Goal: Task Accomplishment & Management: Use online tool/utility

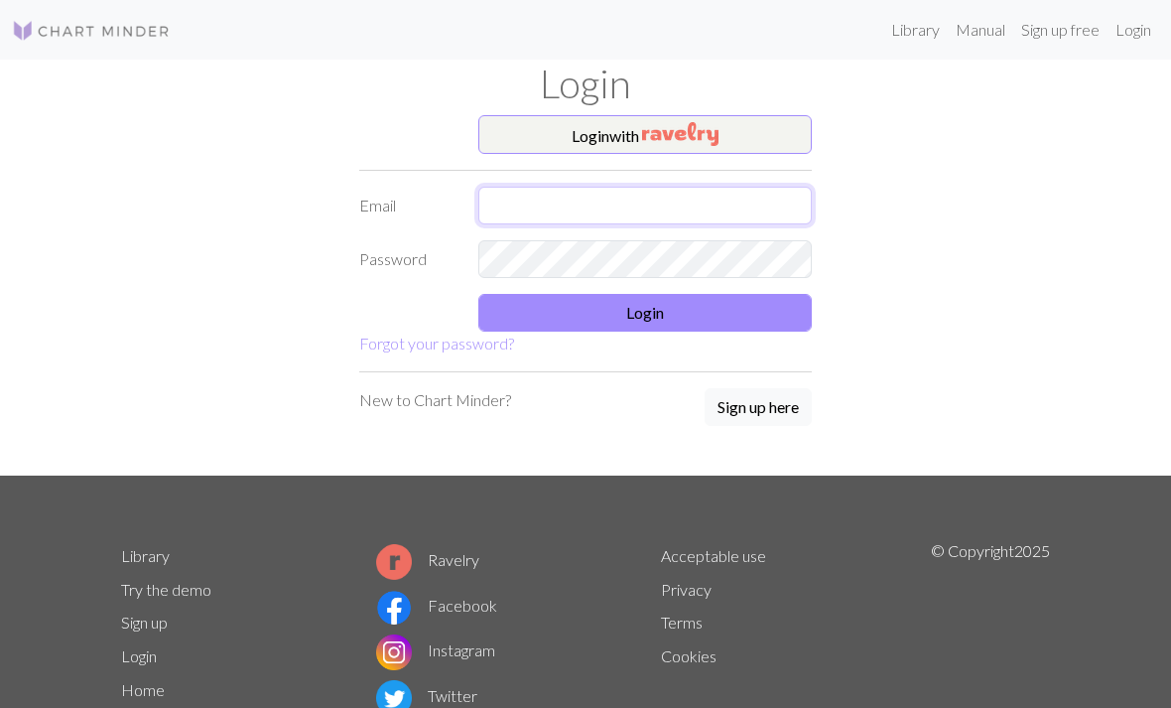
type input "[EMAIL_ADDRESS][DOMAIN_NAME]"
click at [541, 329] on button "Login" at bounding box center [644, 313] width 333 height 38
click at [642, 327] on button "Login" at bounding box center [644, 313] width 333 height 38
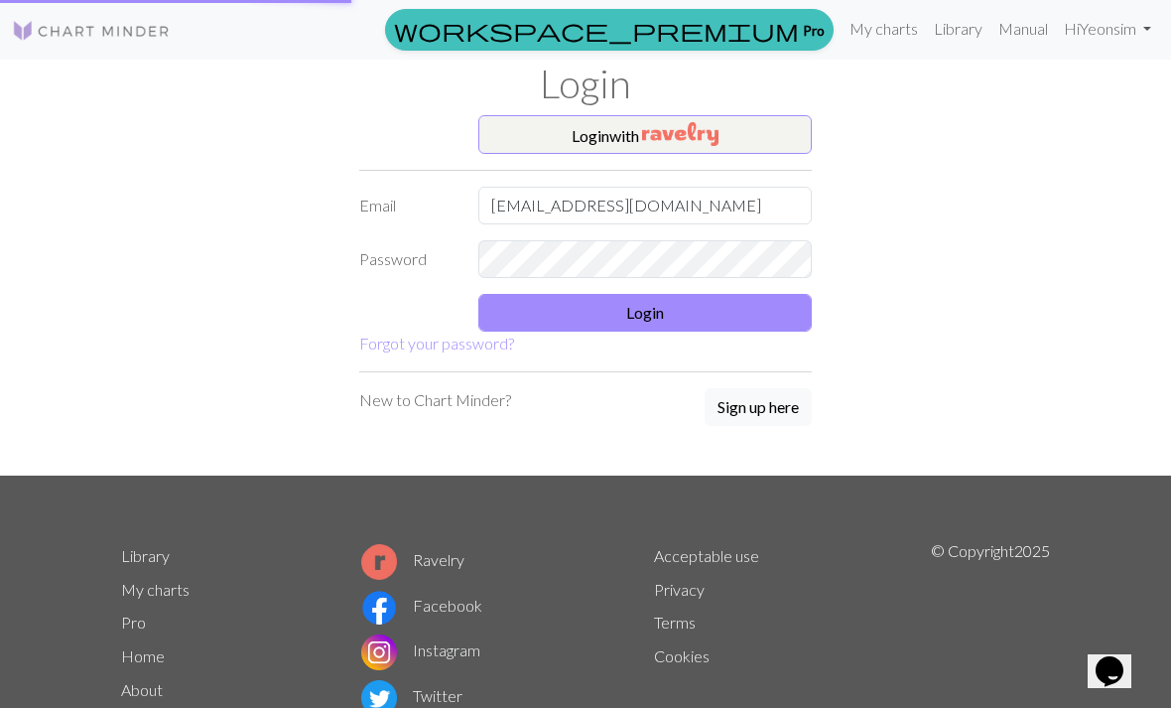
click at [620, 325] on button "Login" at bounding box center [644, 313] width 333 height 38
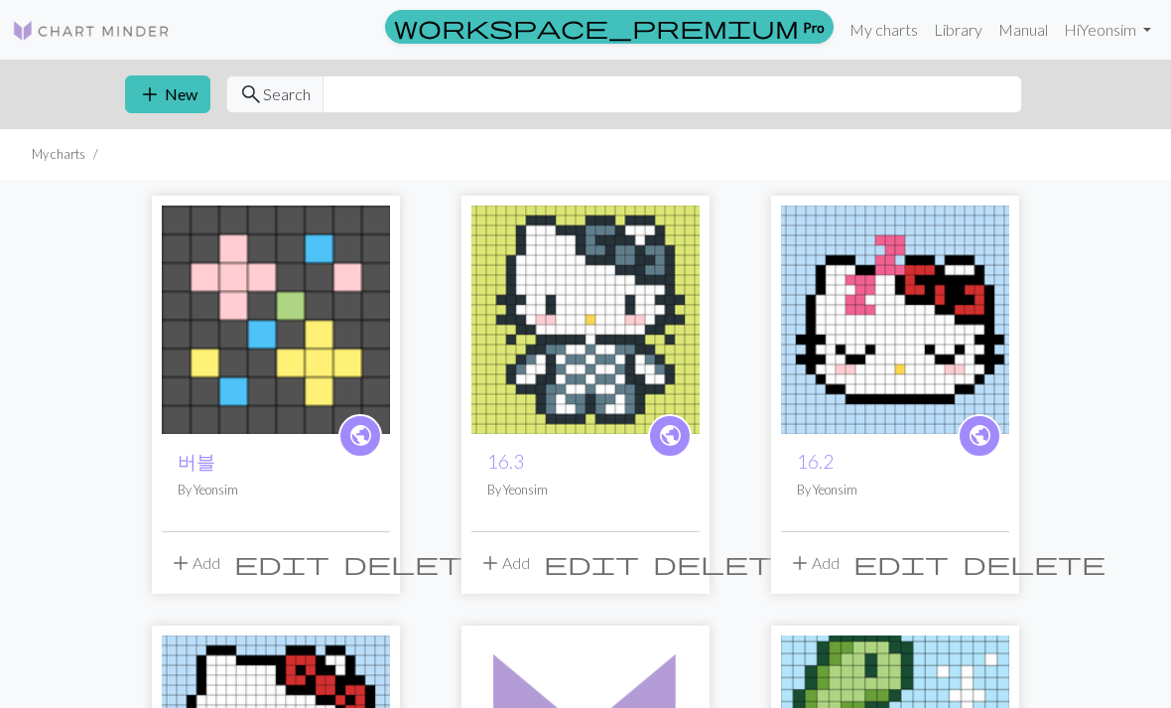
click at [186, 100] on button "add New" at bounding box center [167, 94] width 85 height 38
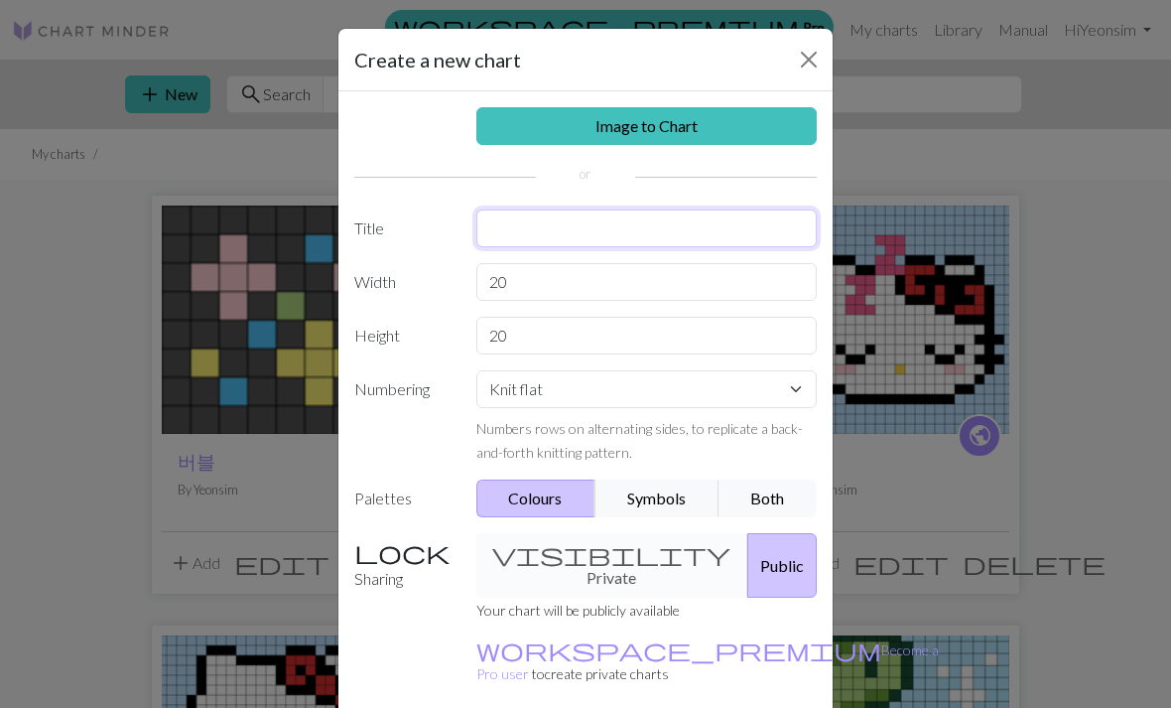
click at [682, 219] on input "text" at bounding box center [646, 228] width 341 height 38
type input "콧"
type input "코스터"
click at [712, 275] on input "20" at bounding box center [646, 282] width 341 height 38
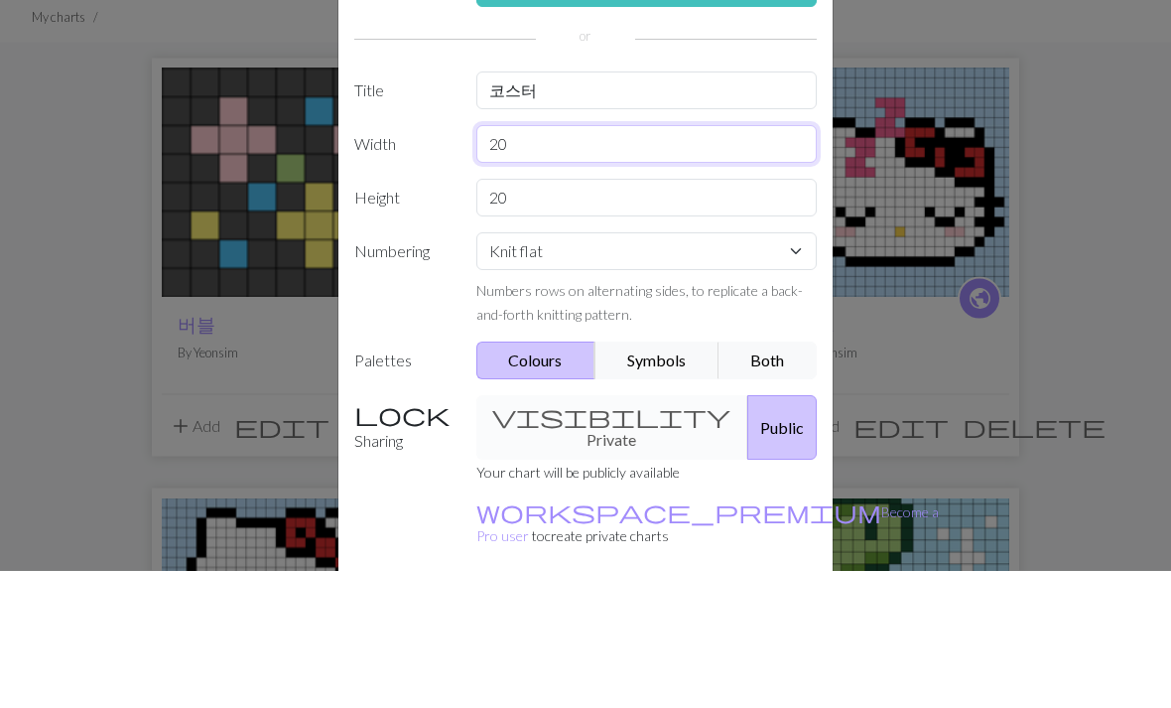
type input "2"
click at [724, 215] on div "Image to Chart Title 코스터 Width ㄷㄷ Height 20 Numbering Knit flat Knit in the rou…" at bounding box center [585, 411] width 494 height 641
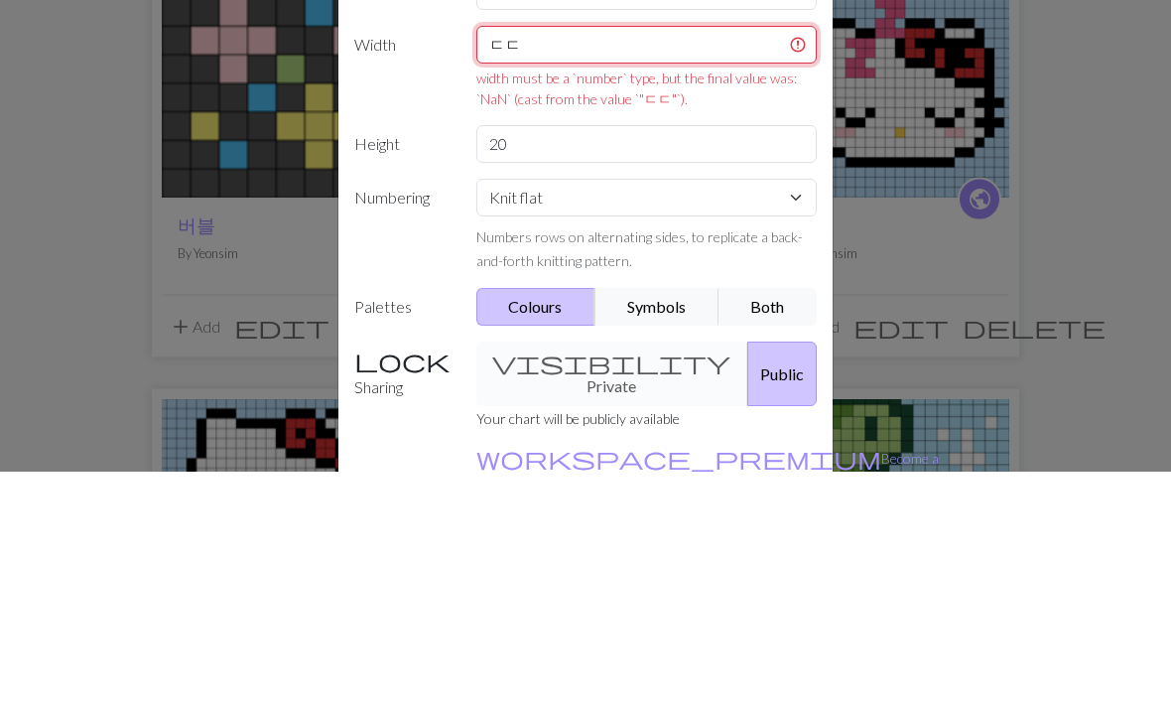
click at [698, 263] on input "ㄷㄷ" at bounding box center [646, 282] width 341 height 38
click at [697, 263] on input "ㄷㄷ" at bounding box center [646, 282] width 341 height 38
type input "ㄷ"
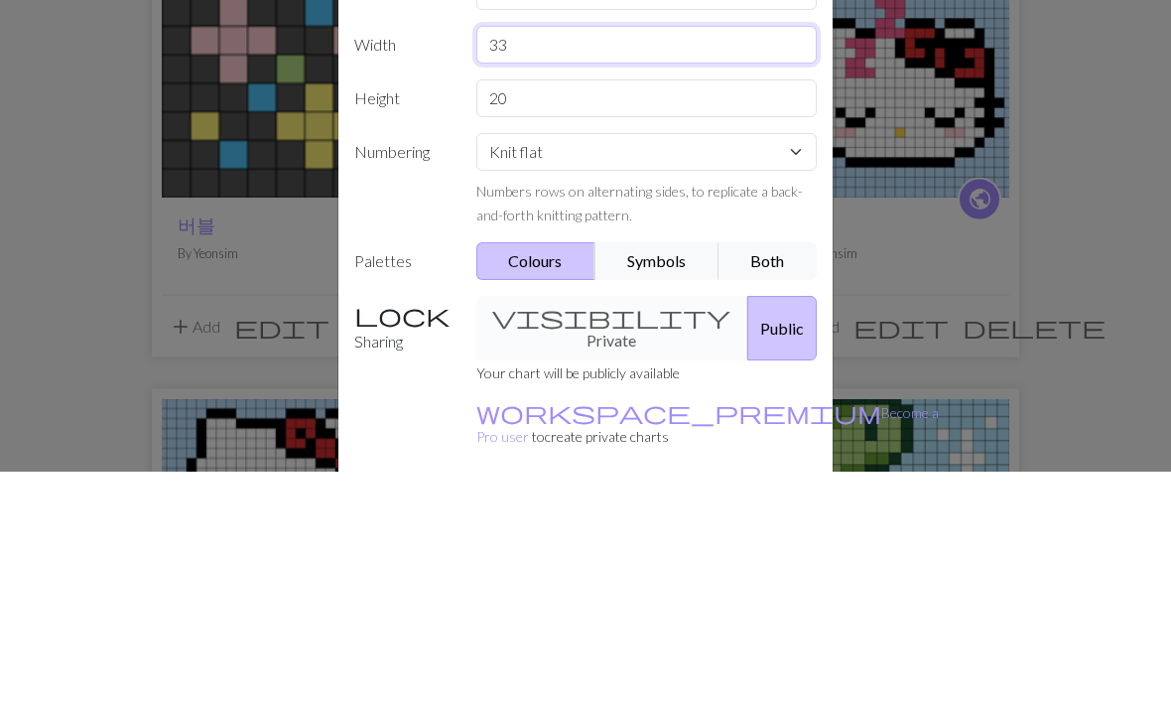
type input "33"
click at [648, 317] on input "20" at bounding box center [646, 336] width 341 height 38
click at [641, 317] on input "20" at bounding box center [646, 336] width 341 height 38
click at [640, 317] on input "20" at bounding box center [646, 336] width 341 height 38
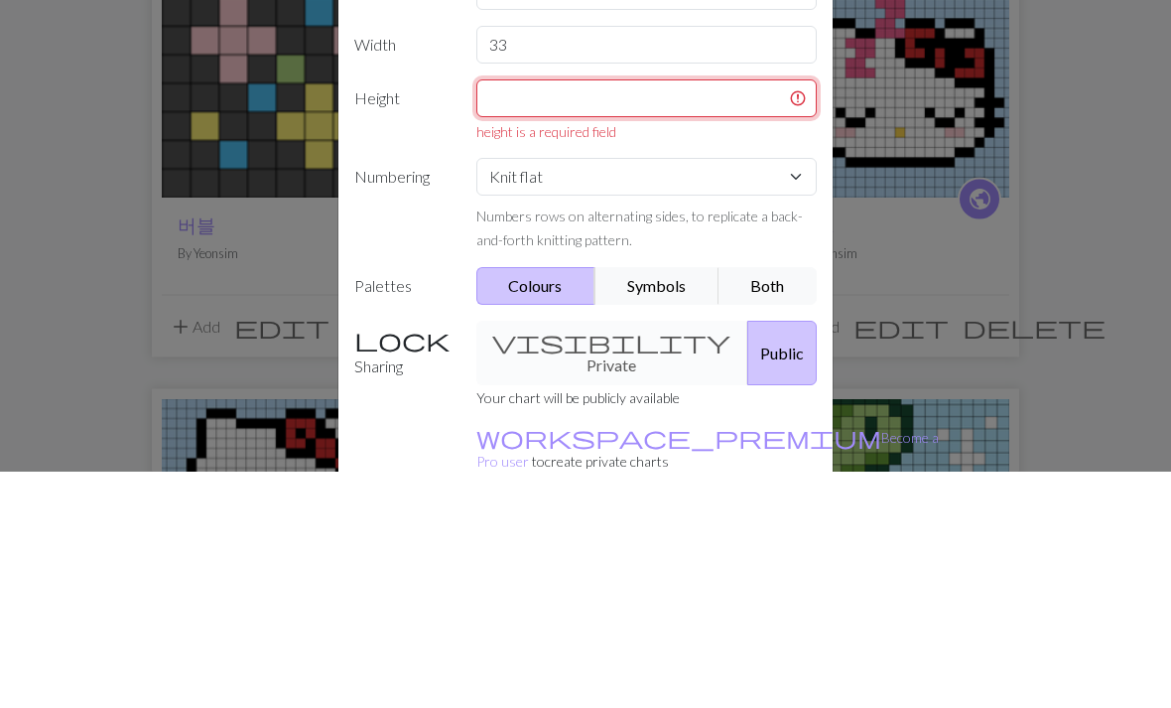
type input "ㄷ"
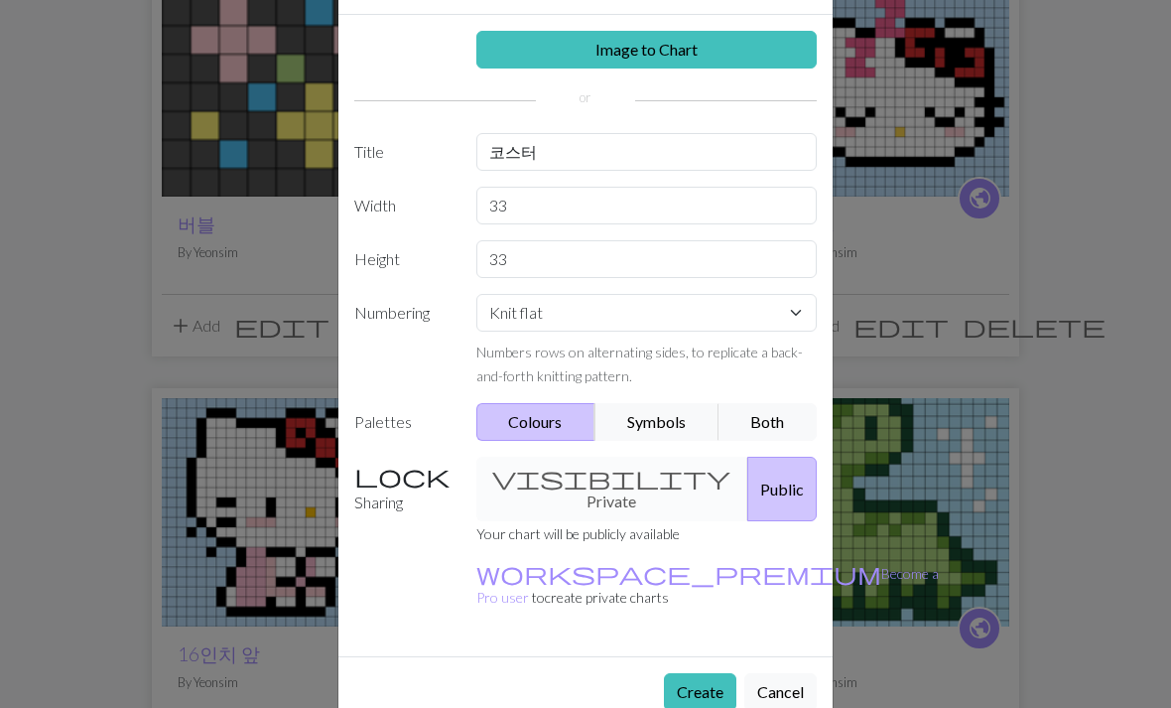
scroll to position [75, 0]
type input "33"
click at [709, 674] on button "Create" at bounding box center [700, 693] width 72 height 38
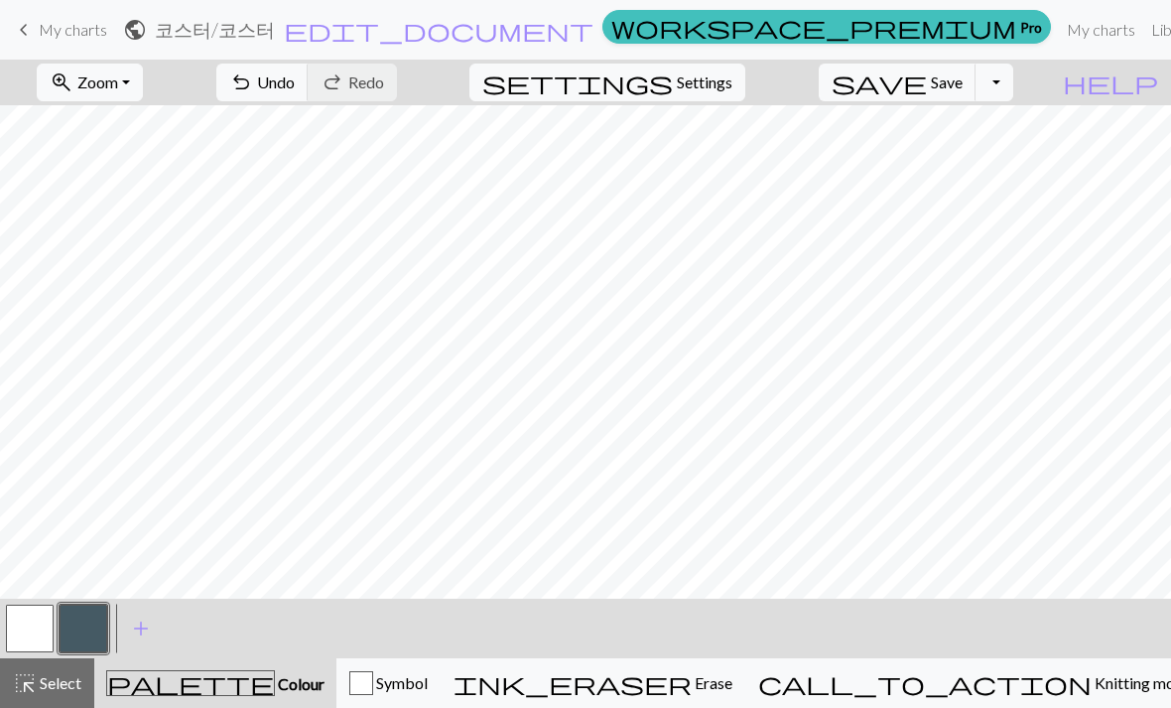
click at [309, 71] on button "undo Undo Undo" at bounding box center [262, 83] width 92 height 38
click at [83, 627] on button "button" at bounding box center [84, 628] width 48 height 48
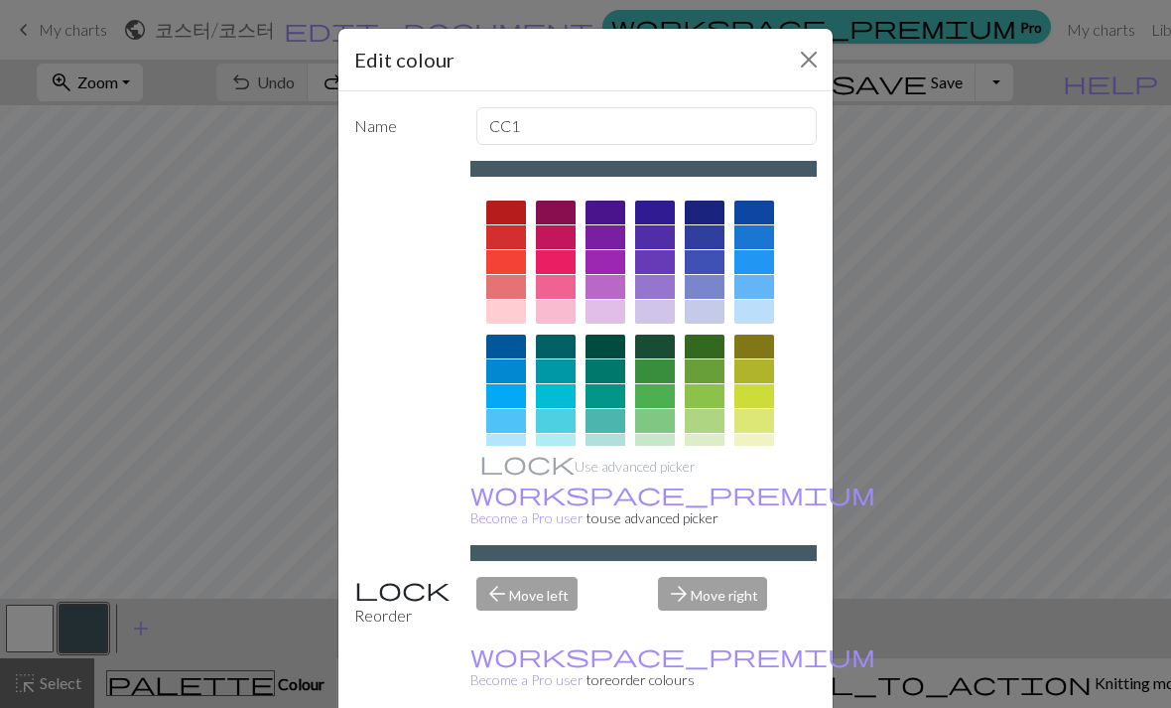
click at [516, 445] on div at bounding box center [506, 446] width 40 height 24
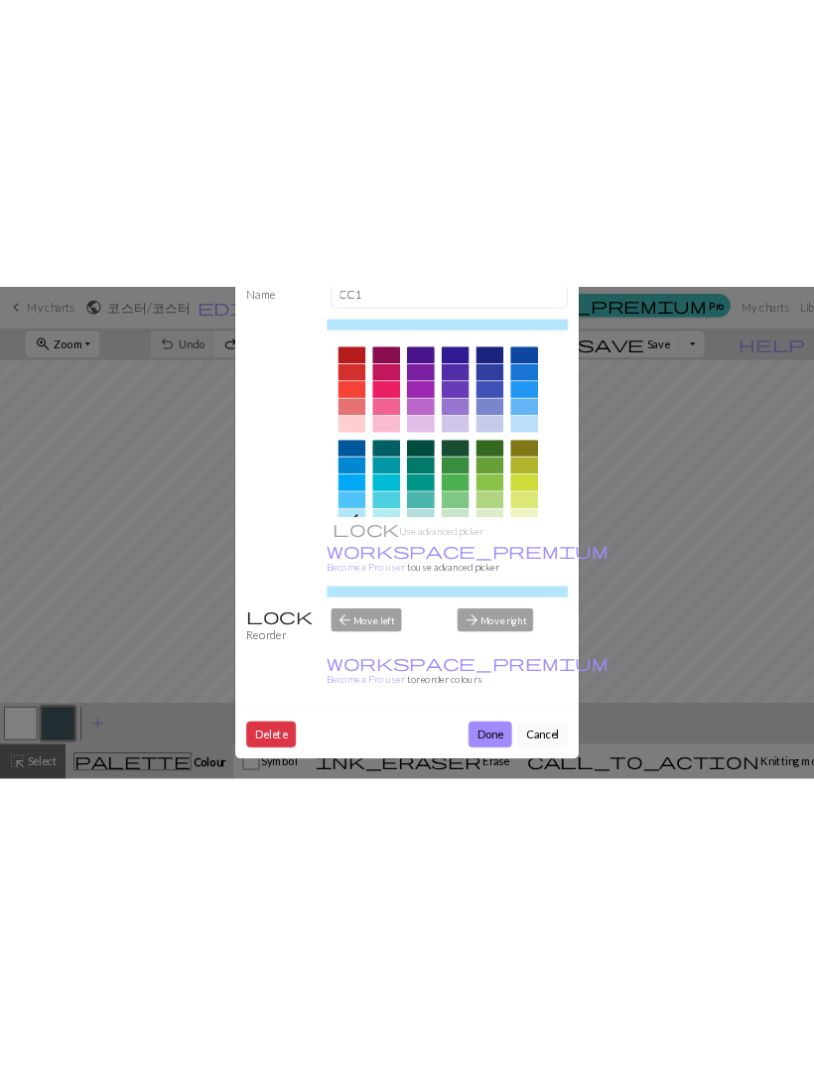
scroll to position [113, 0]
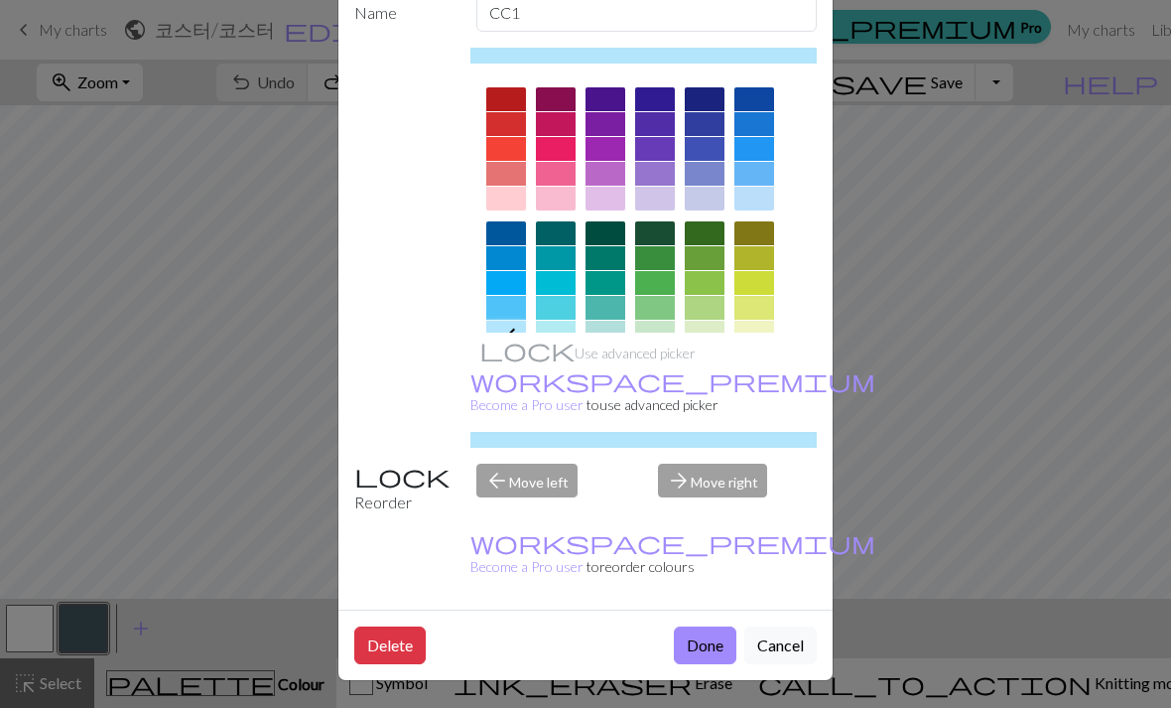
click at [718, 646] on button "Done" at bounding box center [705, 645] width 63 height 38
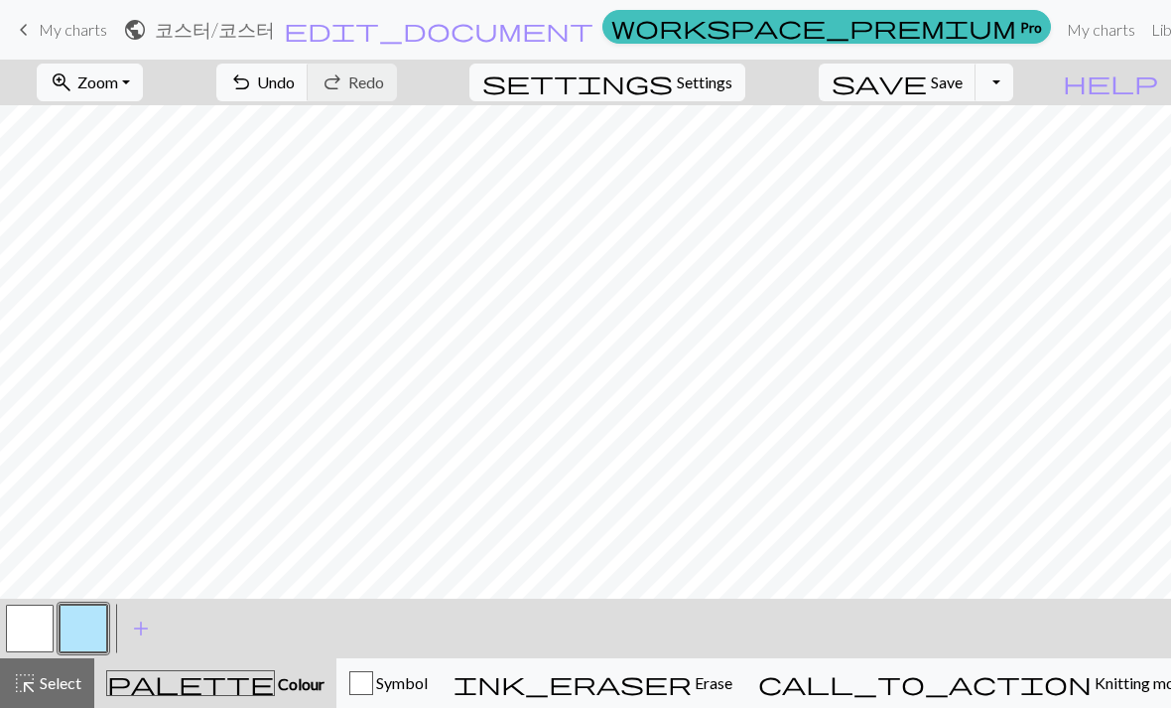
click at [132, 633] on span "add" at bounding box center [141, 628] width 24 height 28
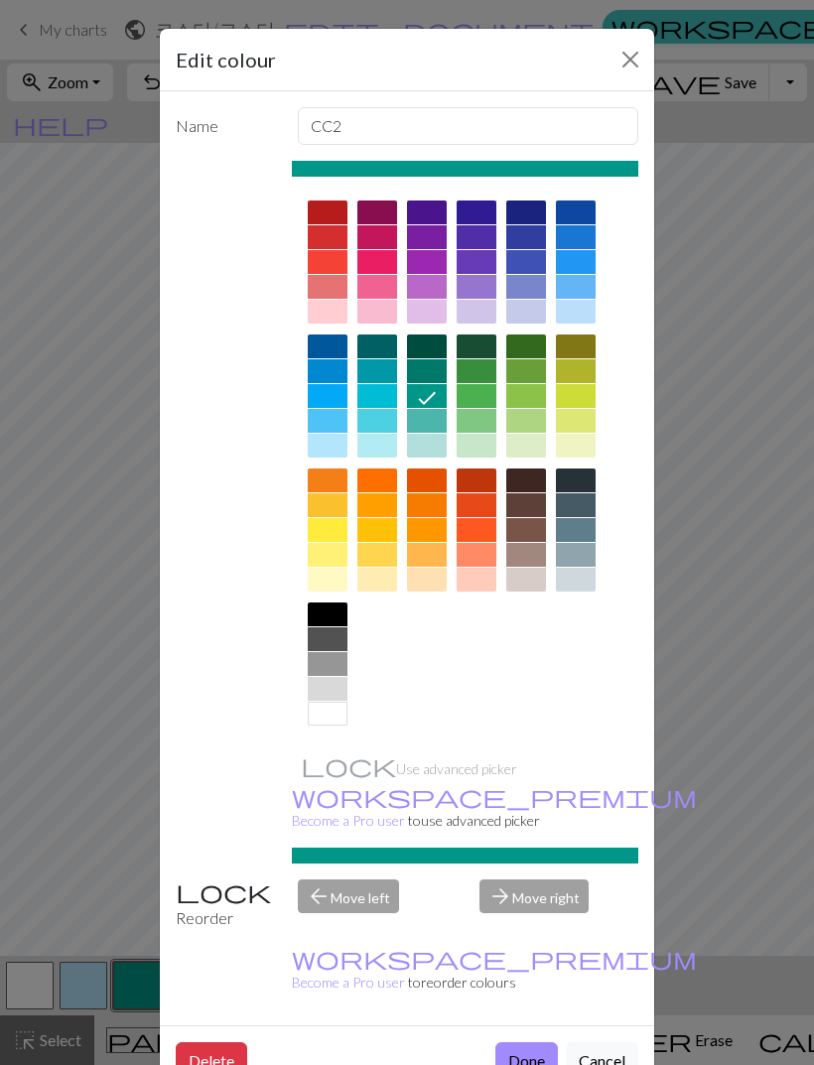
click at [491, 402] on div at bounding box center [476, 396] width 40 height 24
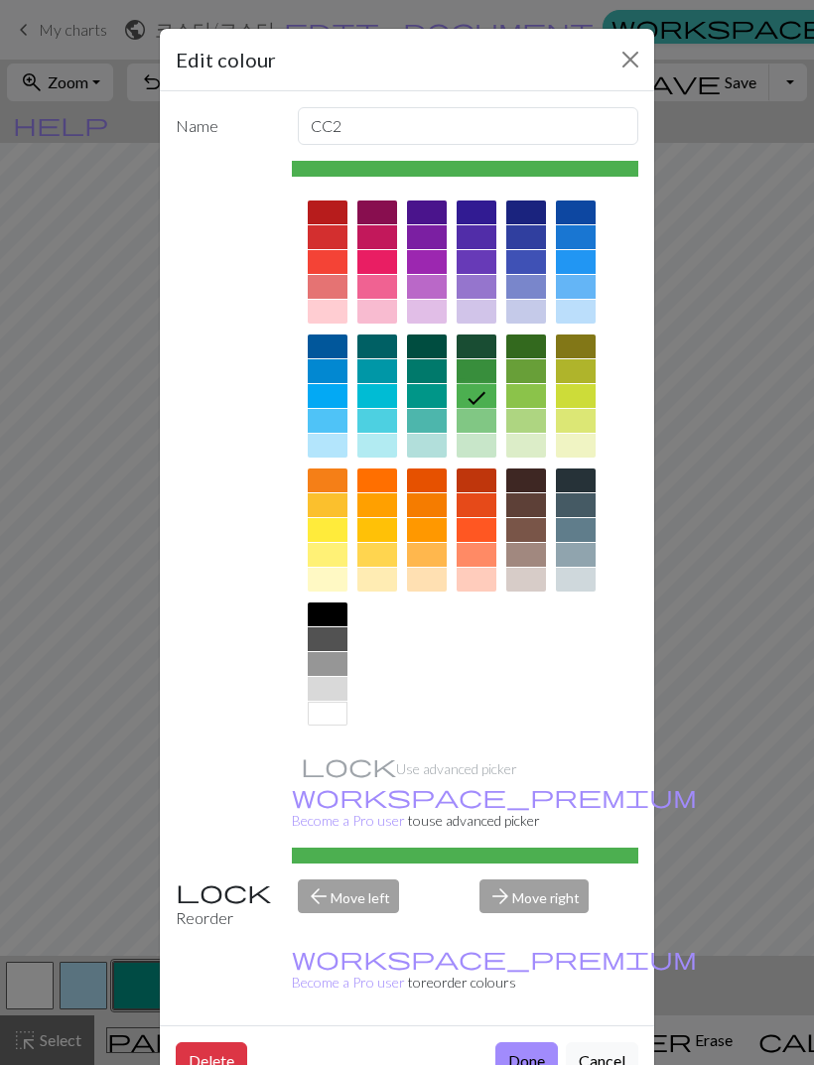
click at [514, 707] on button "Done" at bounding box center [526, 1061] width 63 height 38
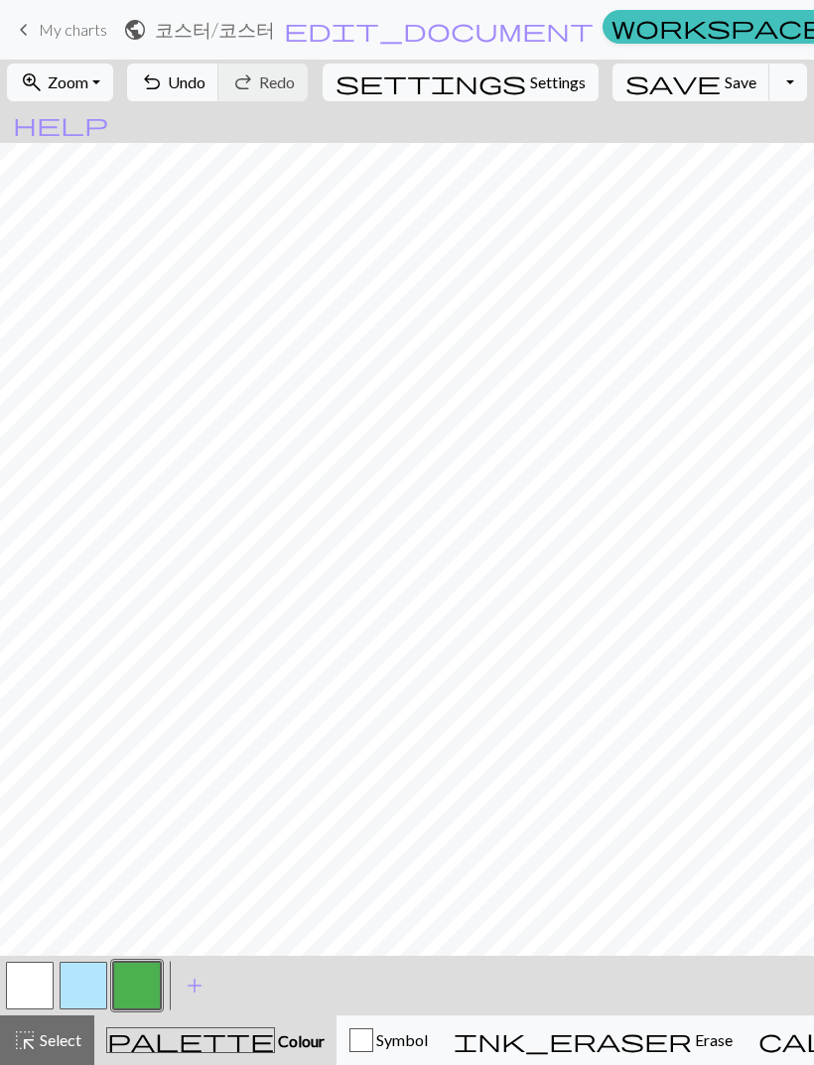
click at [202, 707] on span "add" at bounding box center [195, 985] width 24 height 28
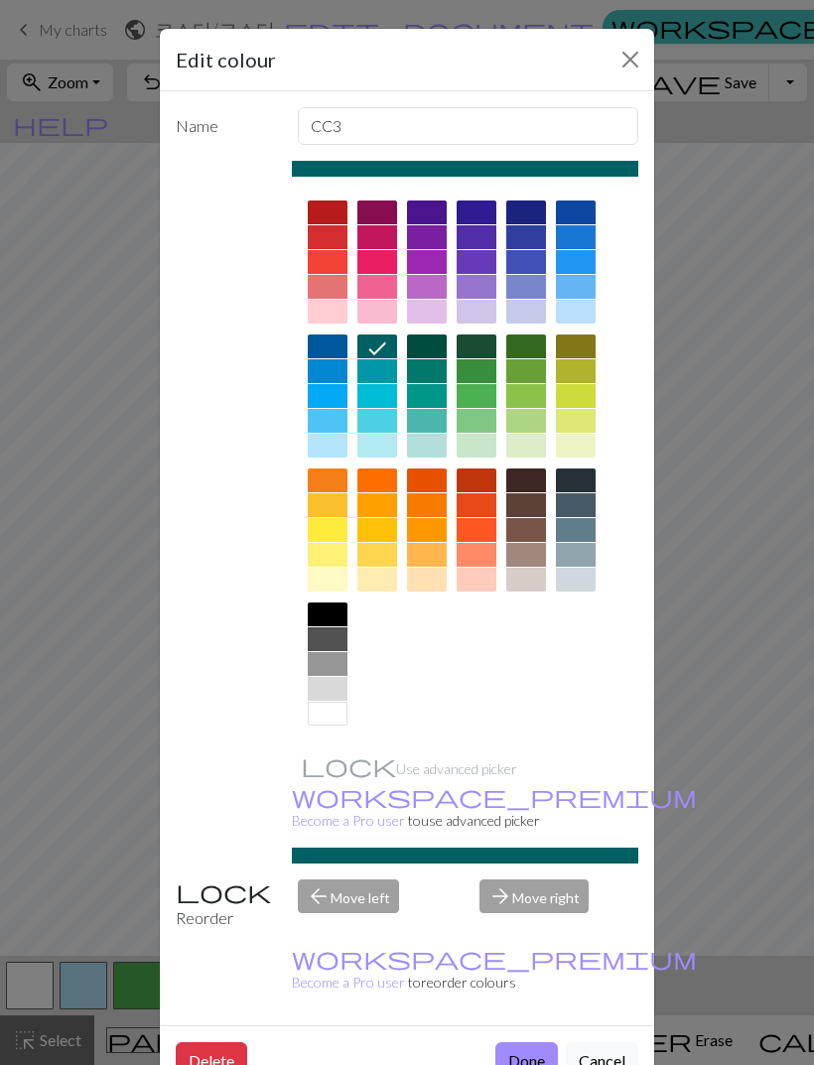
click at [341, 213] on div at bounding box center [328, 212] width 40 height 24
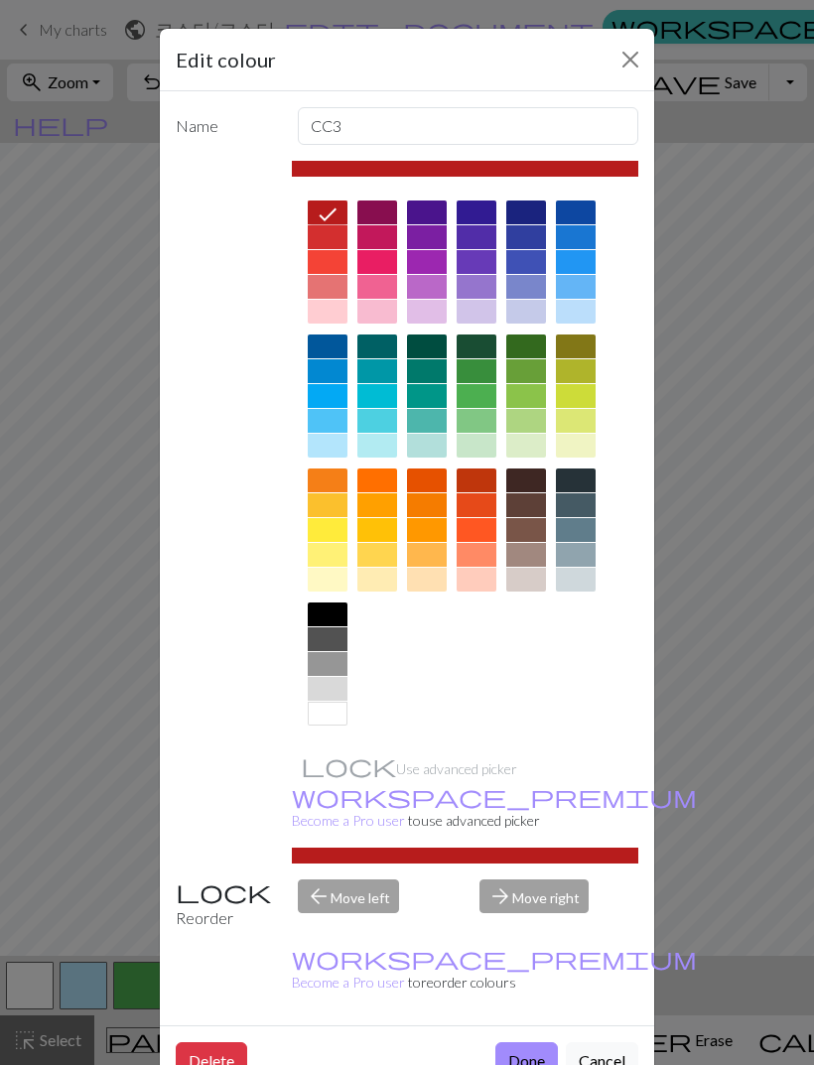
click at [330, 241] on div at bounding box center [328, 237] width 40 height 24
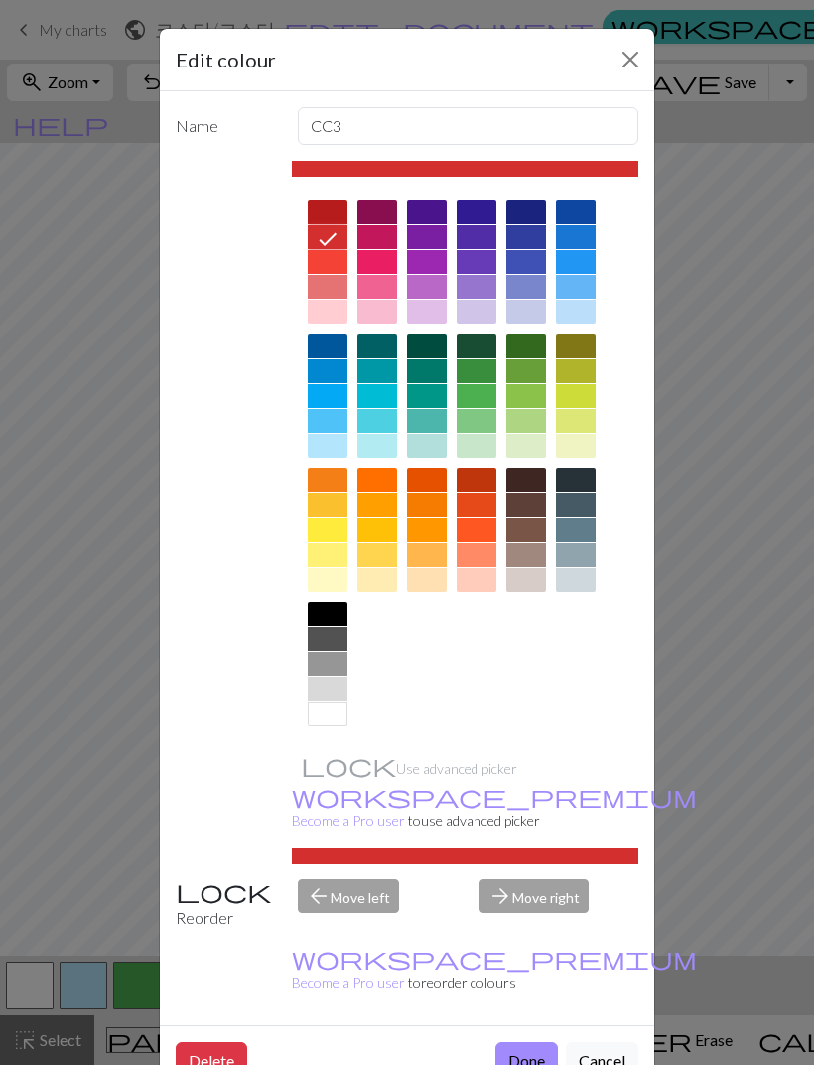
click at [330, 240] on icon at bounding box center [328, 239] width 24 height 24
click at [326, 251] on div at bounding box center [328, 262] width 40 height 24
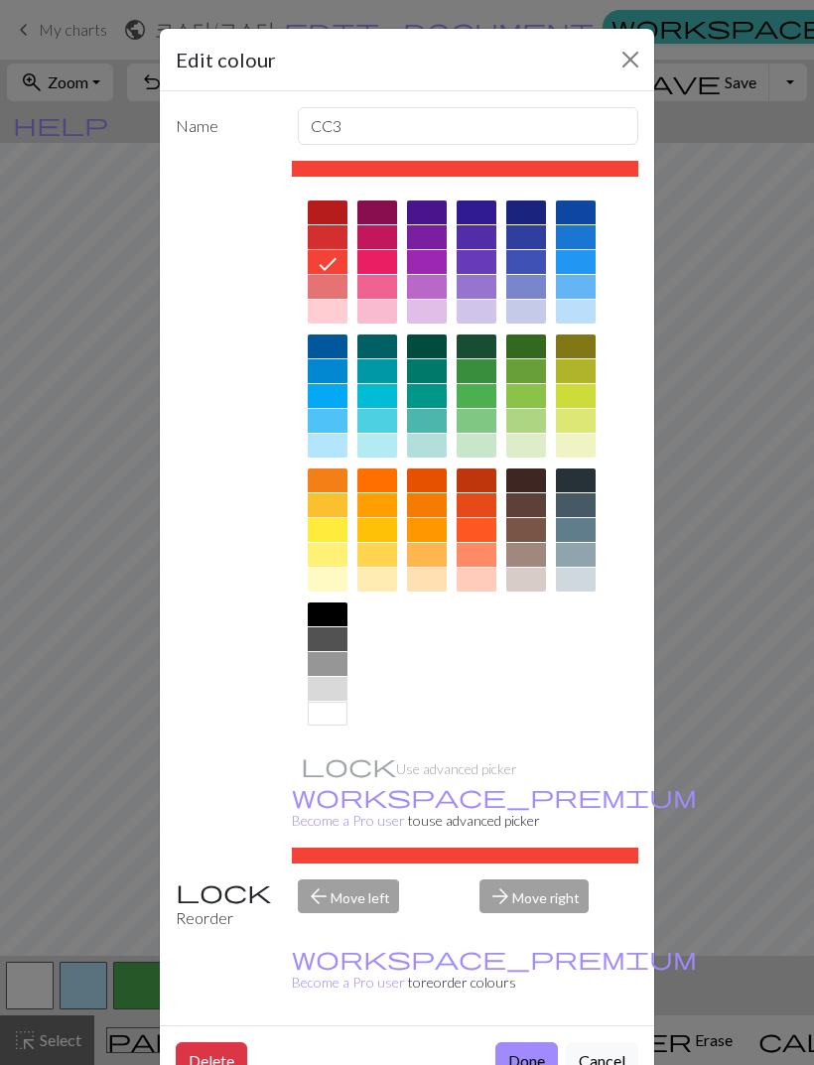
click at [538, 707] on button "Done" at bounding box center [526, 1061] width 63 height 38
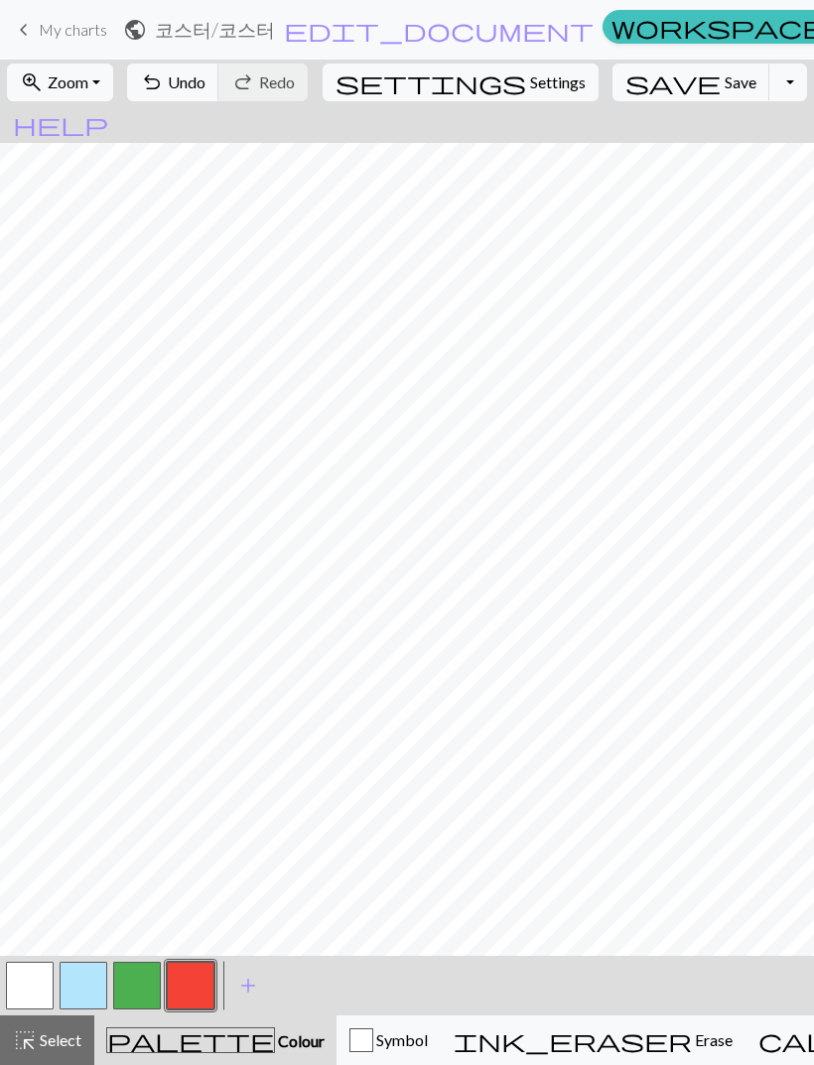
click at [82, 707] on button "button" at bounding box center [84, 986] width 48 height 48
click at [205, 707] on button "button" at bounding box center [191, 986] width 48 height 48
click at [85, 707] on button "button" at bounding box center [84, 986] width 48 height 48
click at [164, 96] on span "undo" at bounding box center [152, 82] width 24 height 28
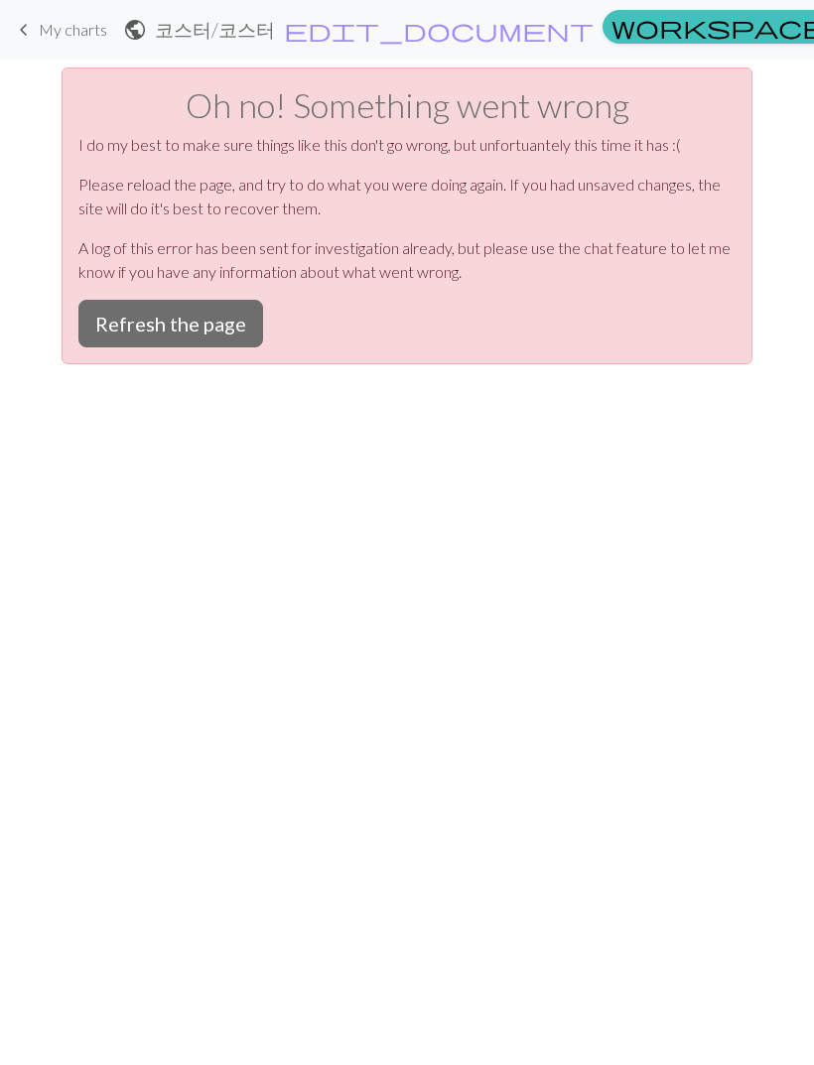
click at [218, 320] on button "Refresh the page" at bounding box center [170, 324] width 185 height 48
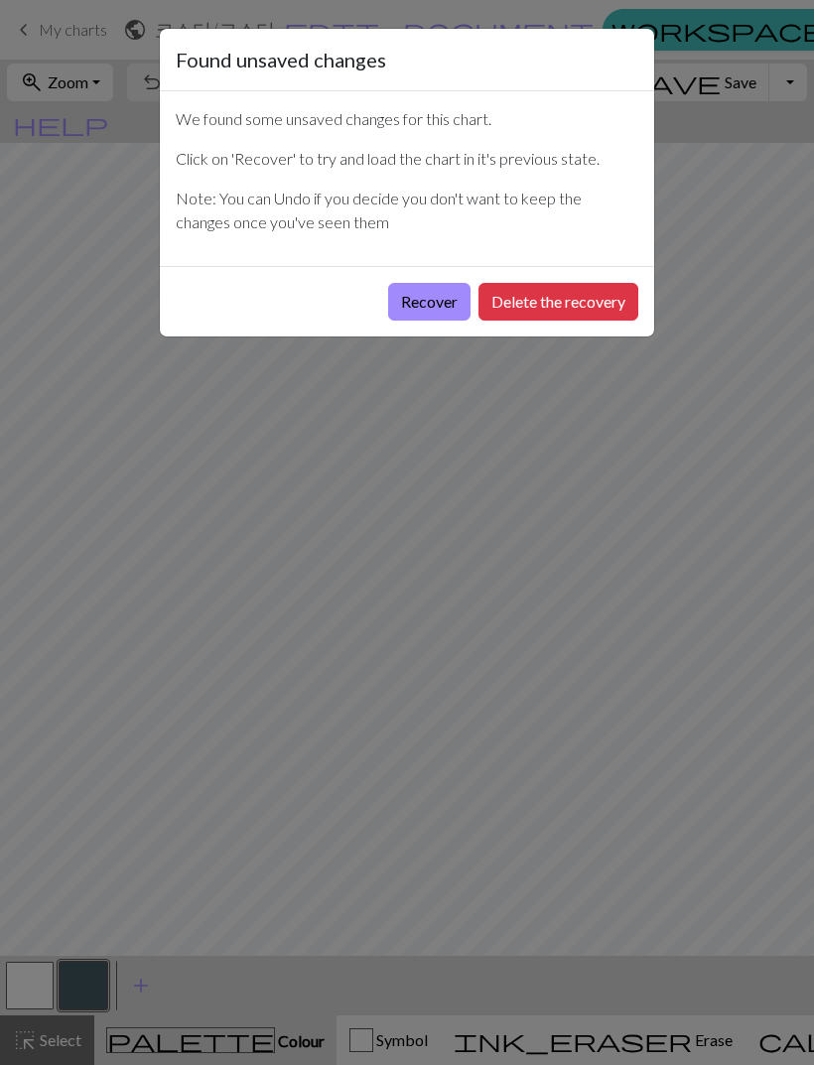
click at [434, 309] on button "Recover" at bounding box center [429, 302] width 82 height 38
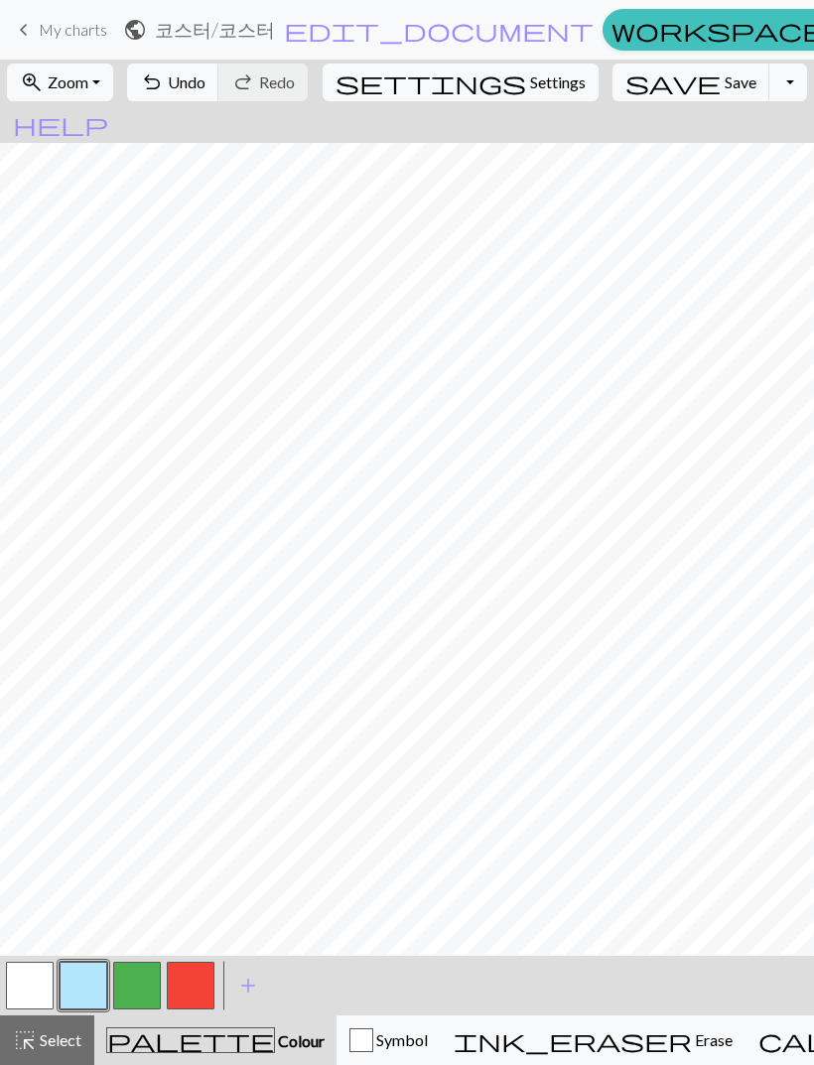
click at [27, 981] on button "button" at bounding box center [30, 986] width 48 height 48
click at [96, 989] on button "button" at bounding box center [84, 986] width 48 height 48
click at [33, 993] on button "button" at bounding box center [30, 986] width 48 height 48
click at [91, 972] on button "button" at bounding box center [84, 986] width 48 height 48
click at [212, 964] on button "button" at bounding box center [191, 986] width 48 height 48
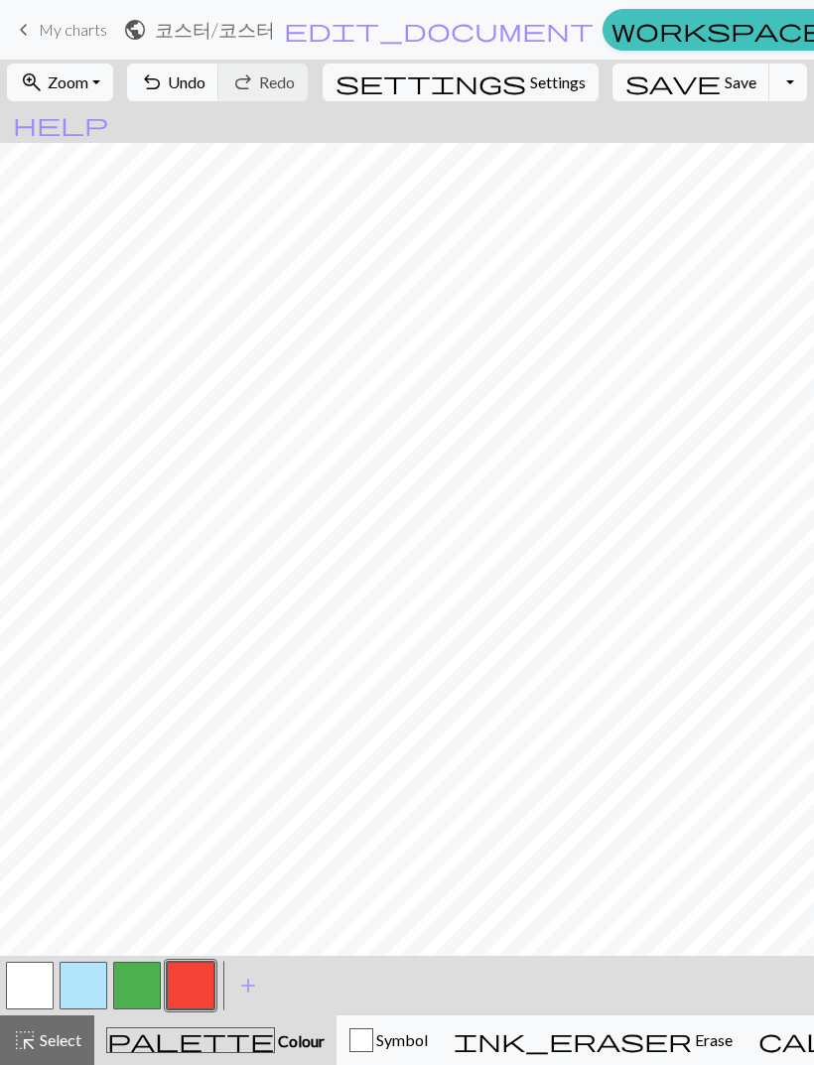
click at [117, 977] on button "button" at bounding box center [137, 986] width 48 height 48
click at [116, 977] on button "button" at bounding box center [137, 986] width 48 height 48
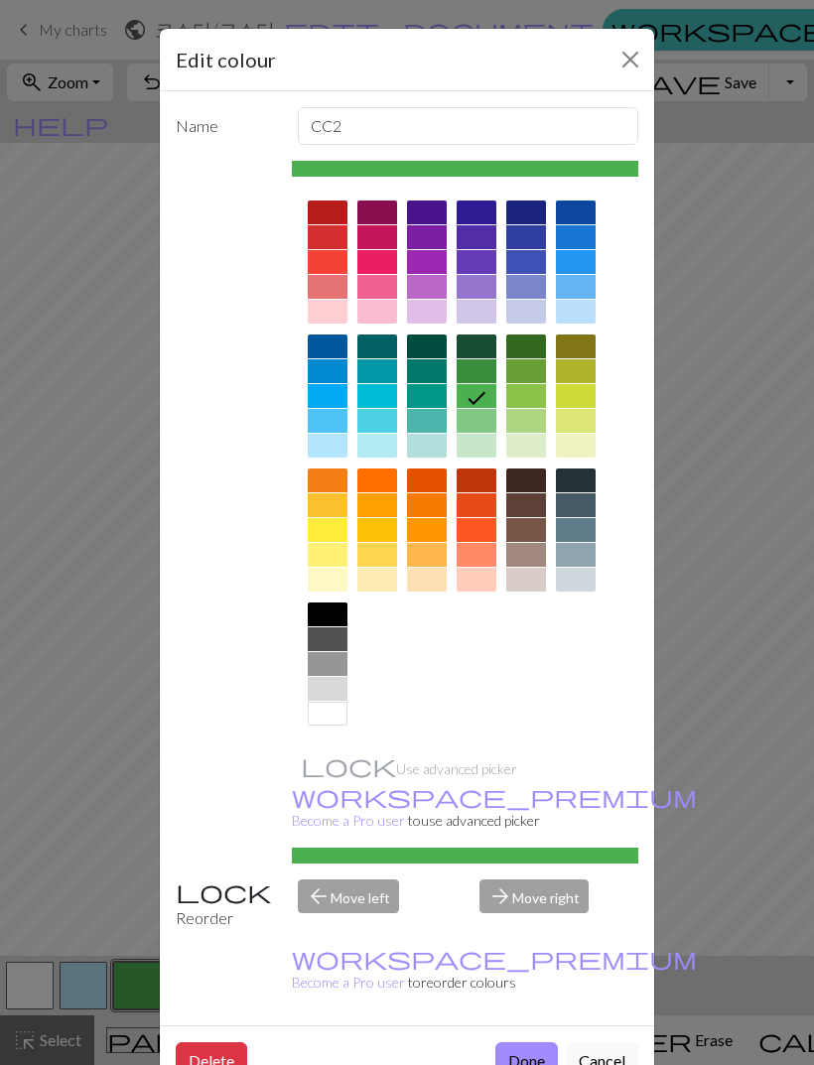
click at [609, 63] on div "Edit colour" at bounding box center [407, 60] width 494 height 63
click at [634, 73] on button "Close" at bounding box center [630, 60] width 32 height 32
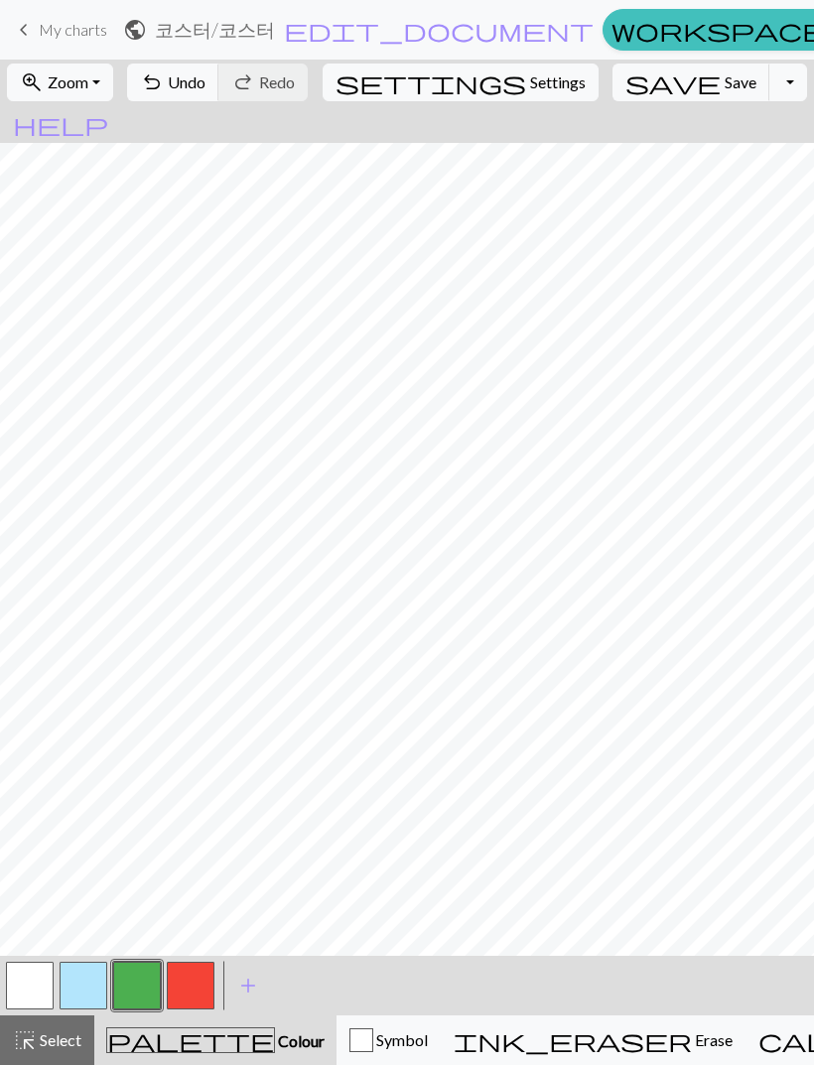
click at [200, 982] on button "button" at bounding box center [191, 986] width 48 height 48
click at [108, 110] on span "help" at bounding box center [60, 124] width 95 height 28
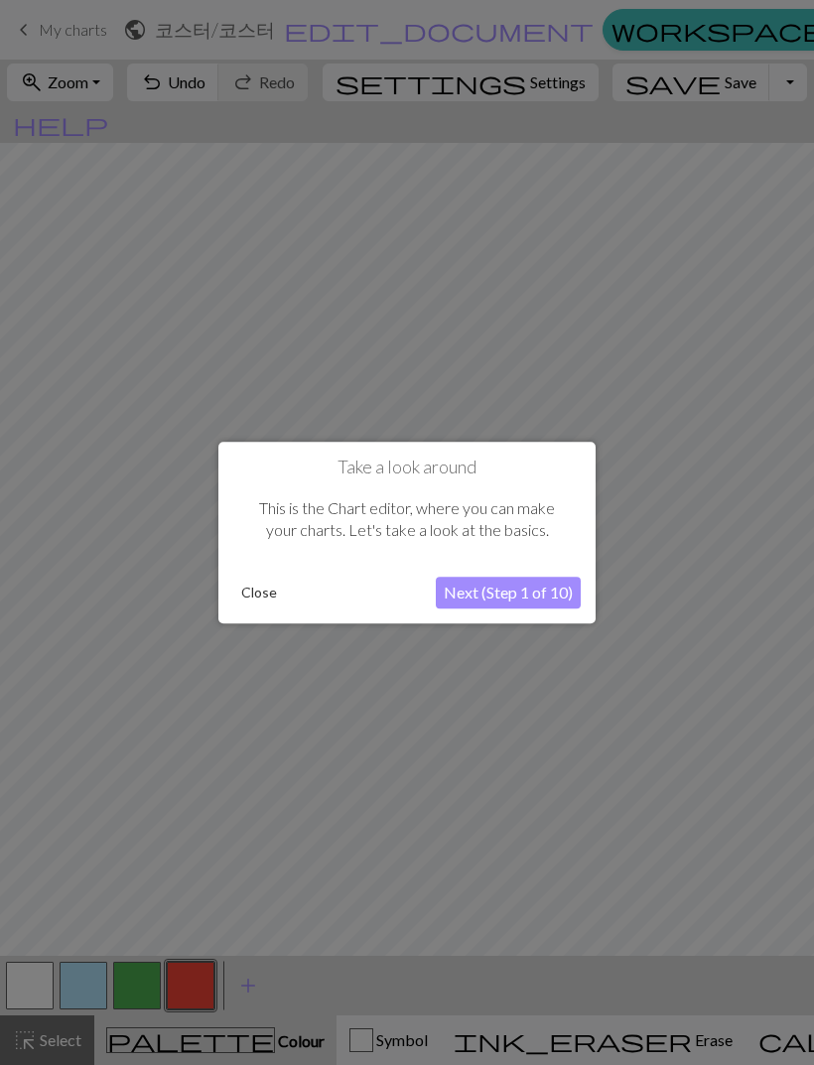
click at [257, 594] on button "Close" at bounding box center [259, 593] width 52 height 30
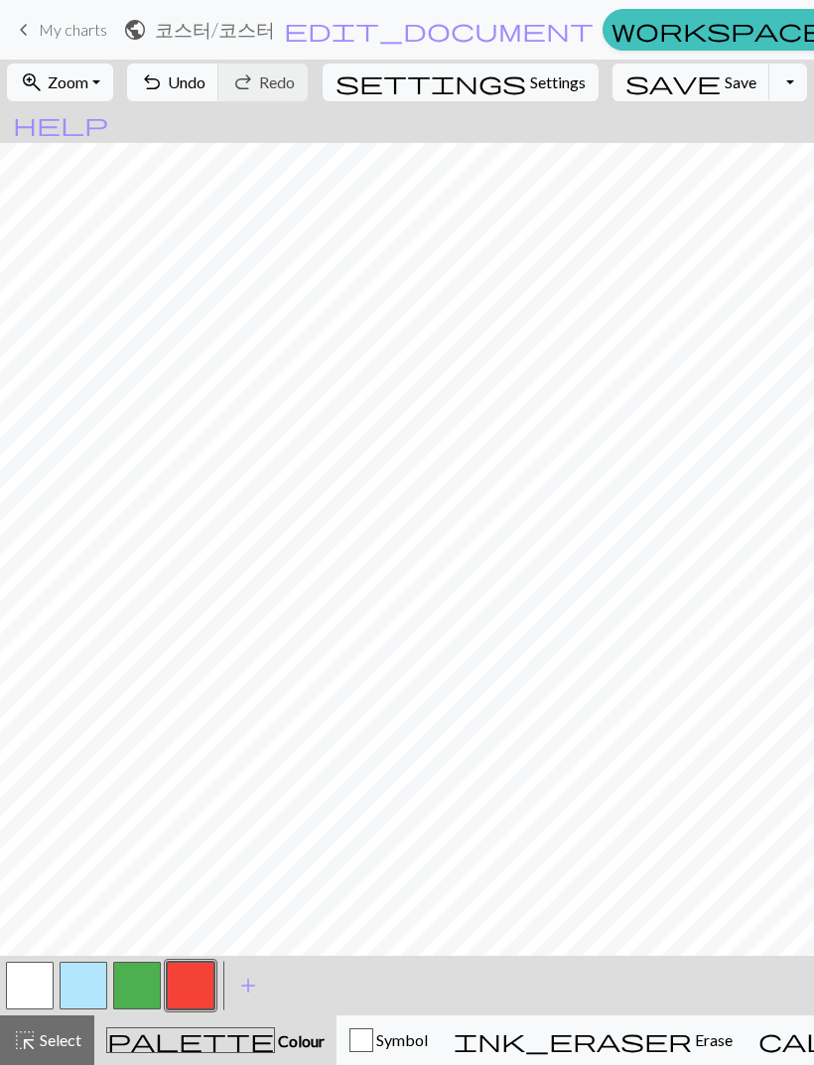
click at [530, 86] on span "Settings" at bounding box center [558, 82] width 56 height 24
select select "aran"
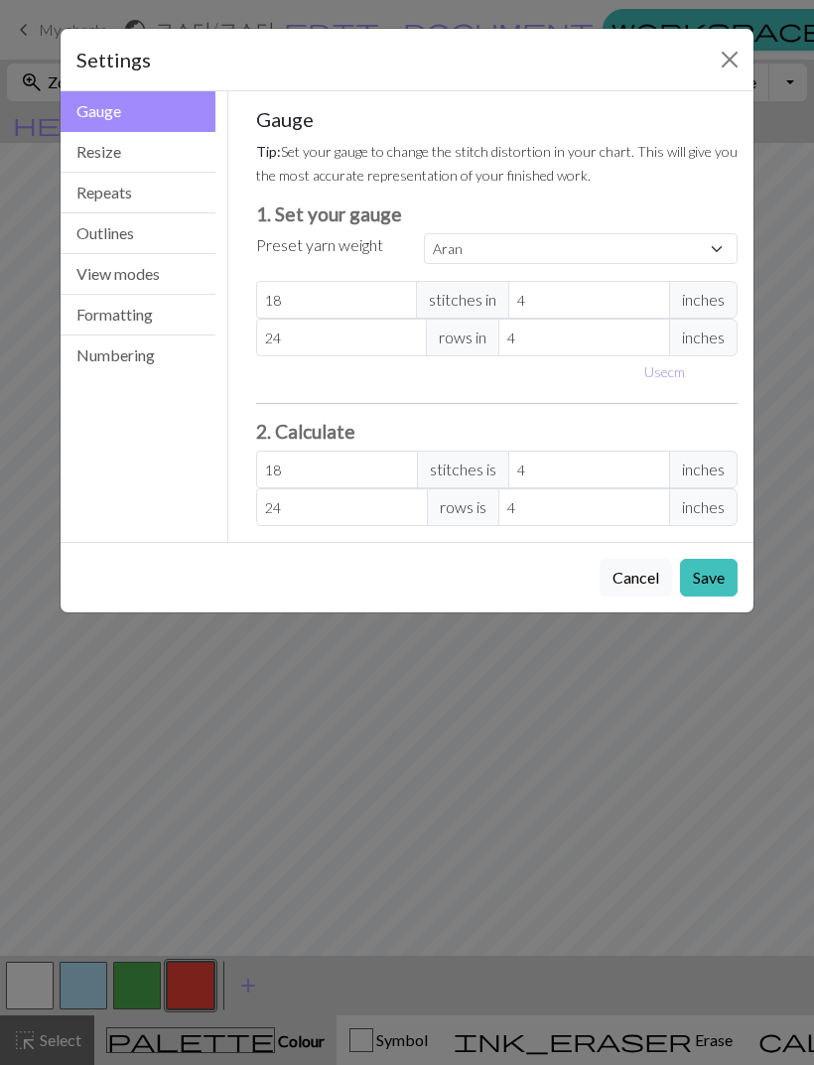
click at [190, 145] on button "Resize" at bounding box center [138, 152] width 155 height 41
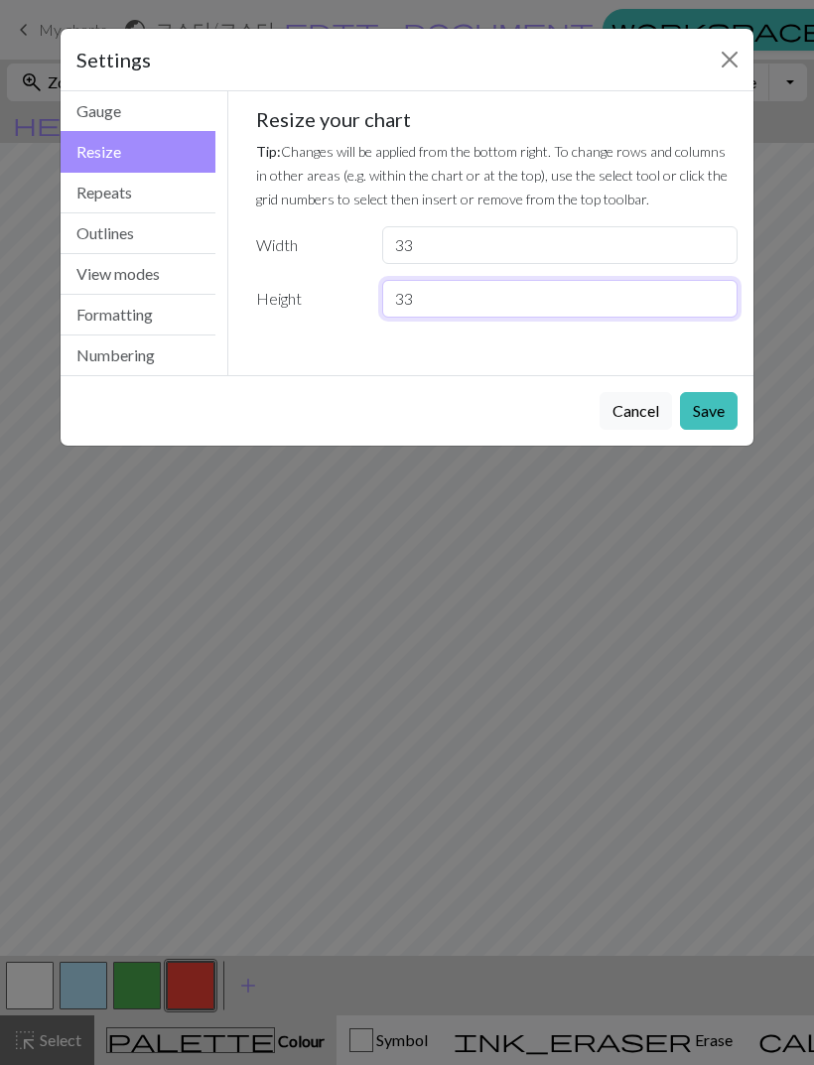
click at [590, 298] on input "33" at bounding box center [559, 299] width 355 height 38
click at [592, 301] on input "33" at bounding box center [559, 299] width 355 height 38
type input "34"
click at [714, 401] on button "Save" at bounding box center [709, 411] width 58 height 38
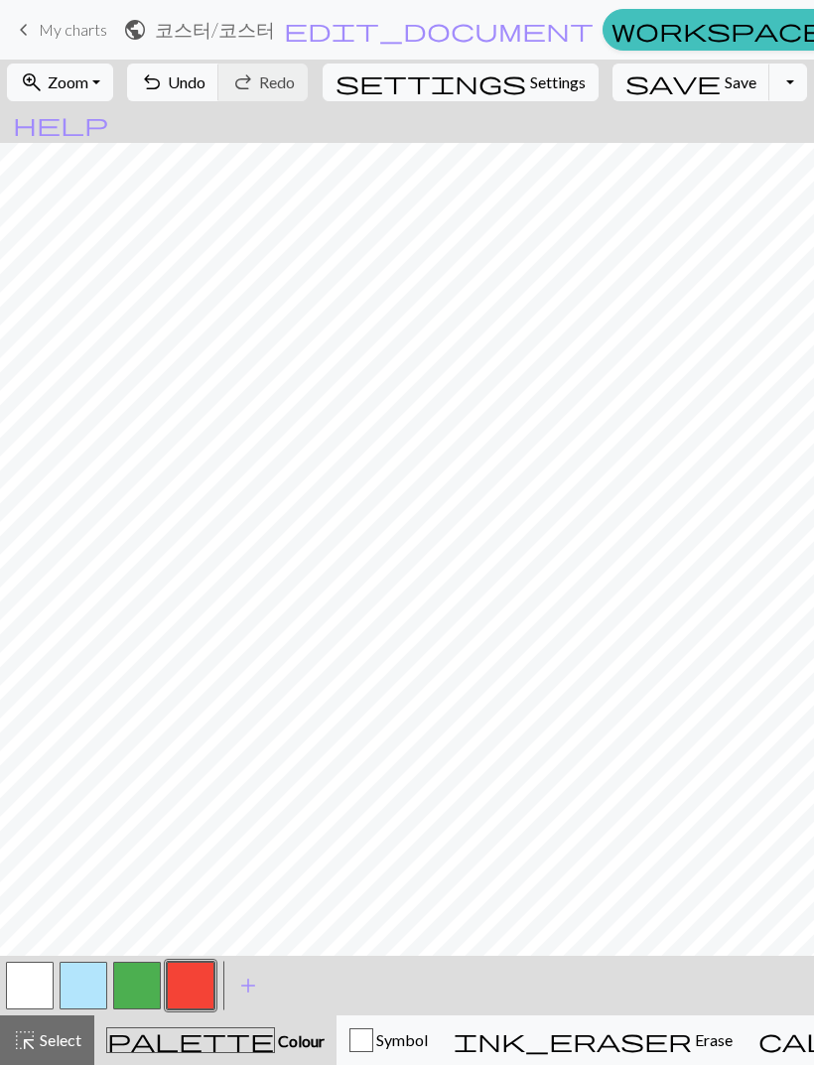
click at [54, 1046] on span "Select" at bounding box center [59, 1039] width 45 height 19
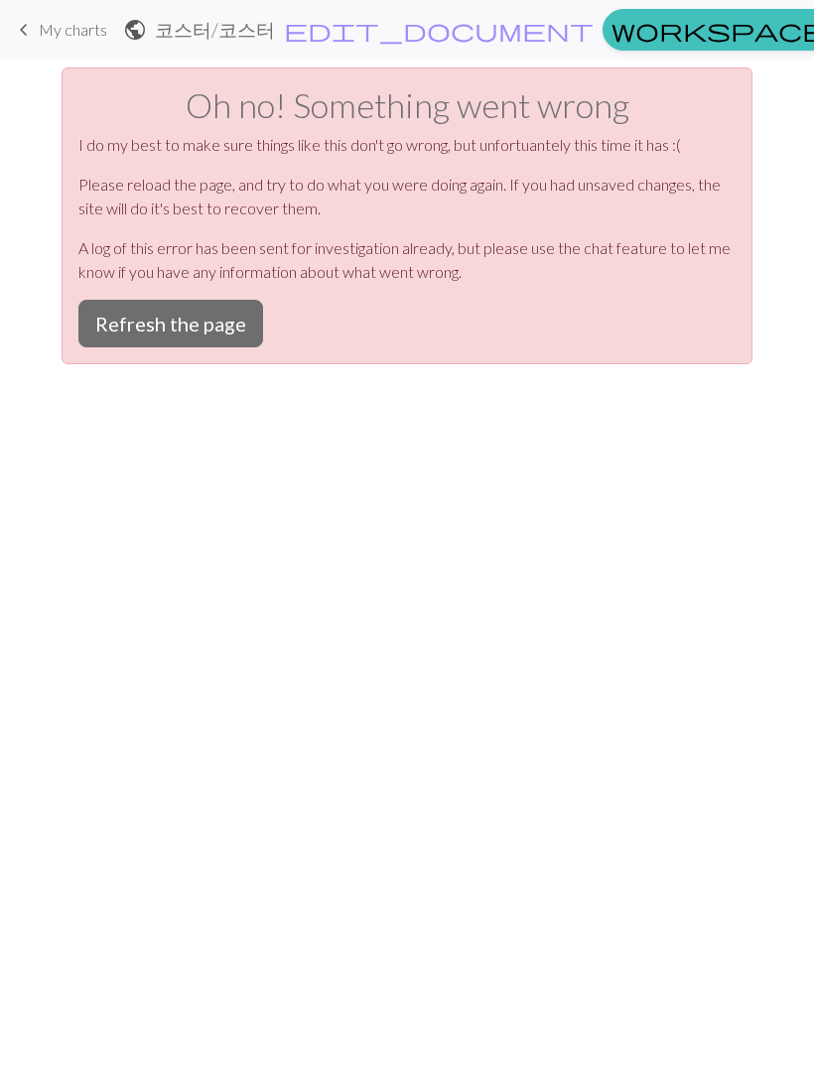
click at [213, 319] on button "Refresh the page" at bounding box center [170, 324] width 185 height 48
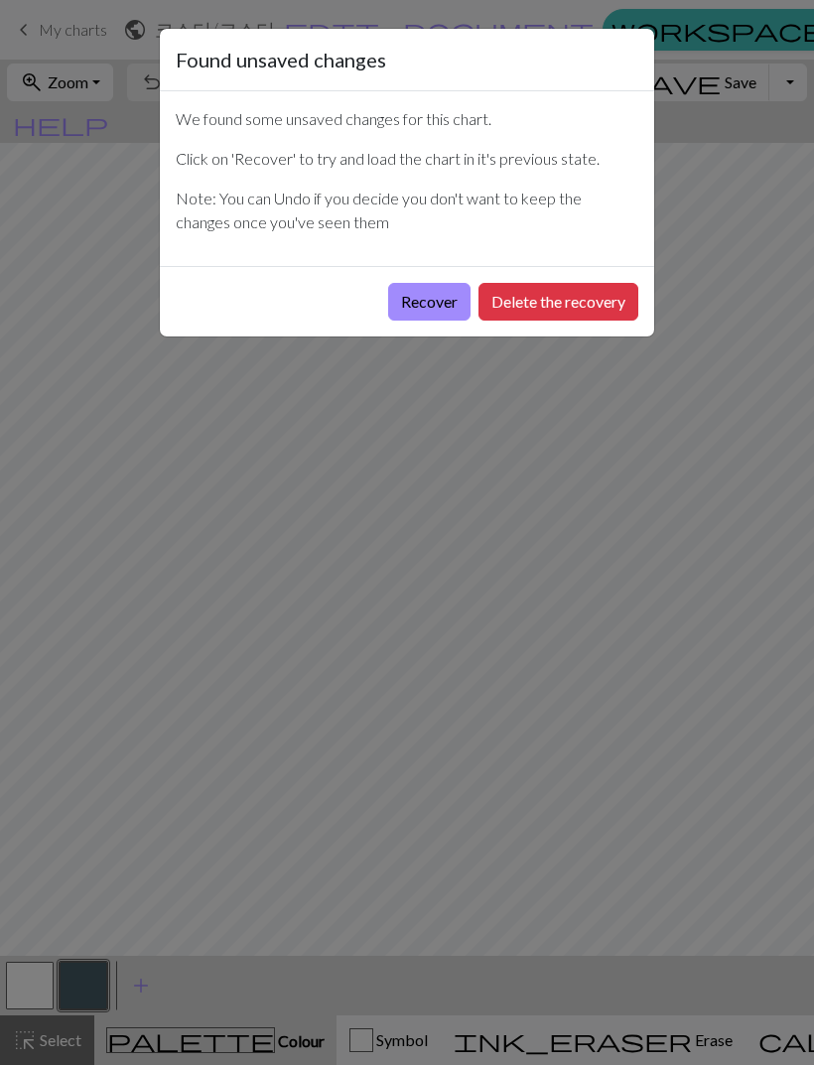
click at [430, 317] on button "Recover" at bounding box center [429, 302] width 82 height 38
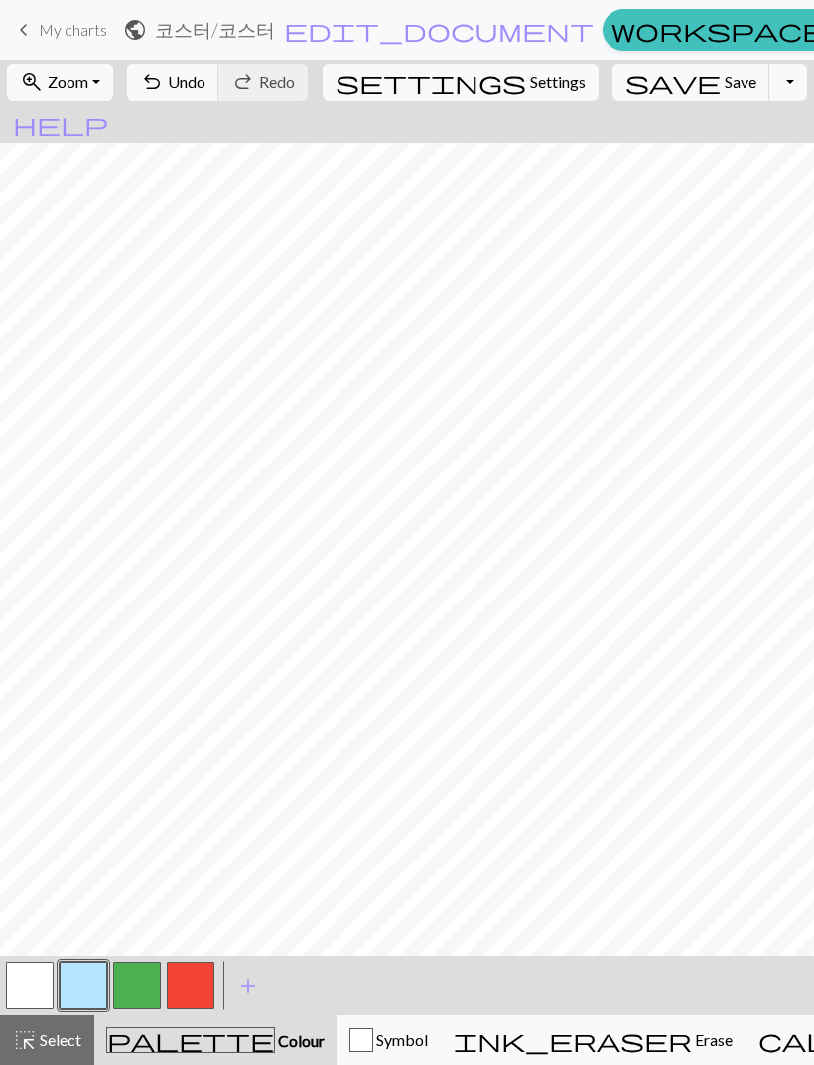
click at [61, 1041] on span "Select" at bounding box center [59, 1039] width 45 height 19
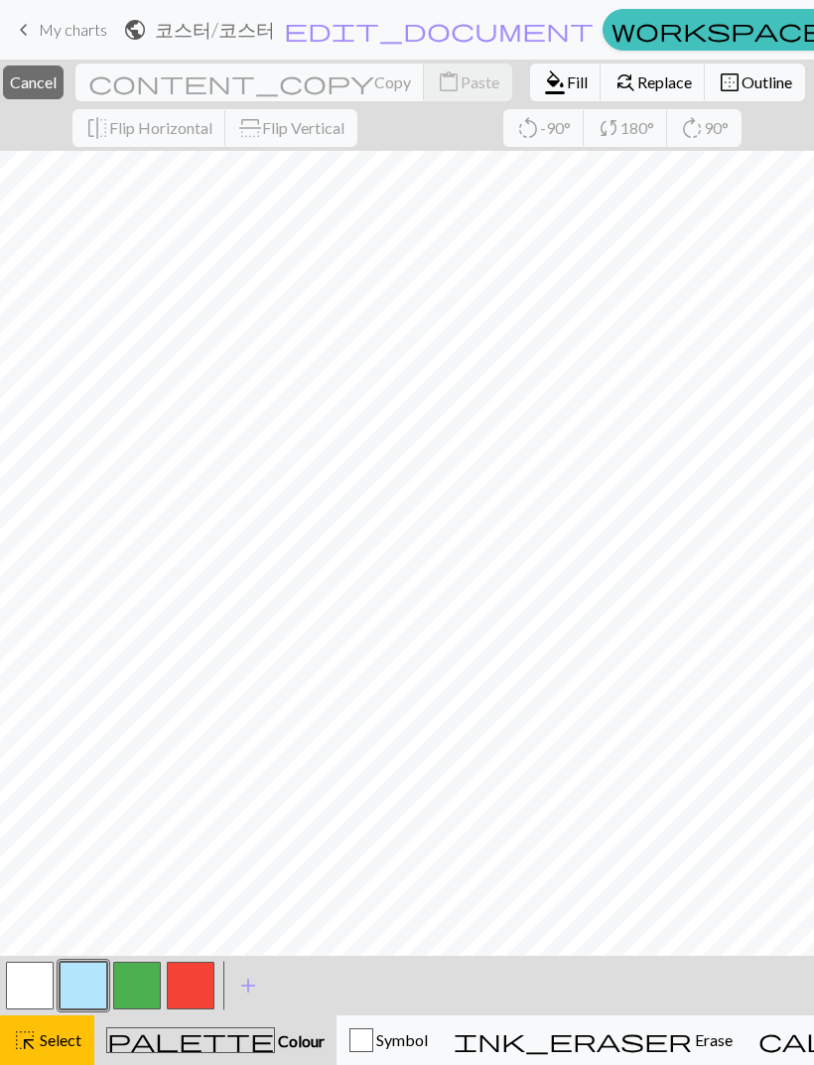
click at [619, 94] on button "find_replace Replace" at bounding box center [652, 83] width 105 height 38
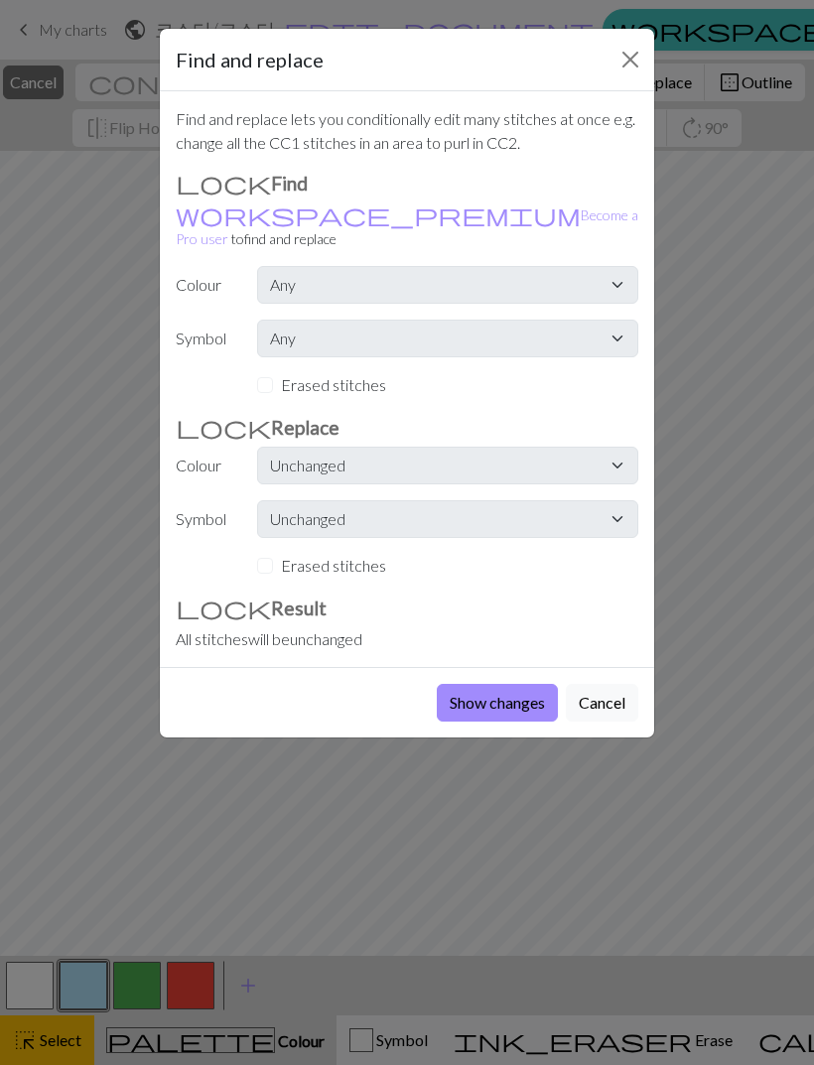
click at [510, 687] on button "Show changes" at bounding box center [497, 703] width 121 height 38
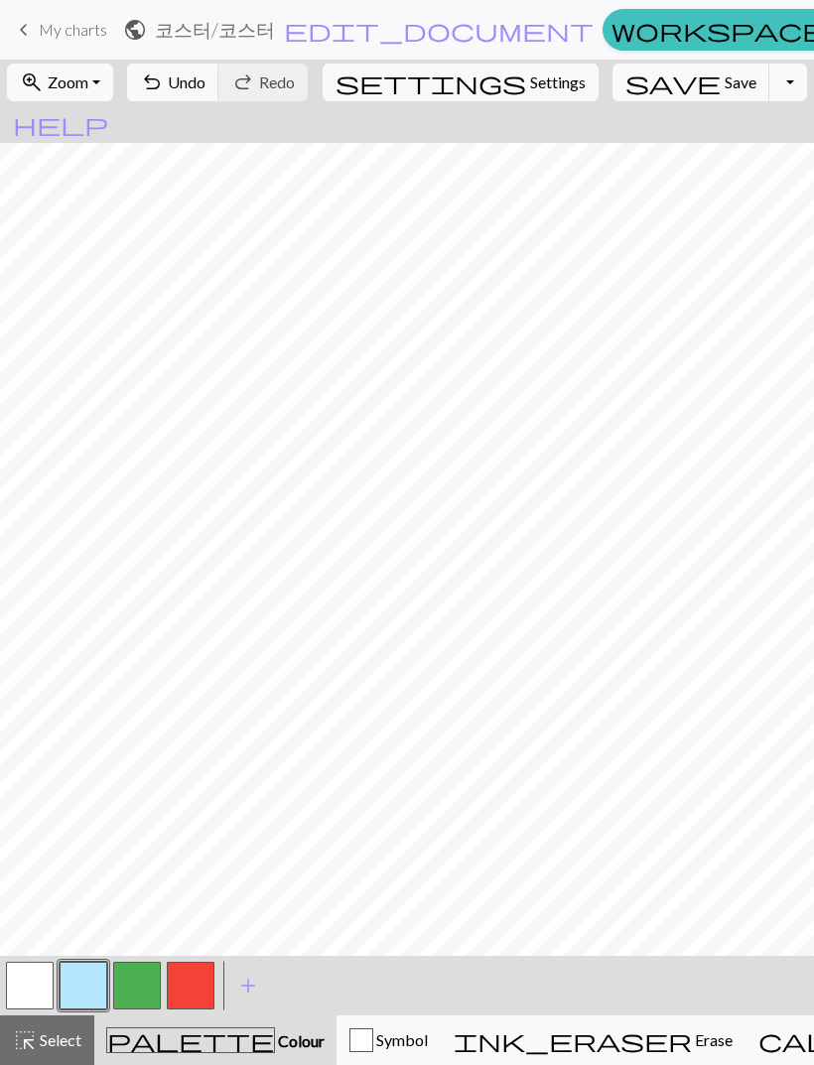
click at [724, 91] on span "Save" at bounding box center [740, 81] width 32 height 19
click at [58, 1034] on span "Select" at bounding box center [59, 1039] width 45 height 19
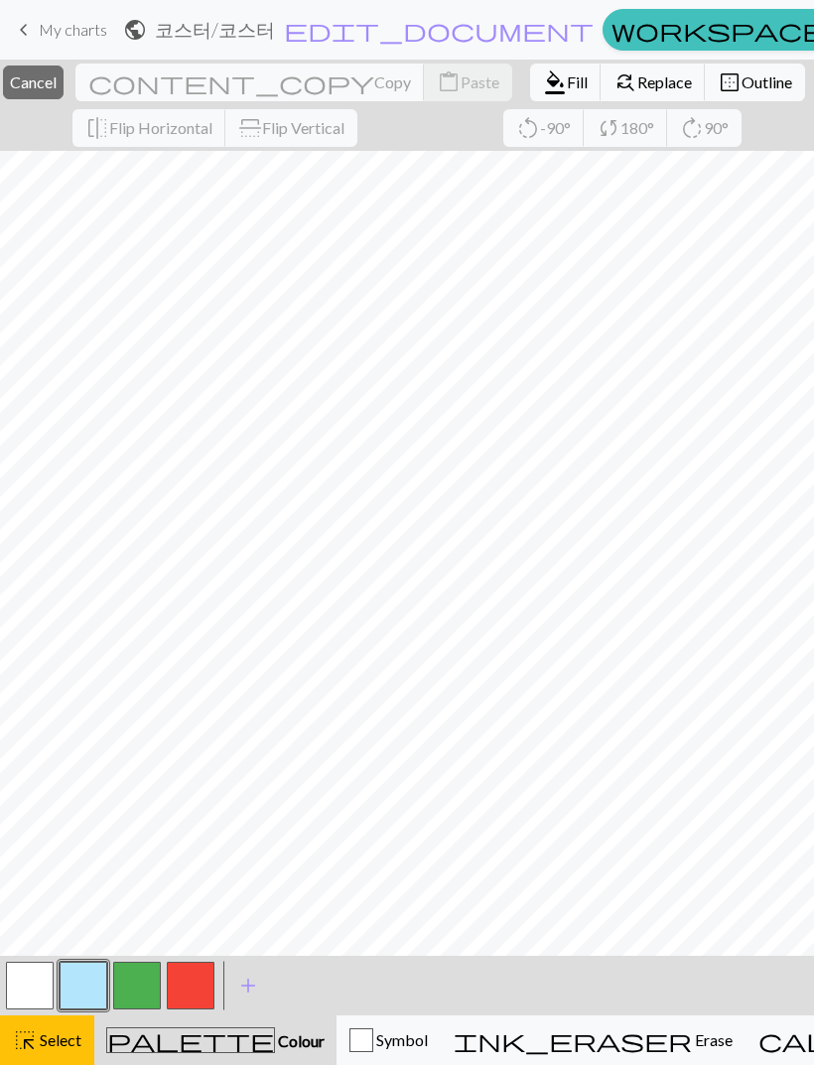
click at [637, 85] on span "Replace" at bounding box center [664, 81] width 55 height 19
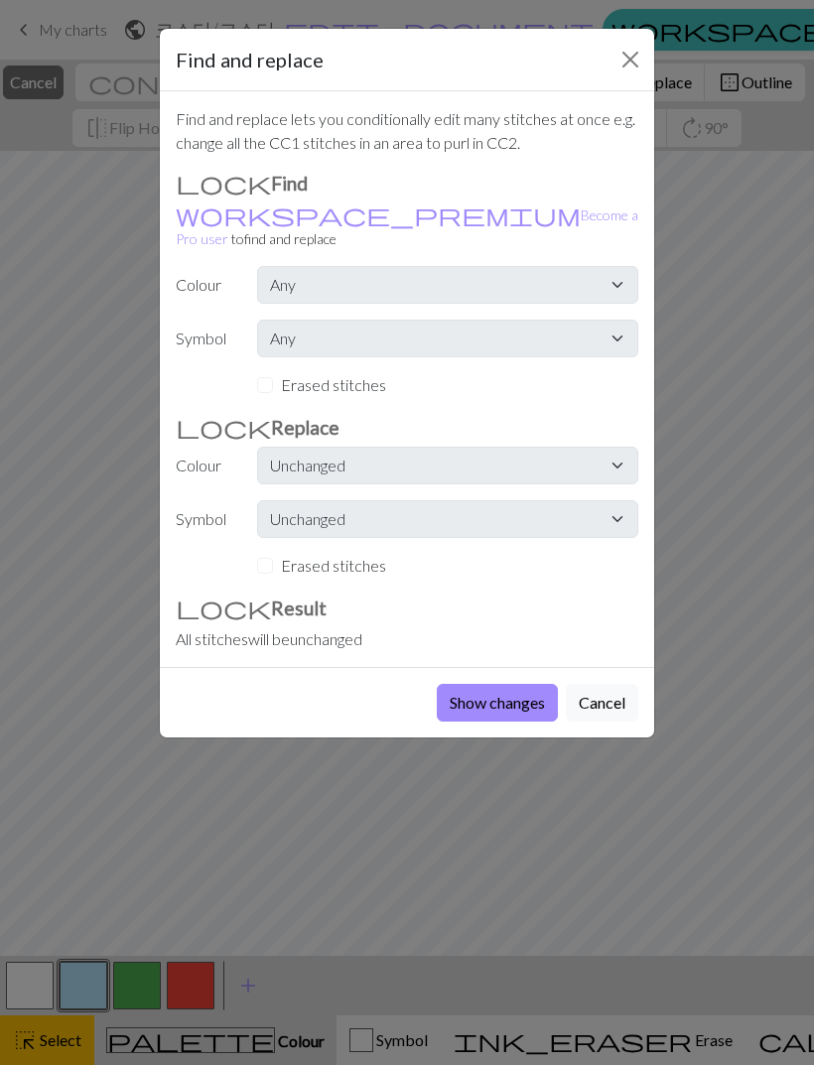
click at [598, 689] on button "Cancel" at bounding box center [602, 703] width 72 height 38
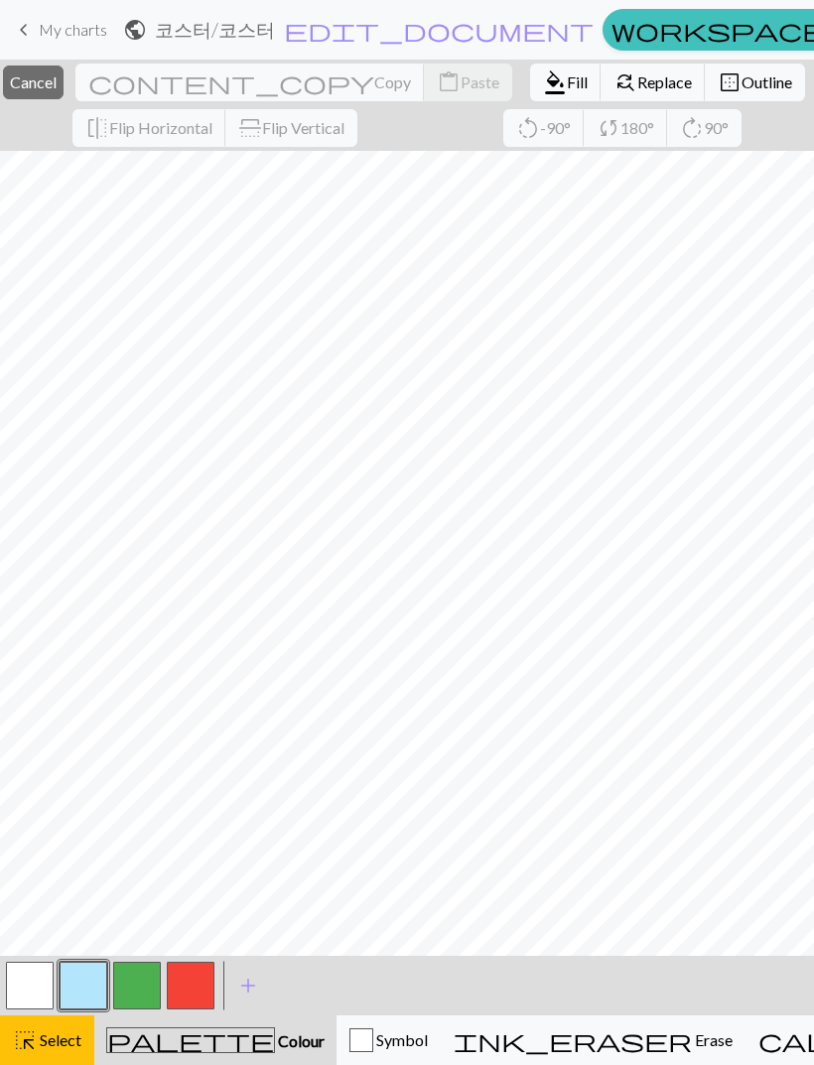
click at [275, 1048] on span "Colour" at bounding box center [300, 1040] width 50 height 19
click at [275, 1037] on span "Colour" at bounding box center [300, 1040] width 50 height 19
click at [82, 976] on button "button" at bounding box center [84, 986] width 48 height 48
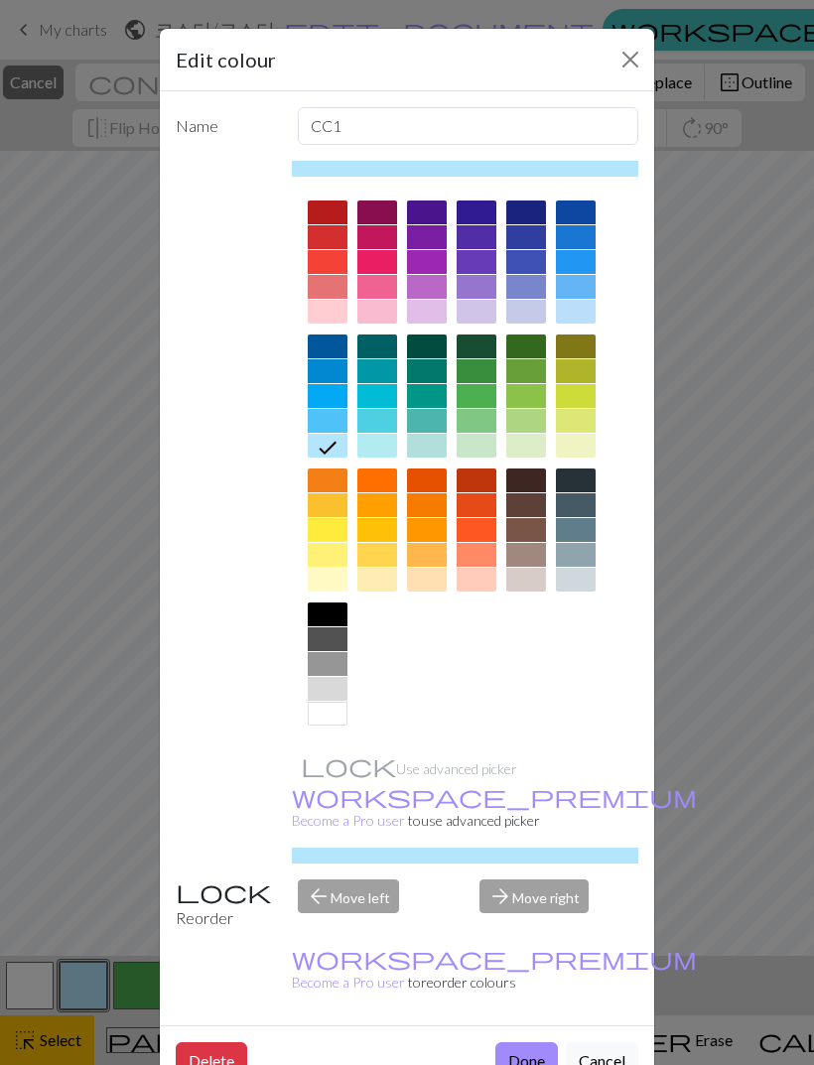
click at [532, 1042] on button "Done" at bounding box center [526, 1061] width 63 height 38
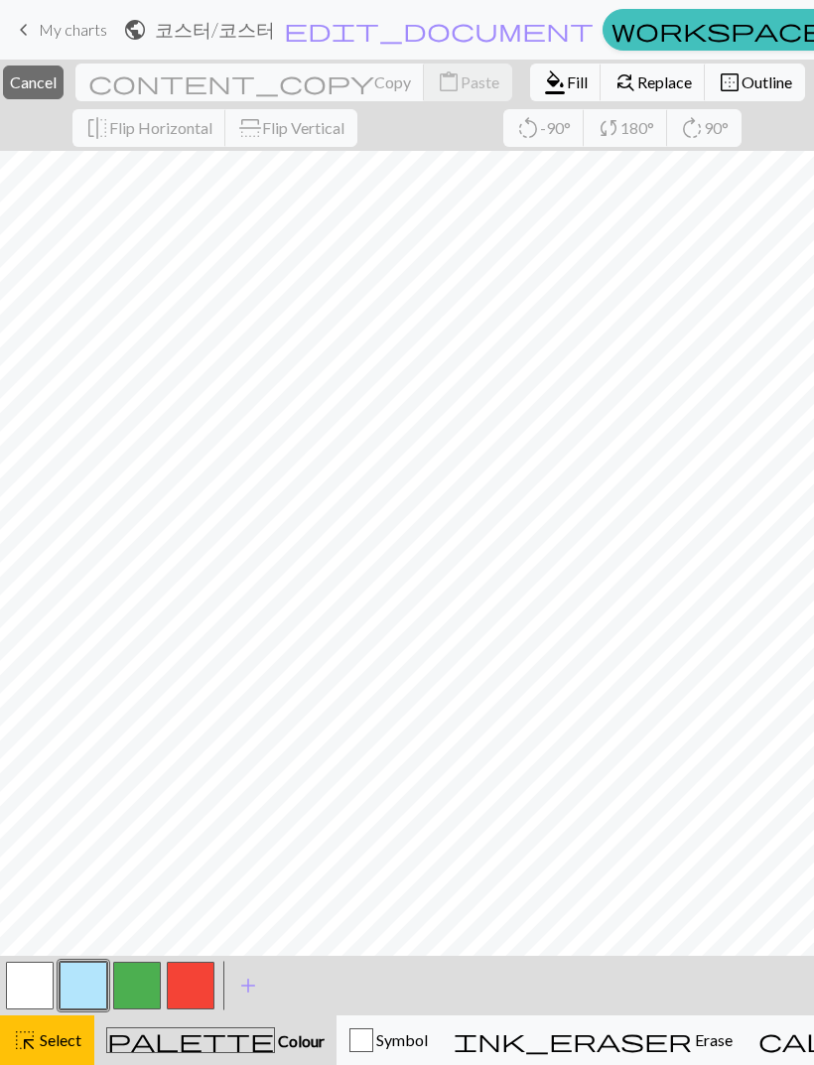
click at [57, 90] on span "Cancel" at bounding box center [33, 81] width 47 height 19
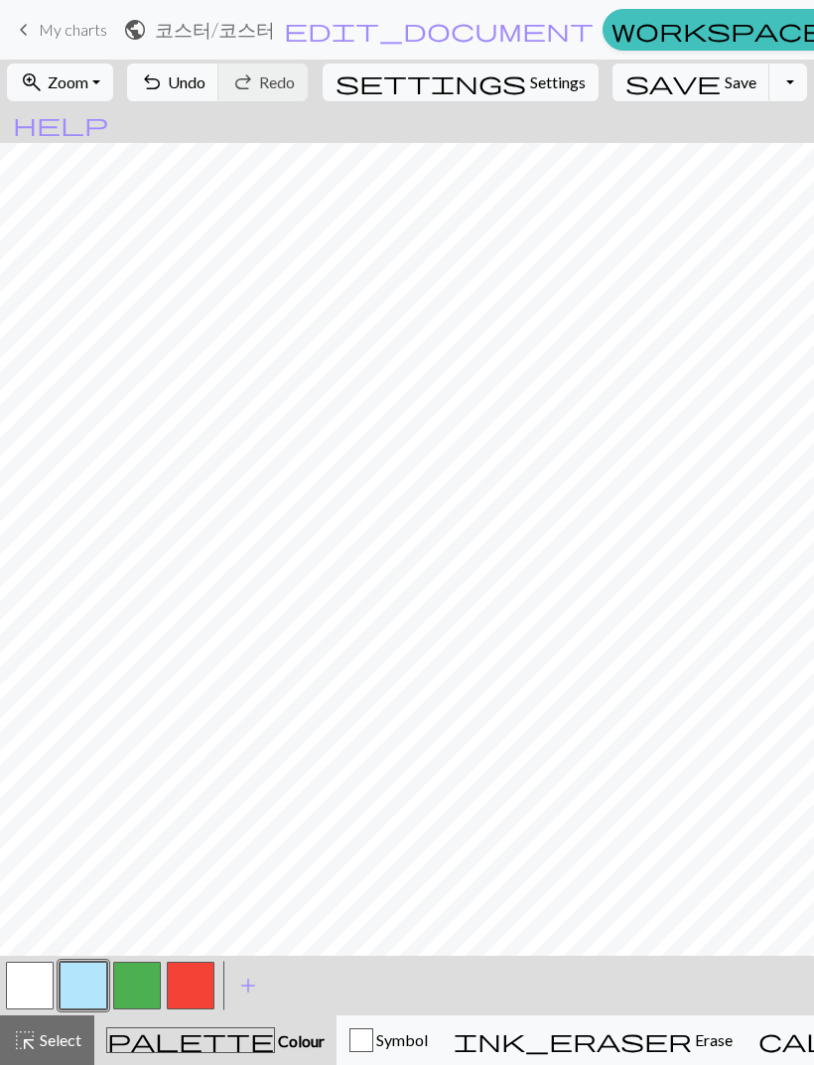
click at [197, 969] on button "button" at bounding box center [191, 986] width 48 height 48
click at [70, 982] on button "button" at bounding box center [84, 986] width 48 height 48
click at [22, 985] on button "button" at bounding box center [30, 986] width 48 height 48
click at [530, 80] on span "Settings" at bounding box center [558, 82] width 56 height 24
select select "aran"
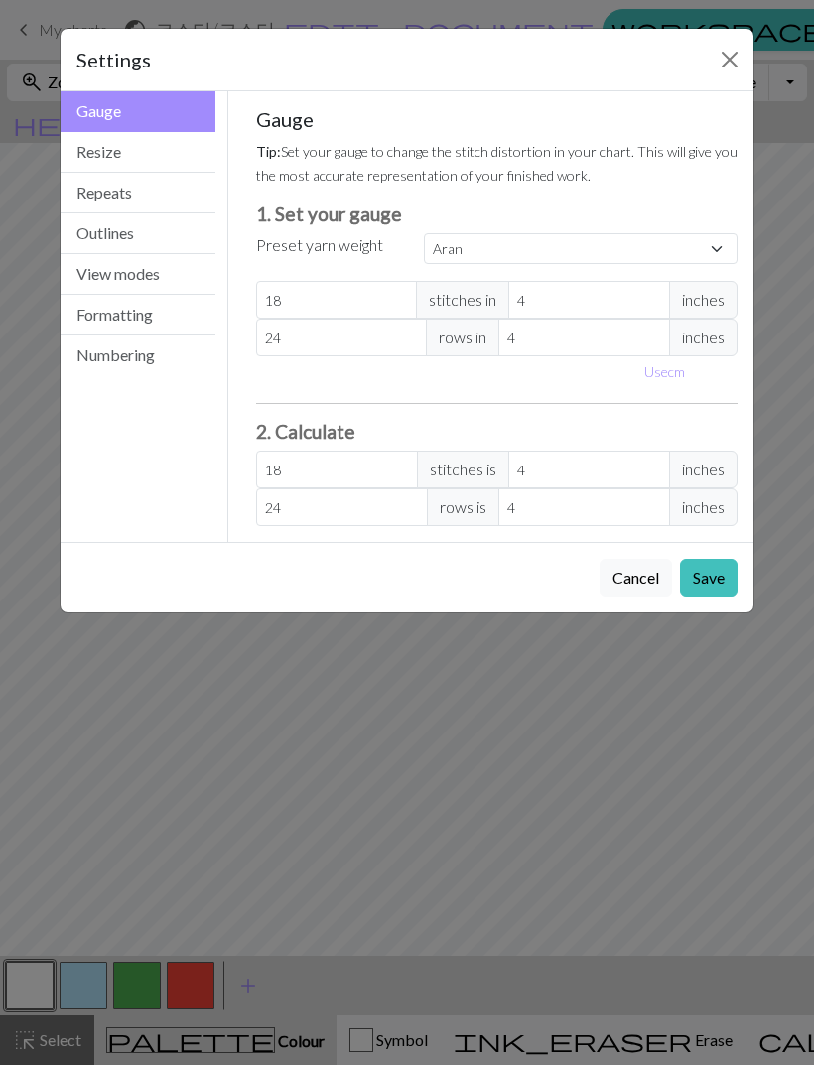
click at [171, 152] on button "Resize" at bounding box center [138, 152] width 155 height 41
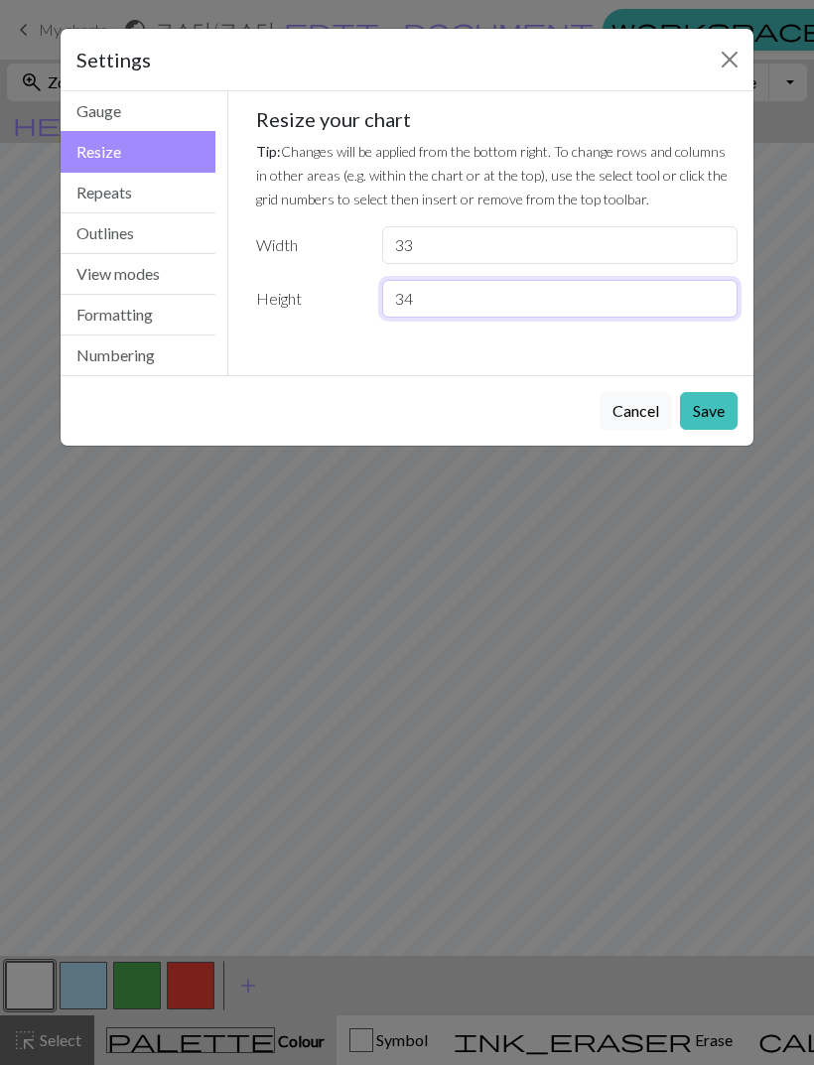
click at [552, 298] on input "34" at bounding box center [559, 299] width 355 height 38
type input "3"
type input "29"
click at [713, 409] on button "Save" at bounding box center [709, 411] width 58 height 38
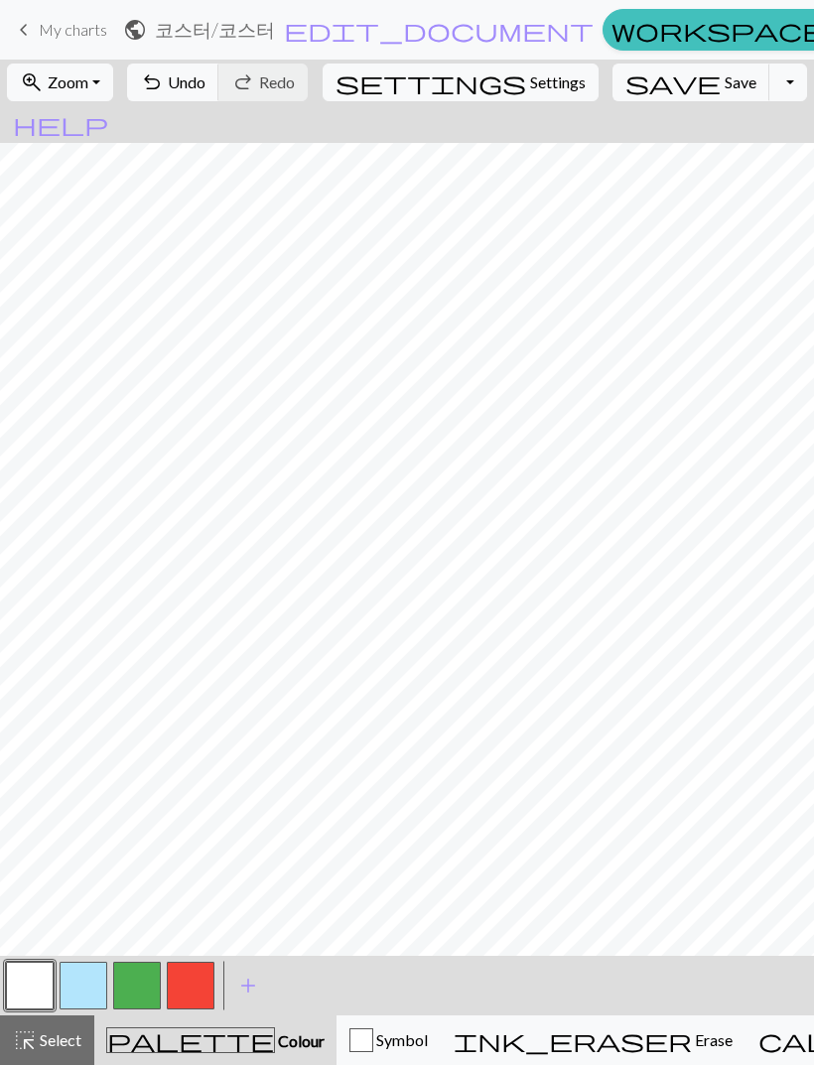
click at [83, 977] on button "button" at bounding box center [84, 986] width 48 height 48
click at [26, 985] on button "button" at bounding box center [30, 986] width 48 height 48
click at [724, 83] on span "Save" at bounding box center [740, 81] width 32 height 19
click at [769, 88] on button "Toggle Dropdown" at bounding box center [788, 83] width 38 height 38
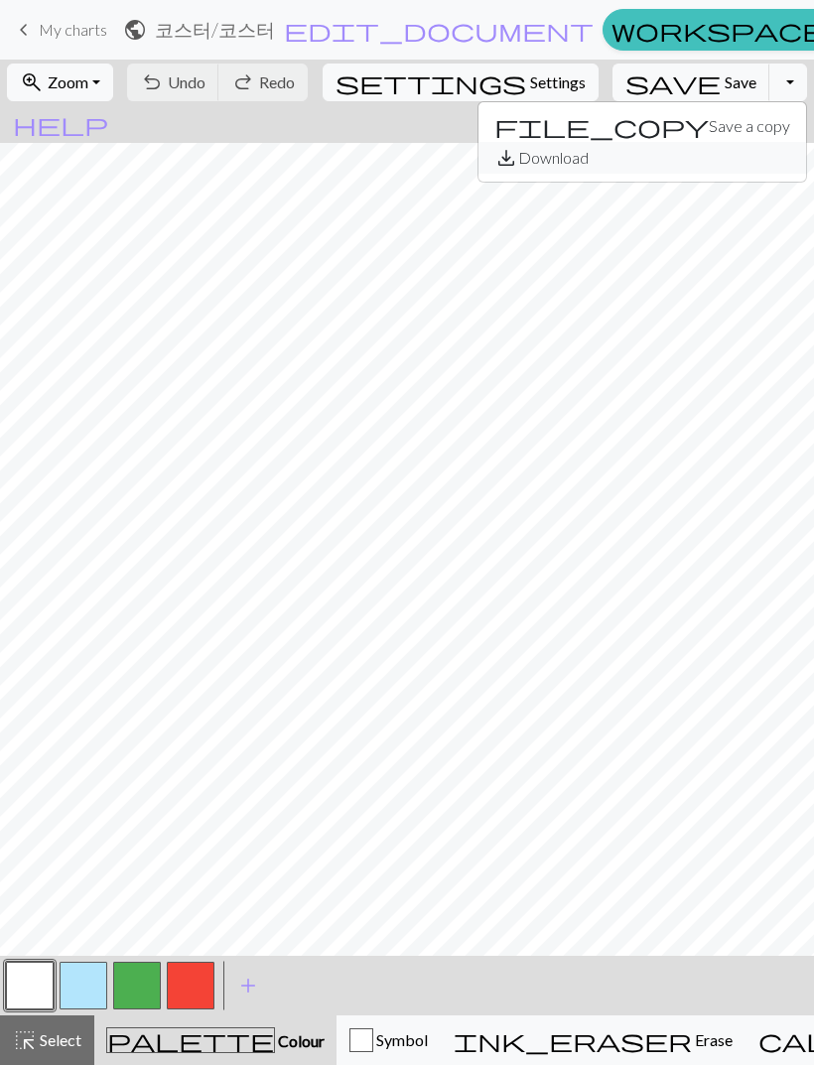
click at [672, 153] on button "save_alt Download" at bounding box center [641, 158] width 327 height 32
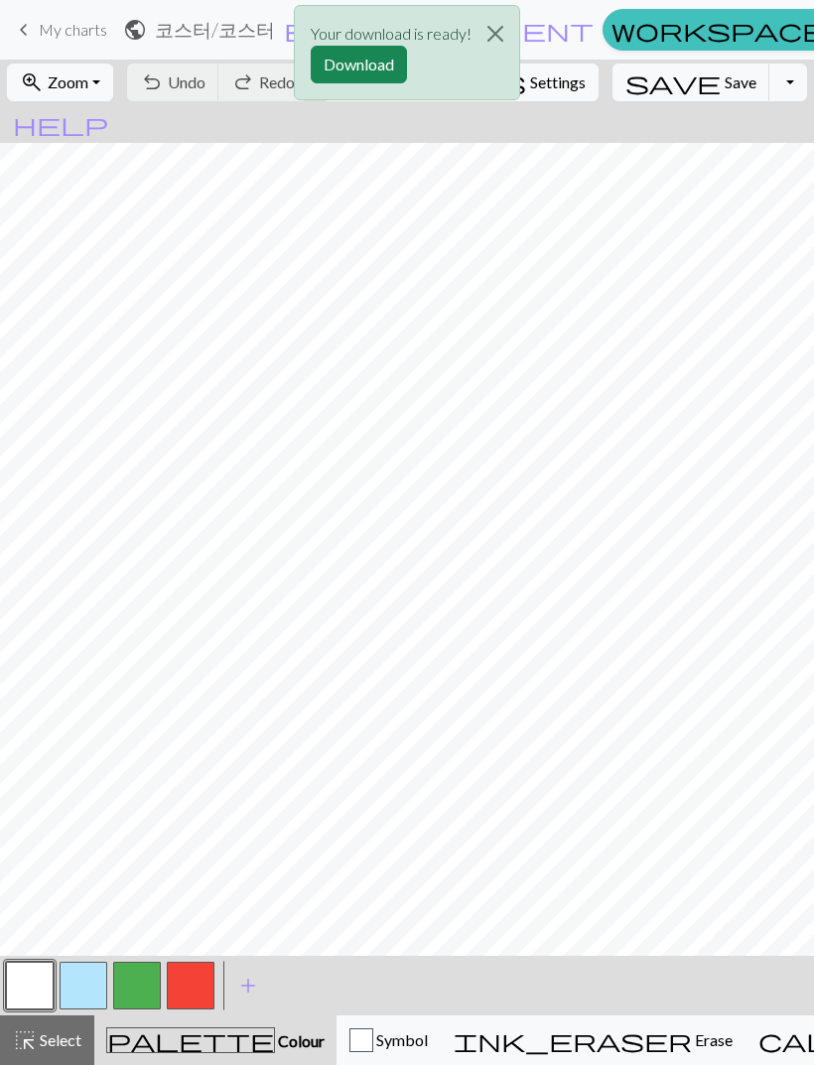
click at [387, 60] on button "Download" at bounding box center [359, 65] width 96 height 38
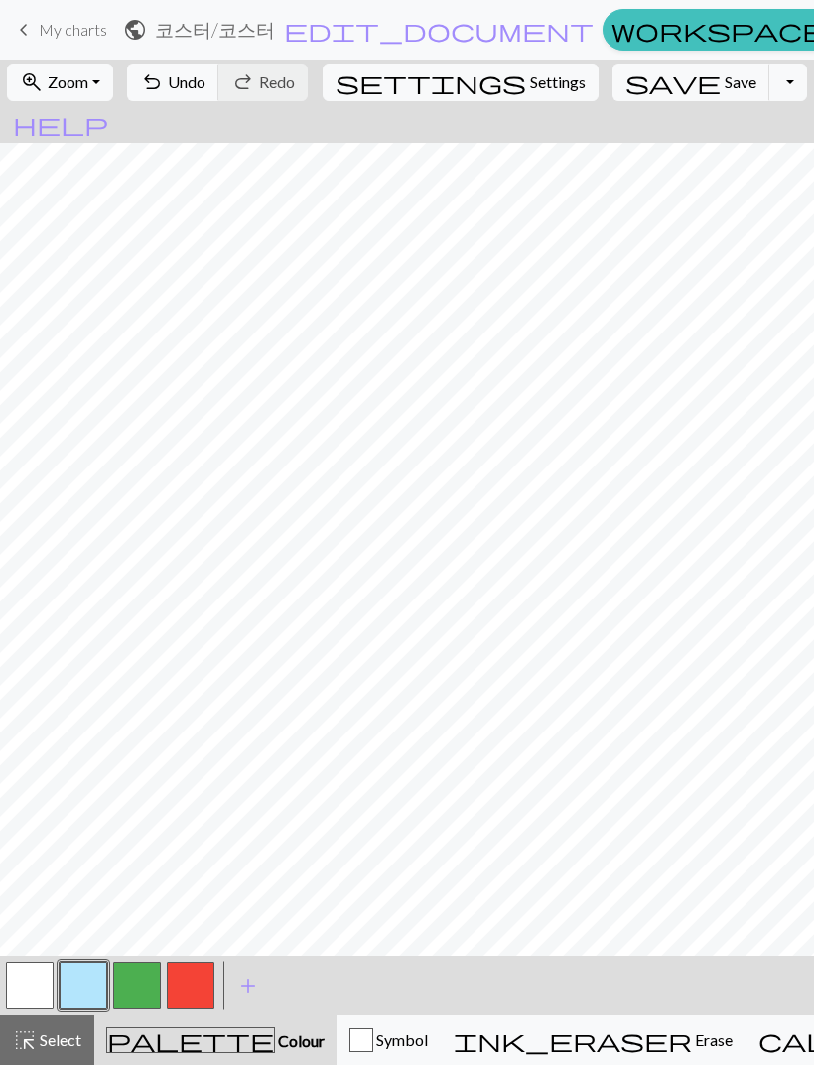
click at [219, 75] on button "undo Undo Undo" at bounding box center [173, 83] width 92 height 38
click at [205, 78] on span "Undo" at bounding box center [187, 81] width 38 height 19
click at [530, 90] on span "Settings" at bounding box center [558, 82] width 56 height 24
select select "aran"
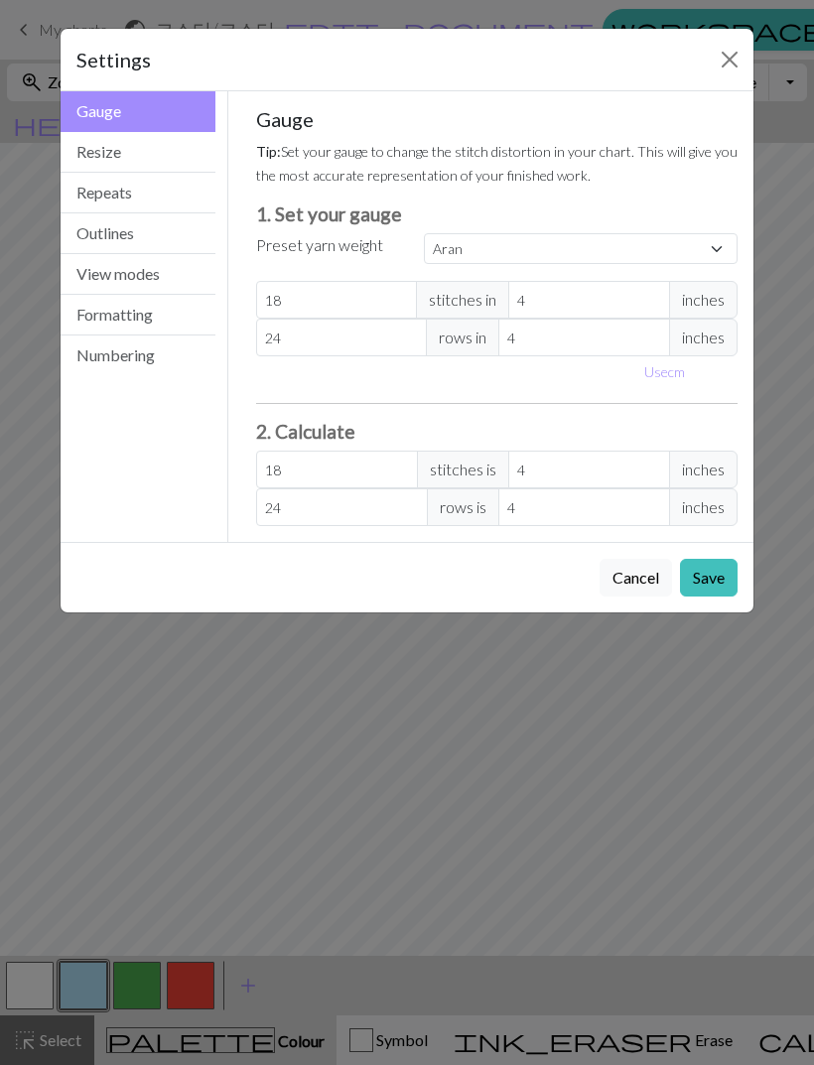
click at [148, 156] on button "Resize" at bounding box center [138, 152] width 155 height 41
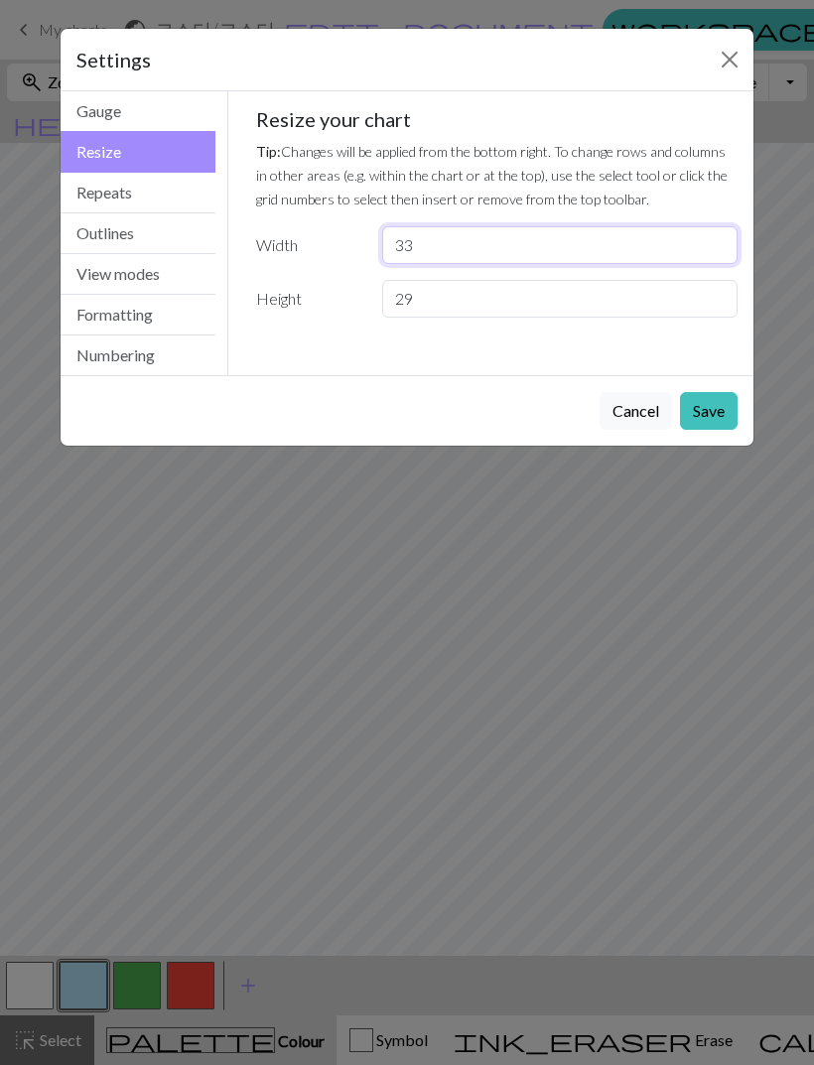
click at [588, 245] on input "33" at bounding box center [559, 245] width 355 height 38
type input "3"
type input "27"
click at [723, 400] on button "Save" at bounding box center [709, 411] width 58 height 38
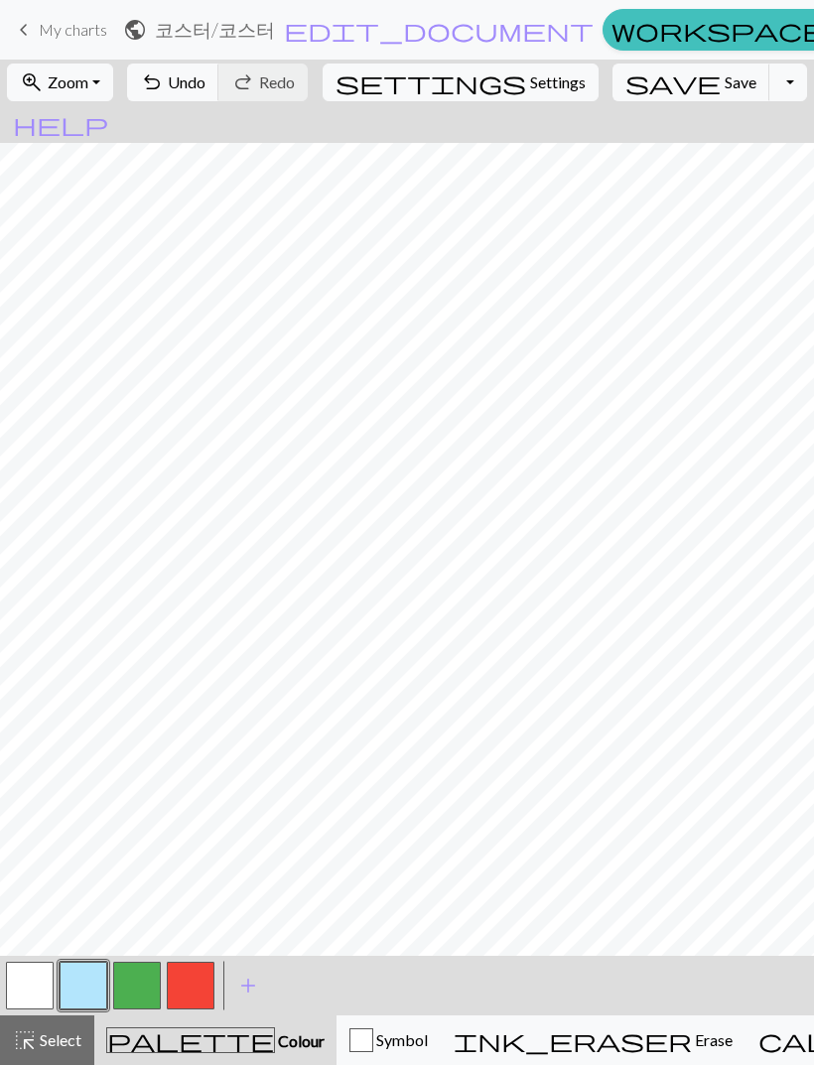
click at [650, 93] on button "save Save Save" at bounding box center [691, 83] width 158 height 38
click at [769, 83] on button "Toggle Dropdown" at bounding box center [788, 83] width 38 height 38
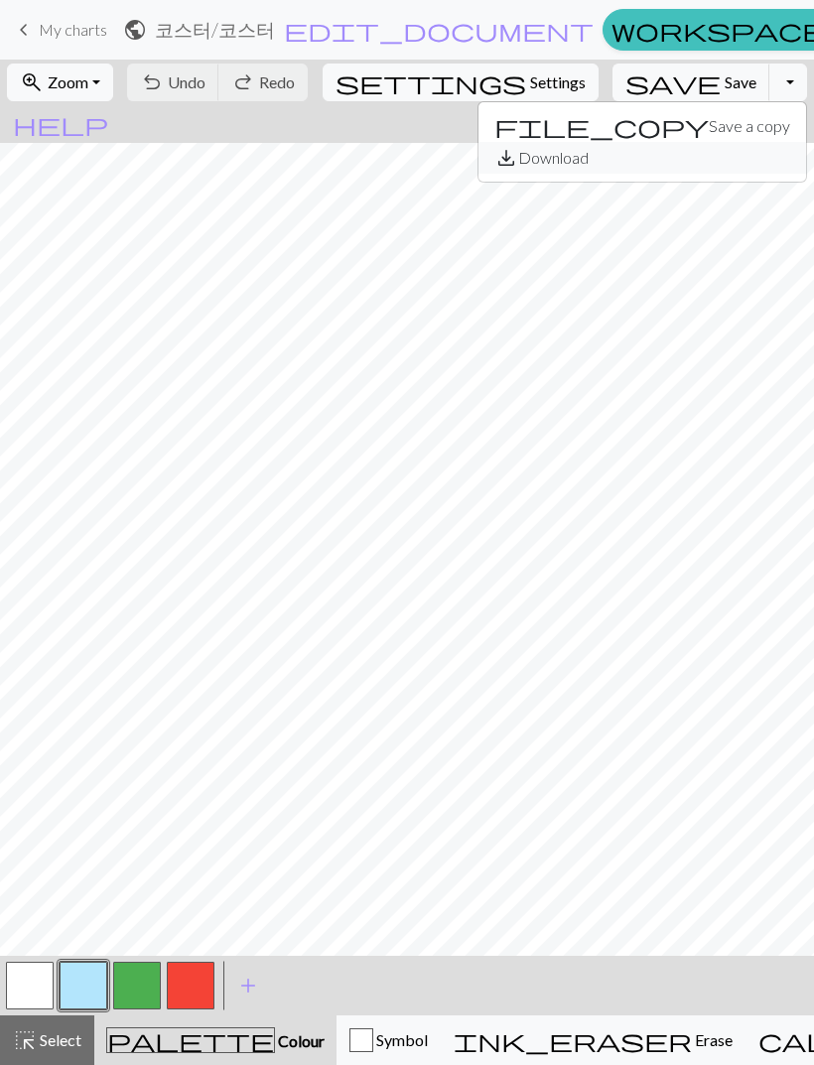
click at [672, 159] on button "save_alt Download" at bounding box center [641, 158] width 327 height 32
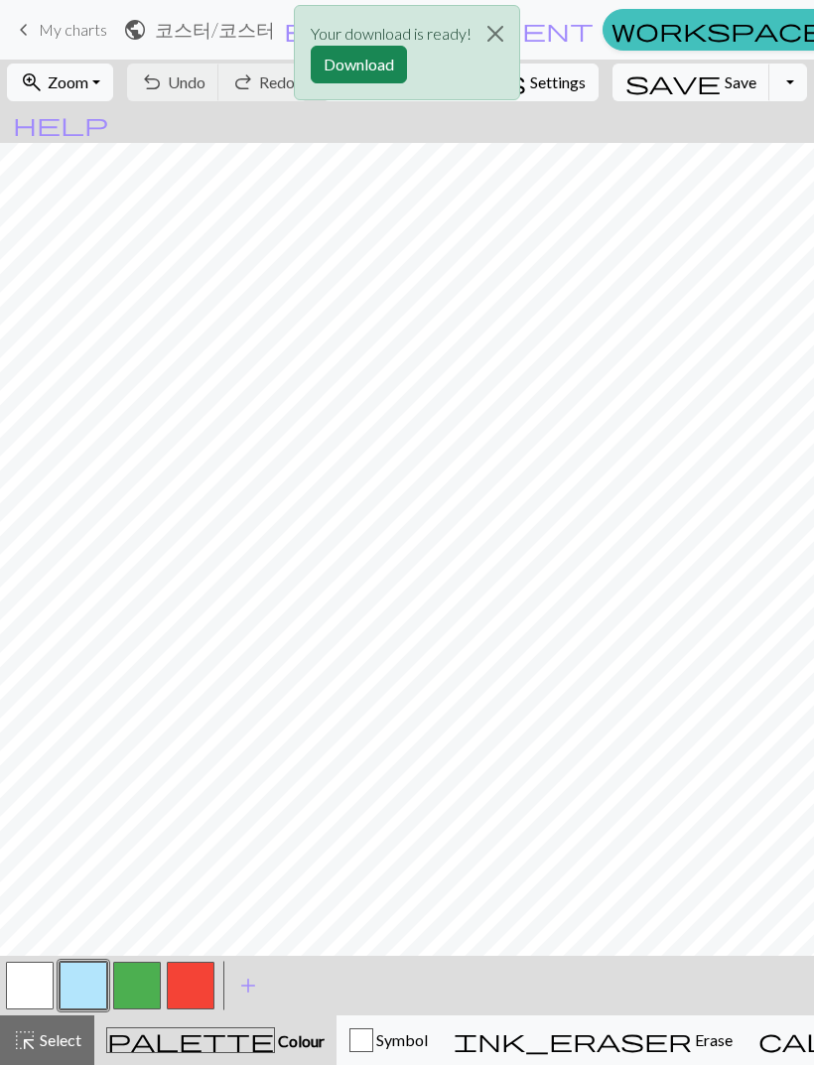
click at [382, 73] on button "Download" at bounding box center [359, 65] width 96 height 38
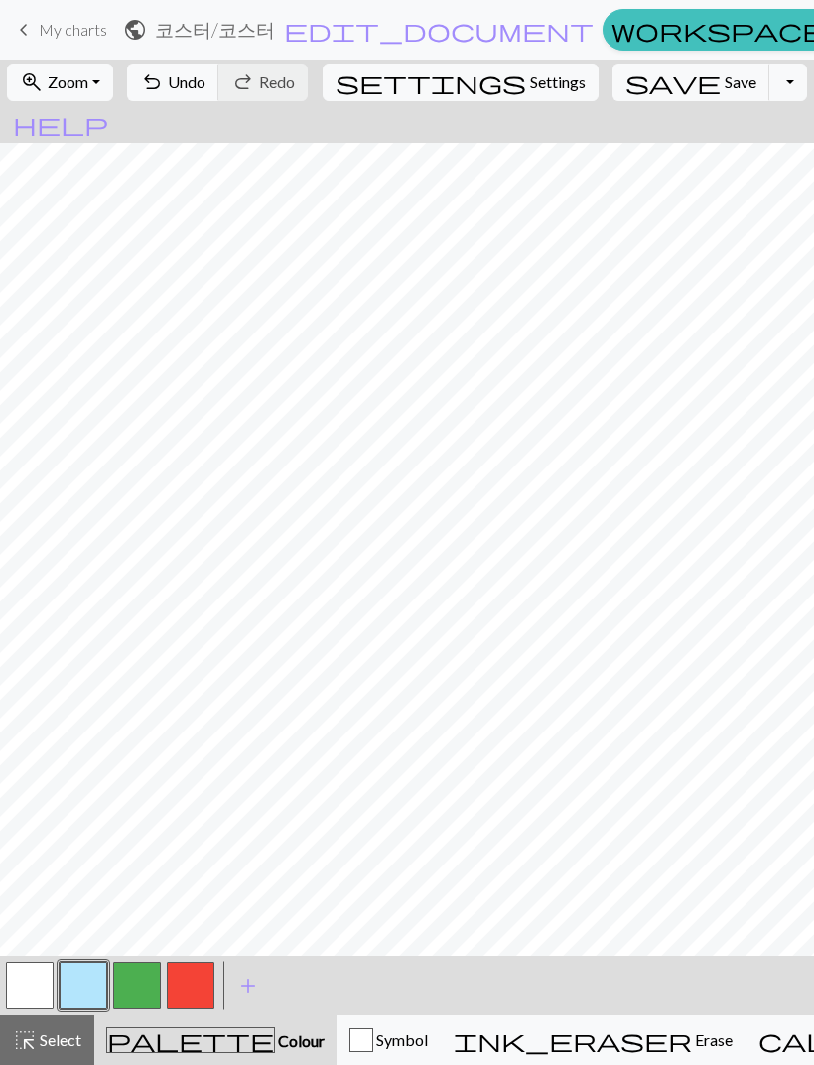
click at [692, 1033] on span "Erase" at bounding box center [712, 1039] width 41 height 19
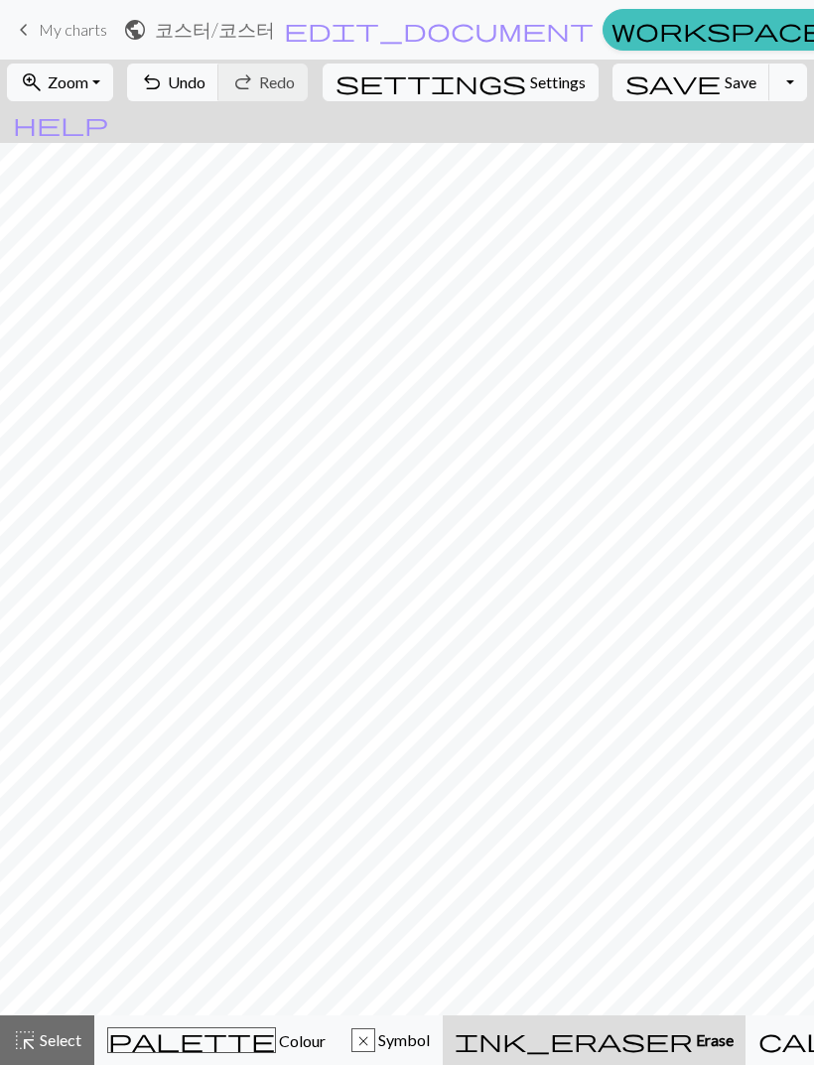
click at [227, 1037] on div "palette Colour Colour" at bounding box center [216, 1040] width 218 height 26
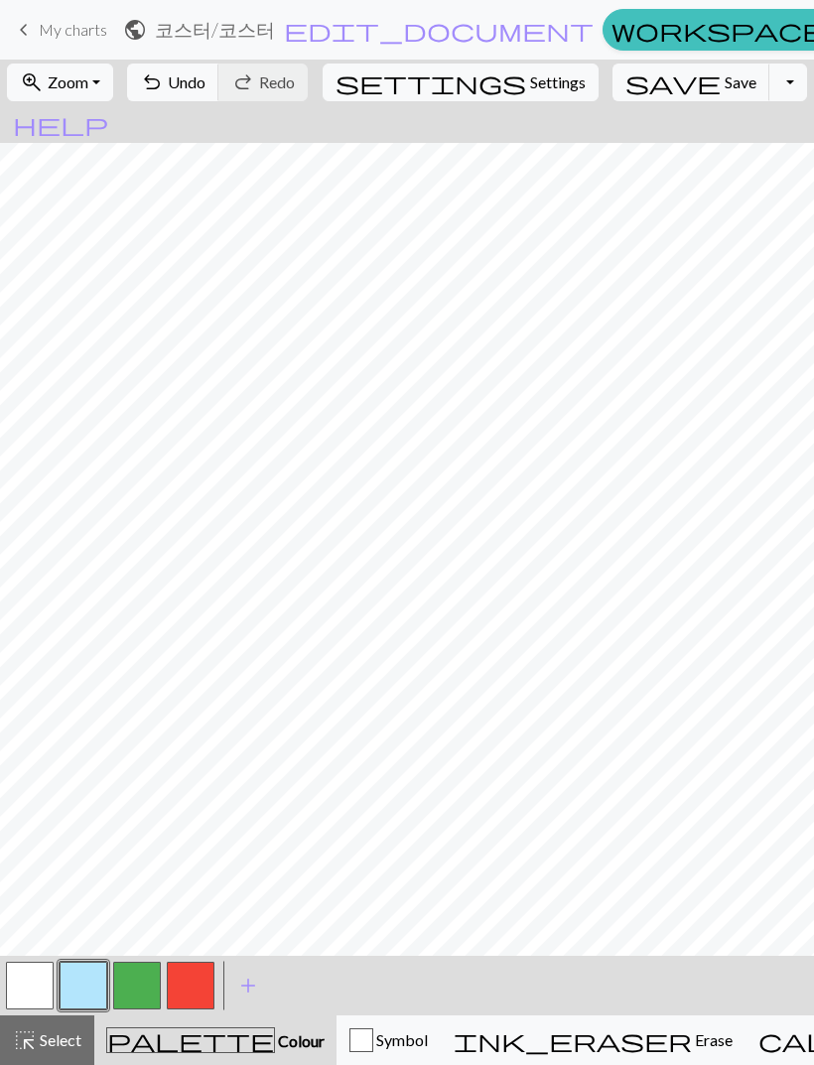
click at [205, 87] on span "Undo" at bounding box center [187, 81] width 38 height 19
click at [219, 65] on button "undo Undo Undo" at bounding box center [173, 83] width 92 height 38
click at [38, 996] on button "button" at bounding box center [30, 986] width 48 height 48
click at [47, 1044] on span "Select" at bounding box center [59, 1039] width 45 height 19
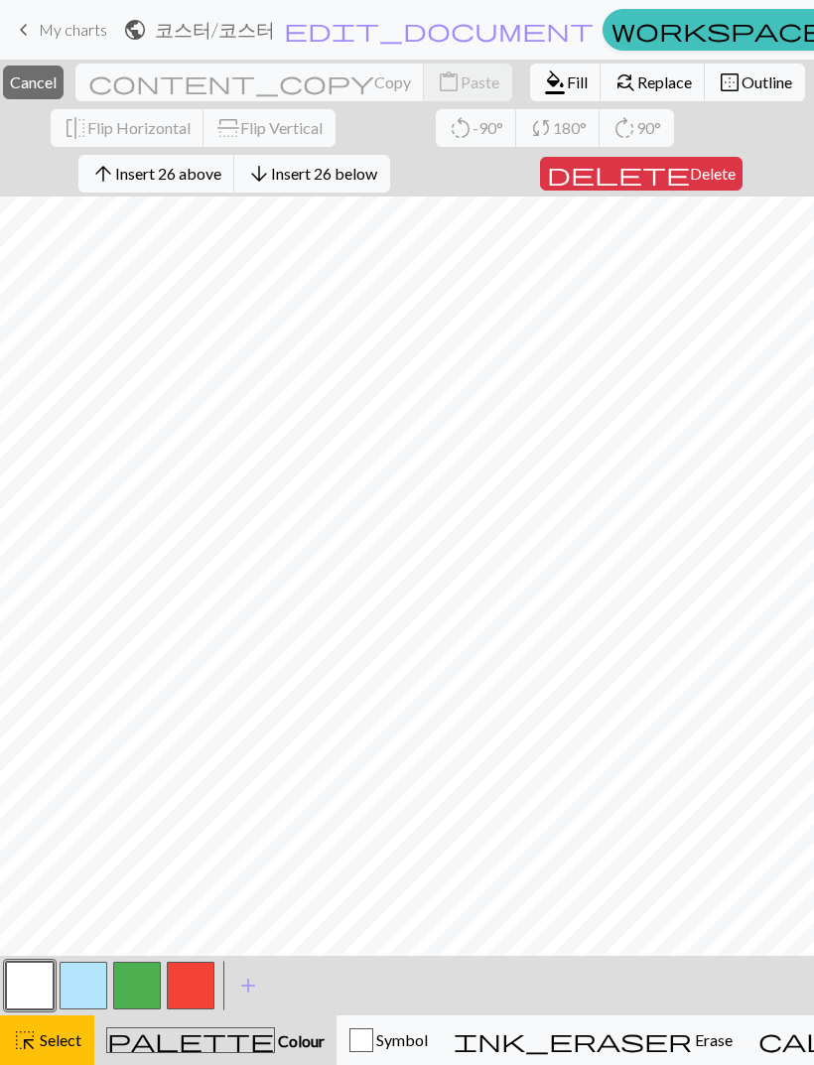
click at [534, 69] on button "format_color_fill Fill" at bounding box center [565, 83] width 71 height 38
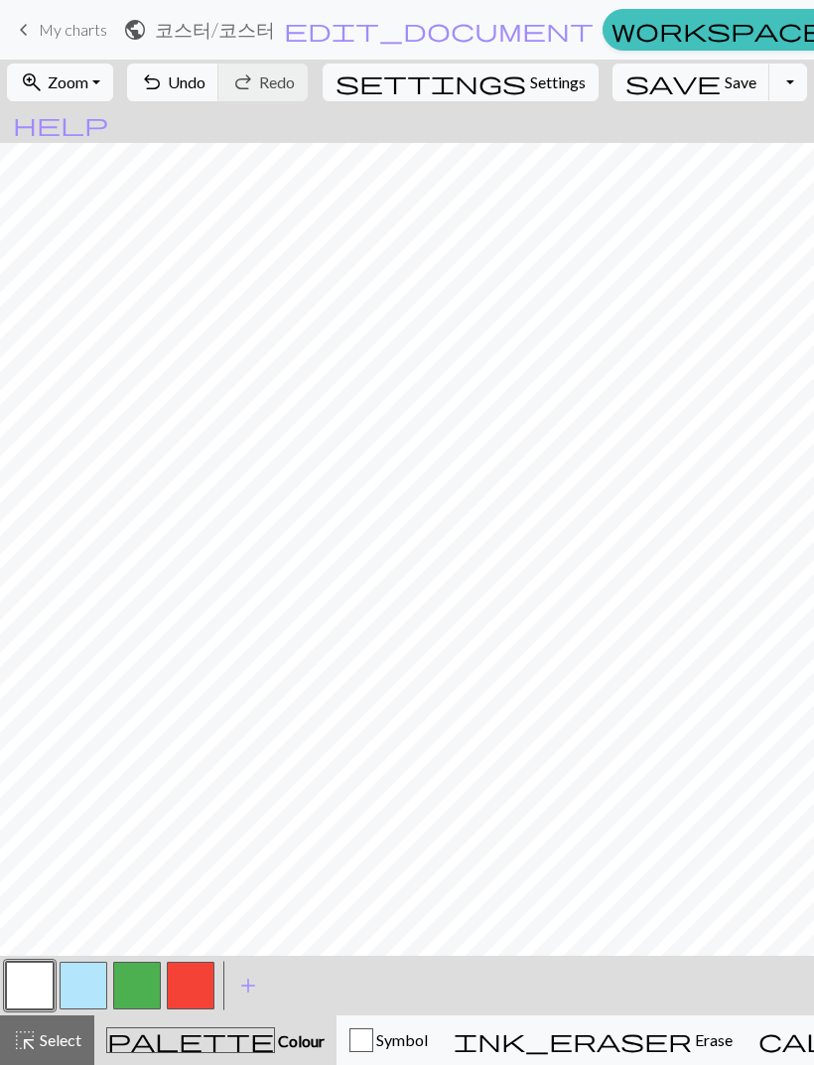
click at [92, 990] on button "button" at bounding box center [84, 986] width 48 height 48
click at [61, 1046] on span "Select" at bounding box center [59, 1039] width 45 height 19
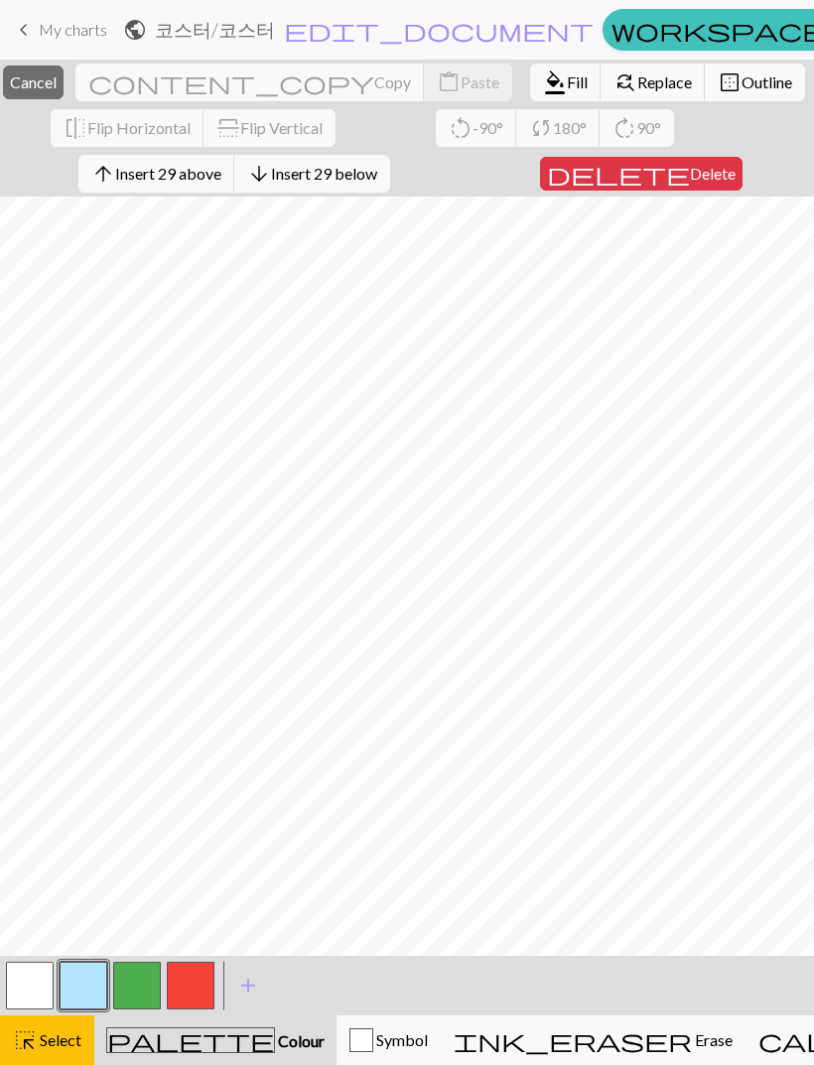
click at [543, 84] on span "format_color_fill" at bounding box center [555, 82] width 24 height 28
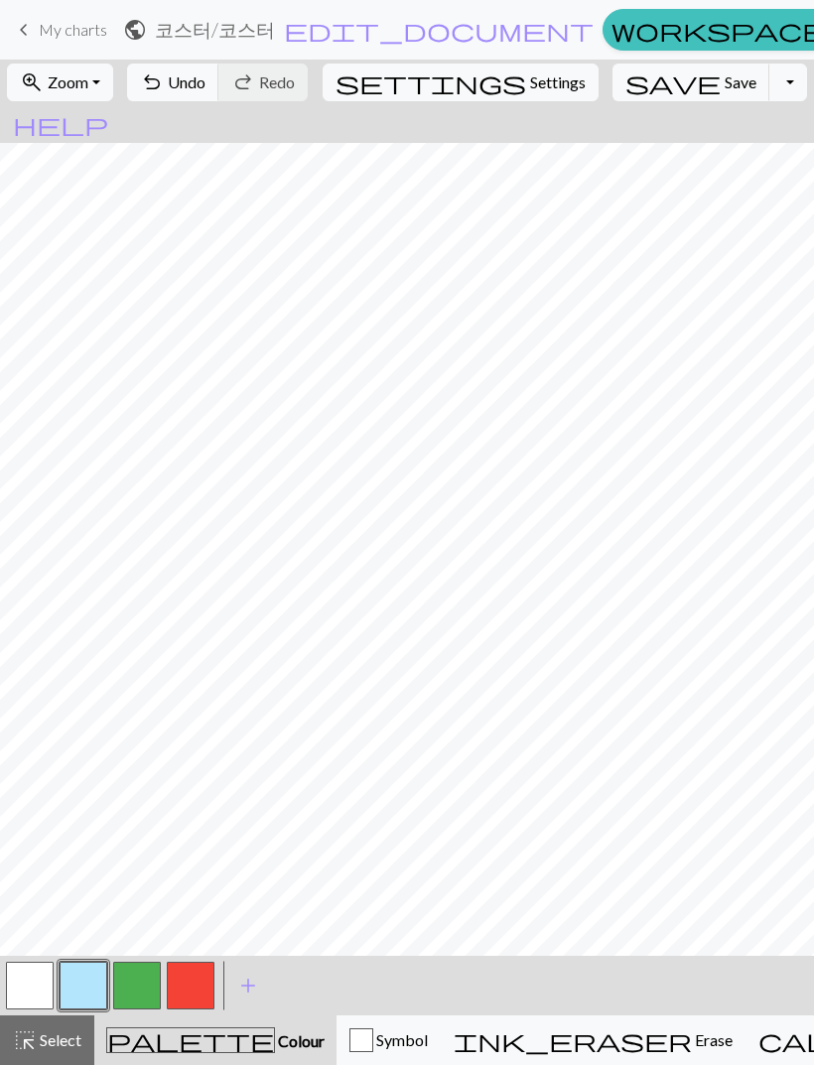
click at [48, 980] on button "button" at bounding box center [30, 986] width 48 height 48
click at [219, 99] on button "undo Undo Undo" at bounding box center [173, 83] width 92 height 38
click at [235, 102] on div "undo Undo Undo redo Redo Redo" at bounding box center [217, 83] width 193 height 46
click at [219, 100] on button "undo Undo Undo" at bounding box center [173, 83] width 92 height 38
click at [91, 998] on button "button" at bounding box center [84, 986] width 48 height 48
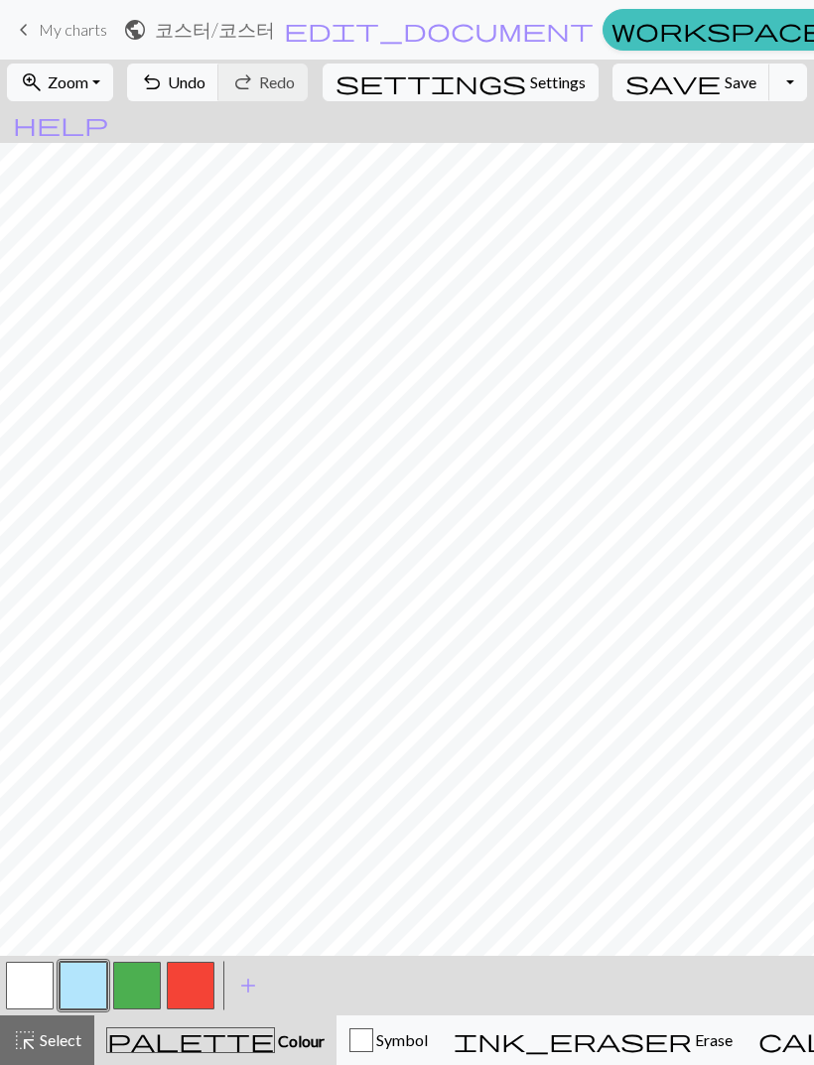
click at [24, 969] on button "button" at bounding box center [30, 986] width 48 height 48
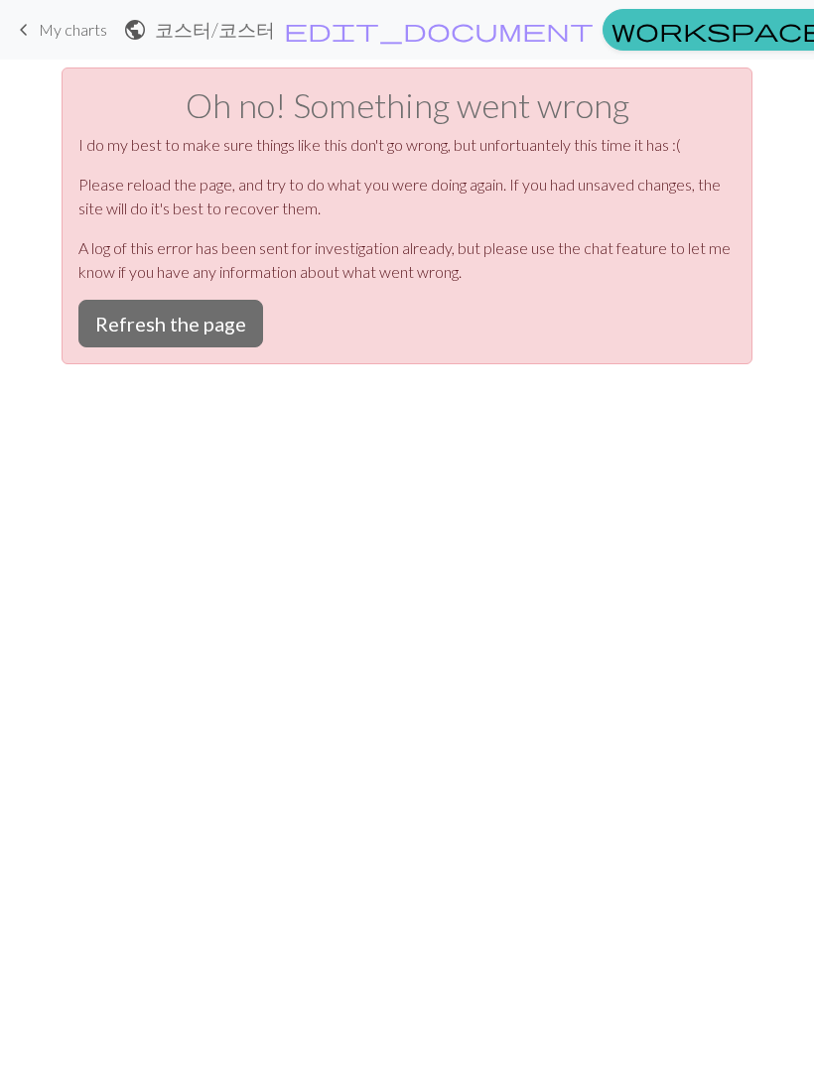
click at [214, 314] on button "Refresh the page" at bounding box center [170, 324] width 185 height 48
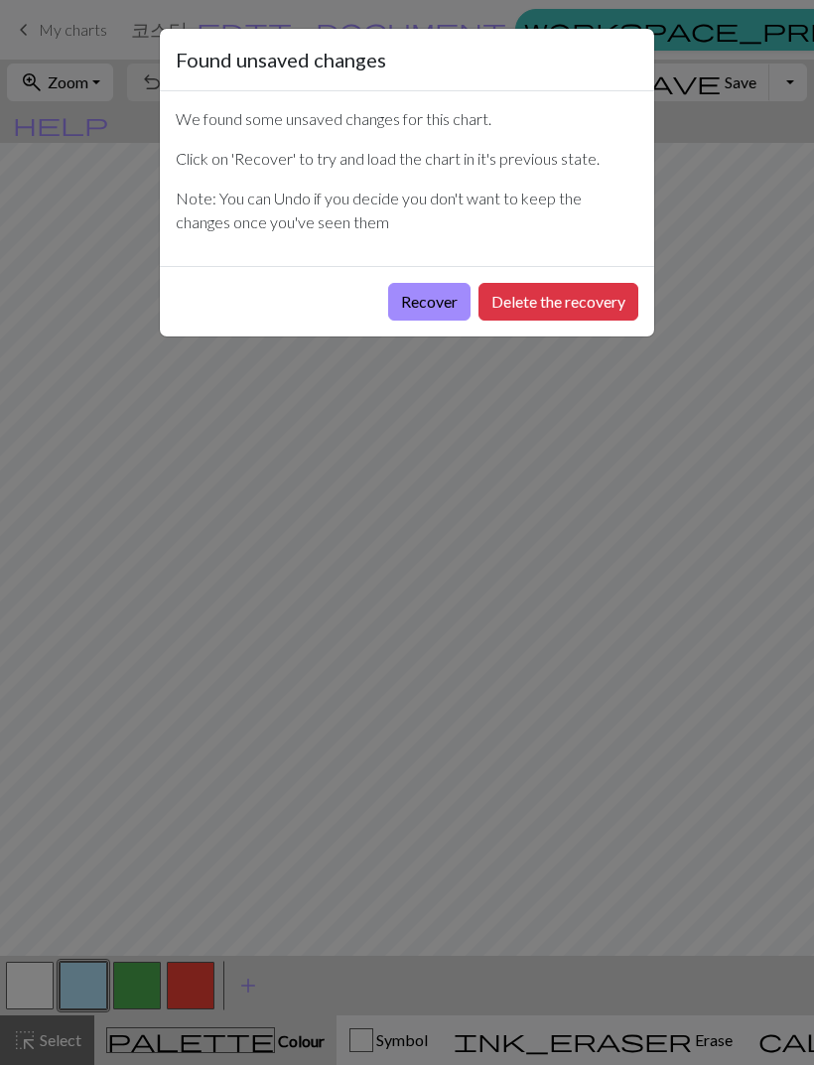
click at [430, 315] on button "Recover" at bounding box center [429, 302] width 82 height 38
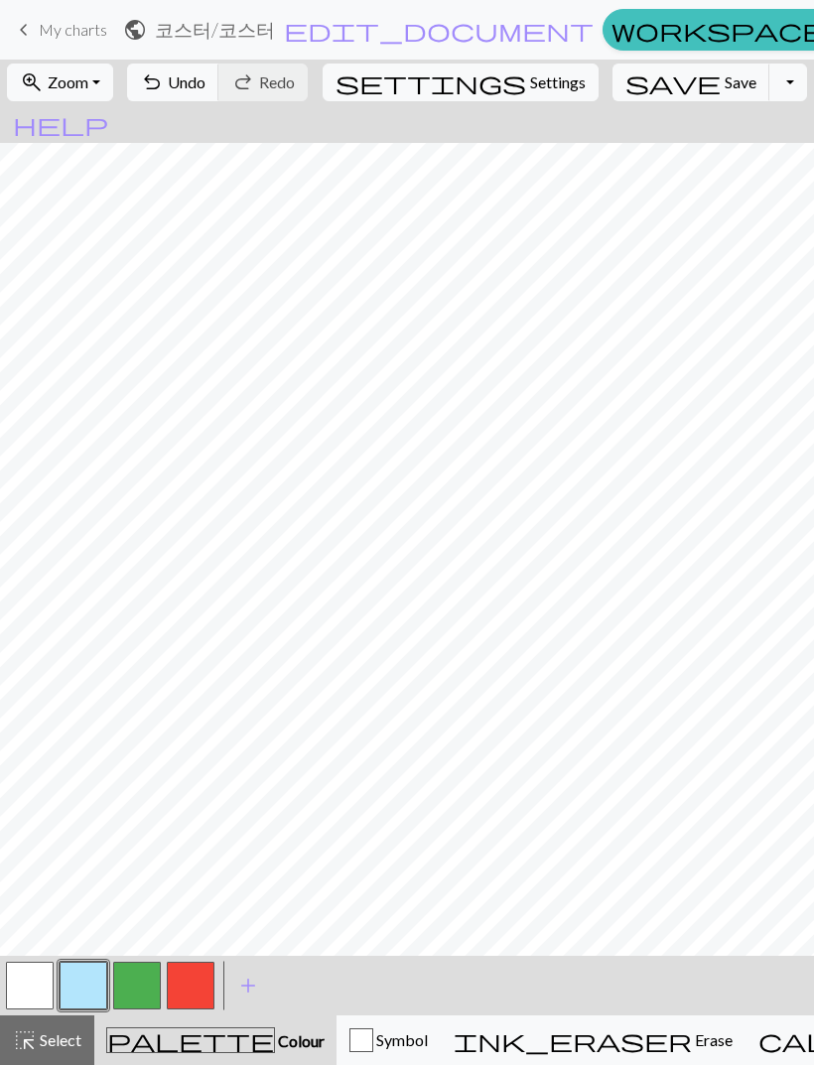
click at [33, 984] on button "button" at bounding box center [30, 986] width 48 height 48
click at [93, 984] on button "button" at bounding box center [84, 986] width 48 height 48
click at [31, 986] on button "button" at bounding box center [30, 986] width 48 height 48
click at [644, 81] on span "save" at bounding box center [672, 82] width 95 height 28
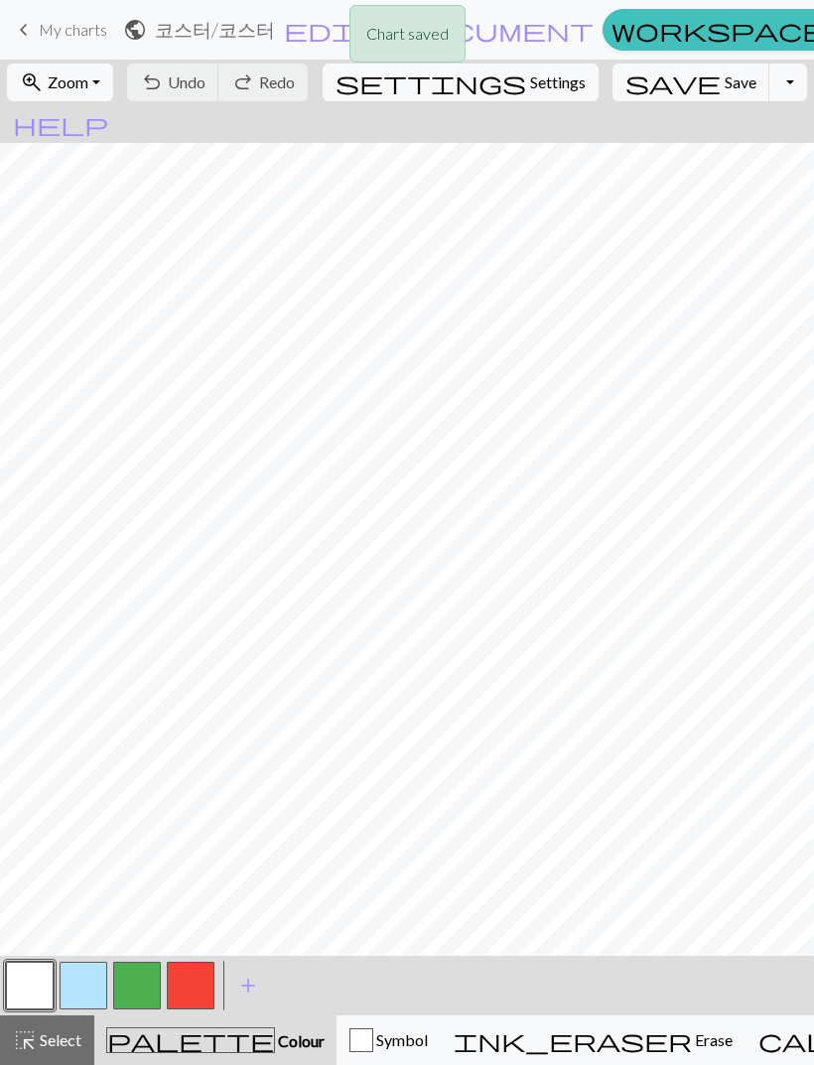
click at [530, 85] on span "Settings" at bounding box center [558, 82] width 56 height 24
select select "aran"
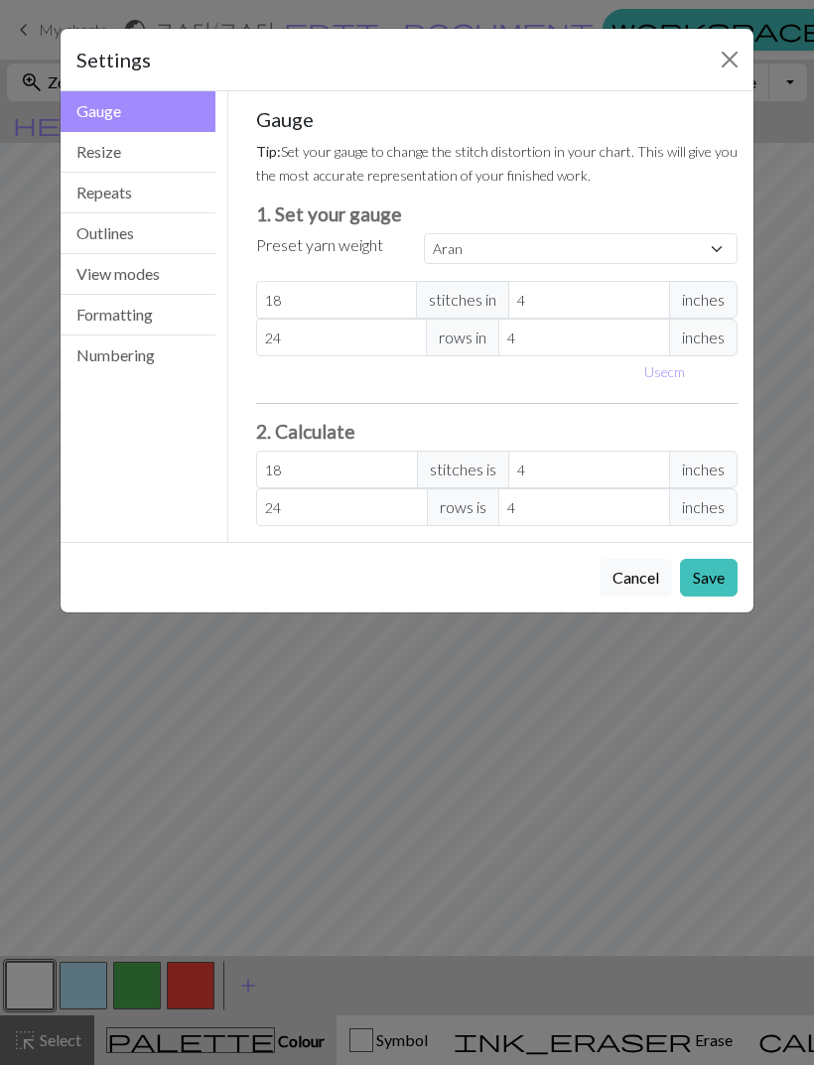
click at [196, 161] on button "Resize" at bounding box center [138, 152] width 155 height 41
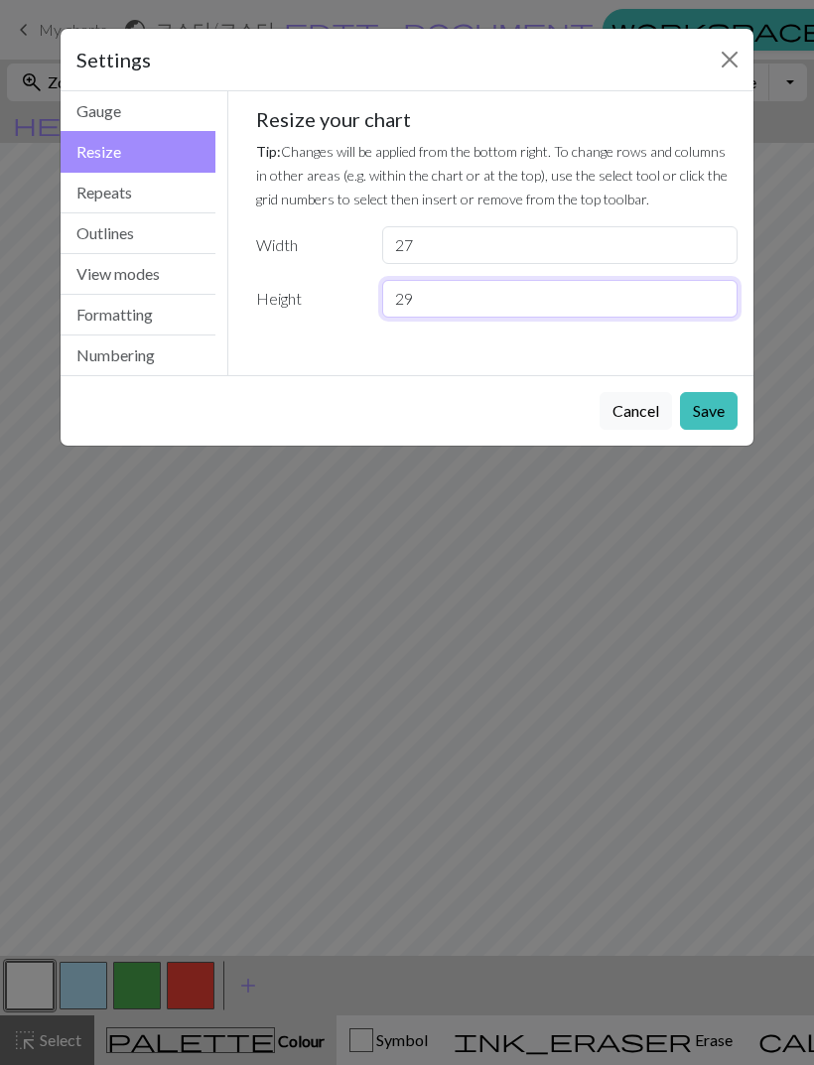
click at [629, 306] on input "29" at bounding box center [559, 299] width 355 height 38
click at [583, 316] on input "29" at bounding box center [559, 299] width 355 height 38
type input "2"
type input "32"
click at [725, 410] on button "Save" at bounding box center [709, 411] width 58 height 38
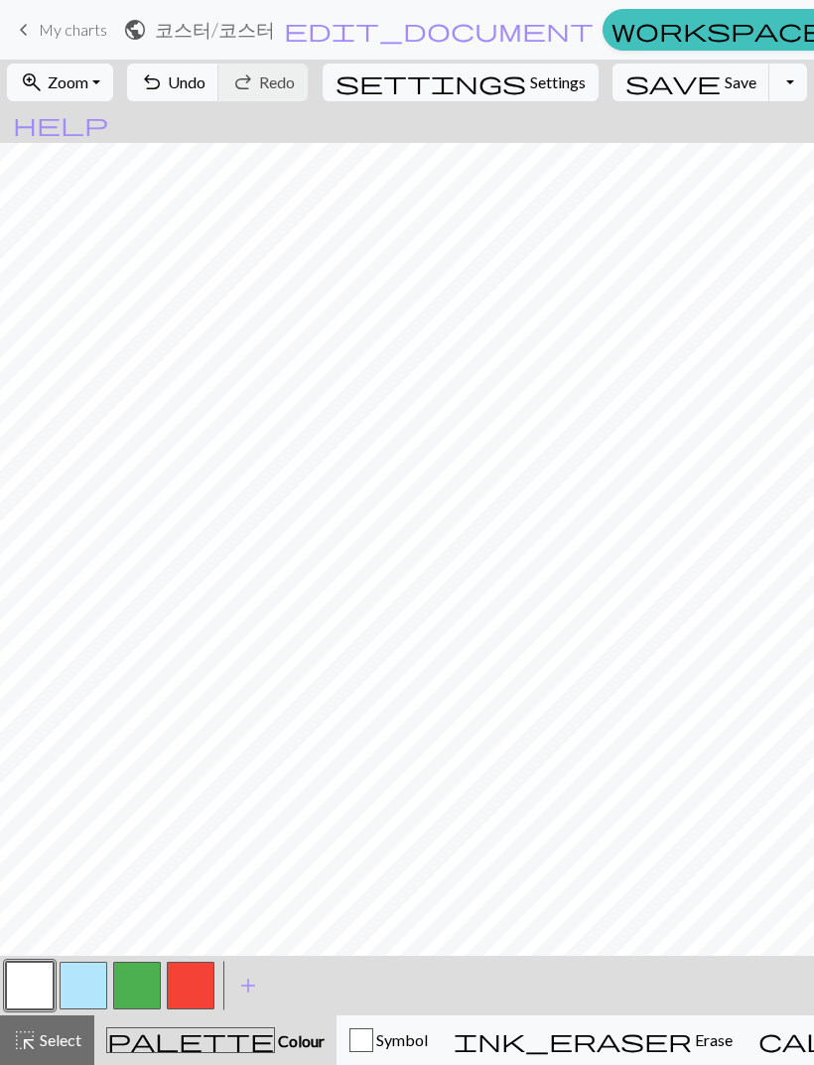
click at [87, 988] on button "button" at bounding box center [84, 986] width 48 height 48
click at [40, 980] on button "button" at bounding box center [30, 986] width 48 height 48
click at [70, 1044] on span "Select" at bounding box center [59, 1039] width 45 height 19
click at [98, 982] on button "button" at bounding box center [84, 986] width 48 height 48
click at [38, 980] on button "button" at bounding box center [30, 986] width 48 height 48
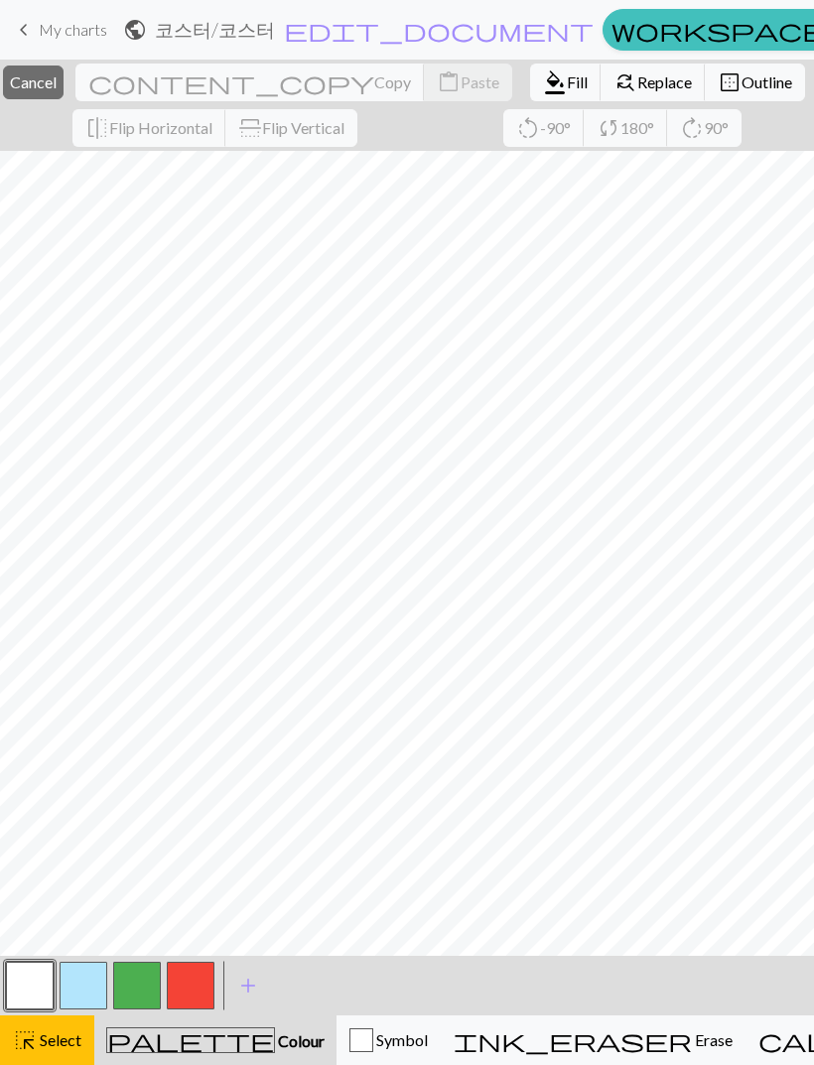
click at [57, 85] on span "Cancel" at bounding box center [33, 81] width 47 height 19
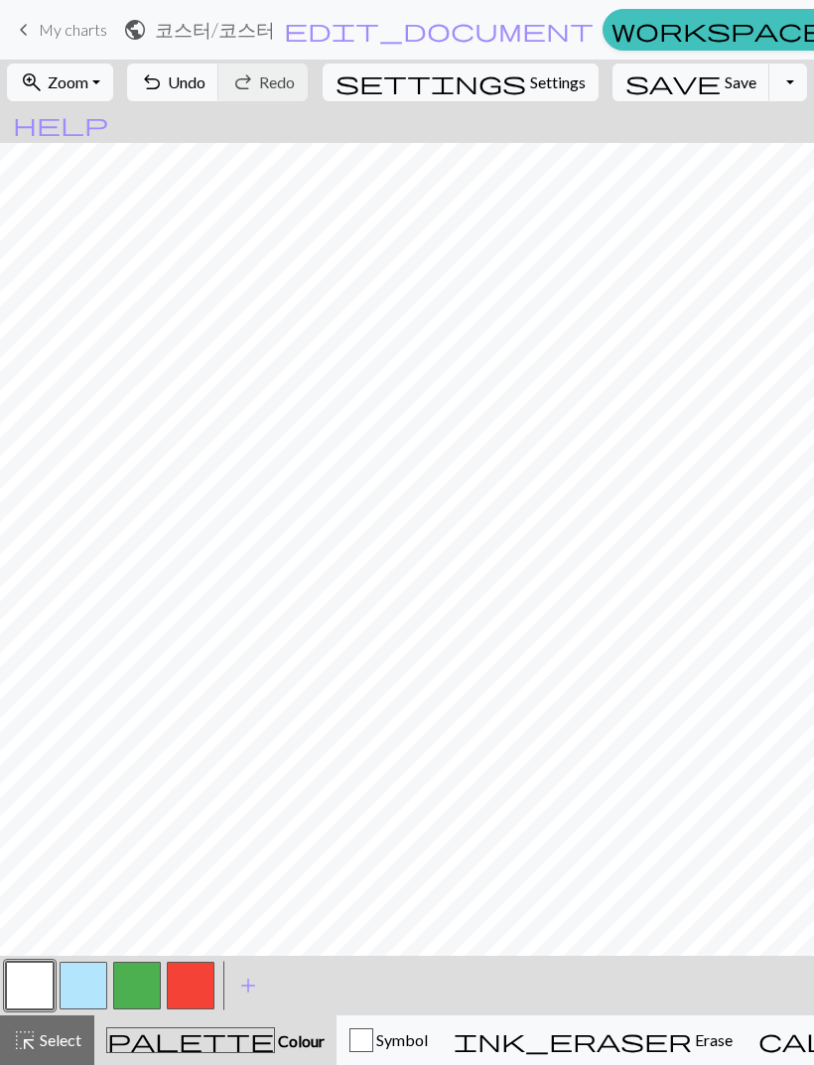
click at [89, 986] on button "button" at bounding box center [84, 986] width 48 height 48
click at [50, 990] on button "button" at bounding box center [30, 986] width 48 height 48
click at [769, 100] on button "Toggle Dropdown" at bounding box center [788, 83] width 38 height 38
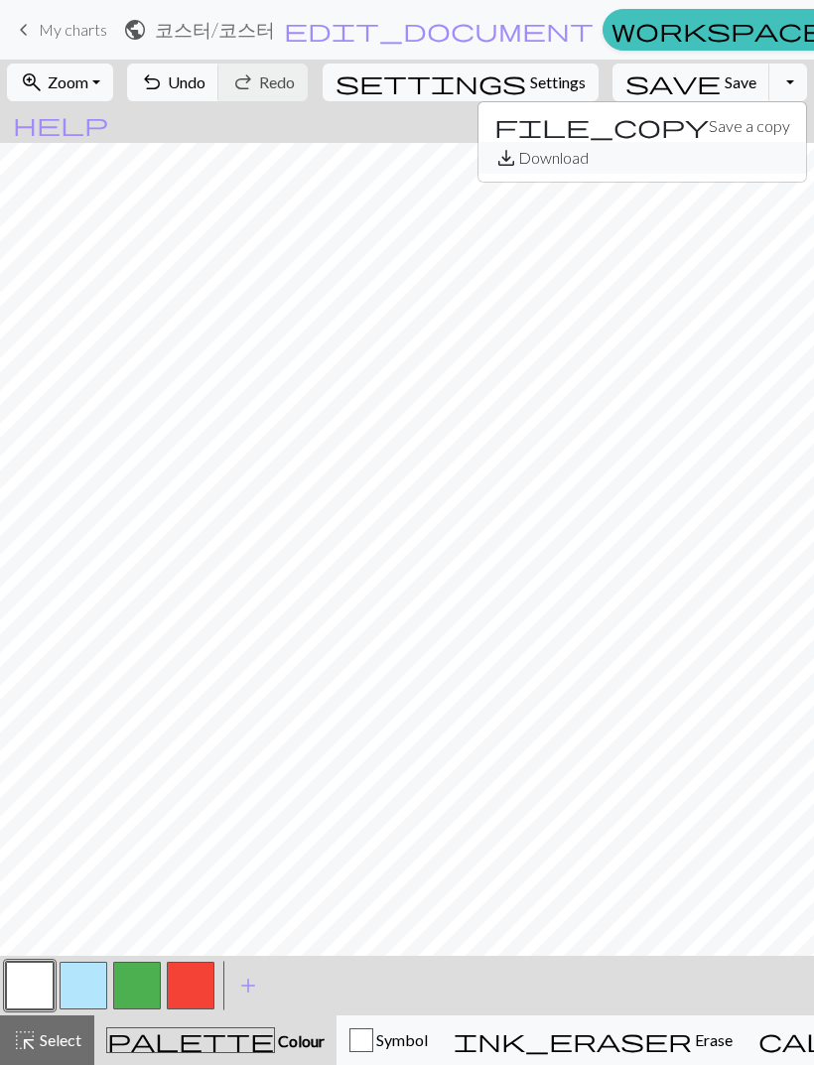
click at [673, 163] on button "save_alt Download" at bounding box center [641, 158] width 327 height 32
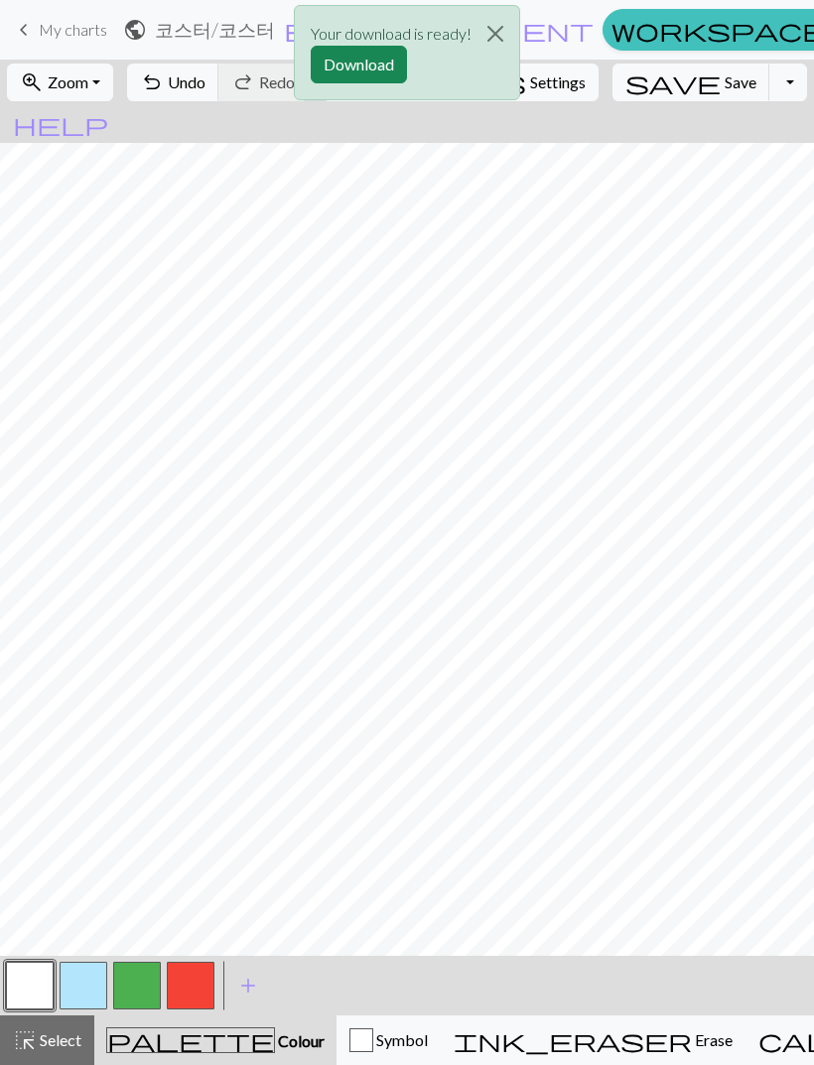
click at [376, 66] on button "Download" at bounding box center [359, 65] width 96 height 38
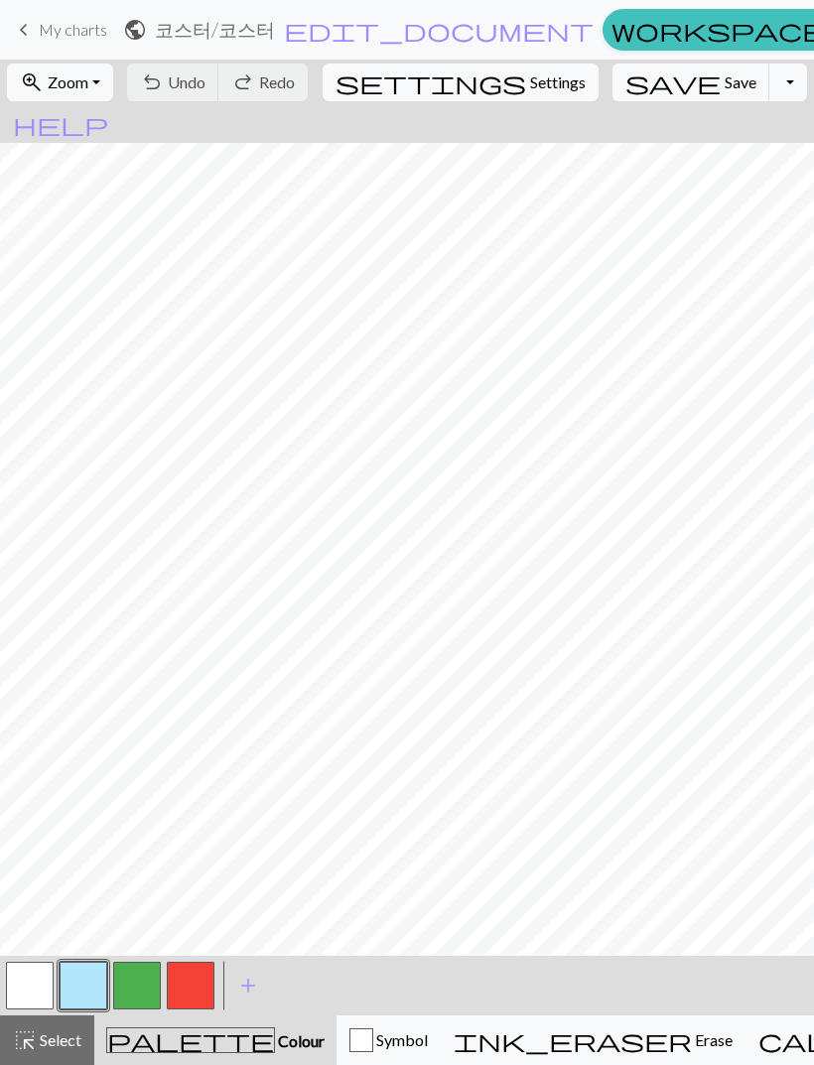
click at [59, 1031] on span "Select" at bounding box center [59, 1039] width 45 height 19
click at [39, 992] on button "button" at bounding box center [30, 986] width 48 height 48
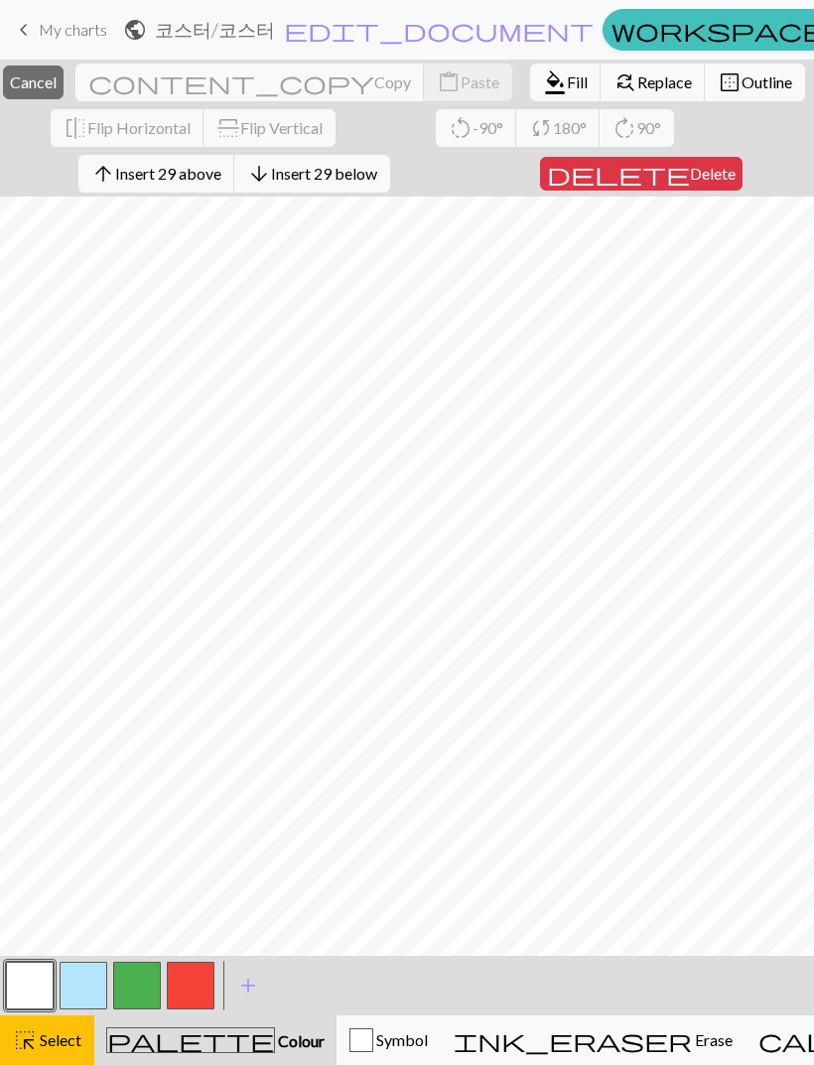
click at [543, 83] on span "format_color_fill" at bounding box center [555, 82] width 24 height 28
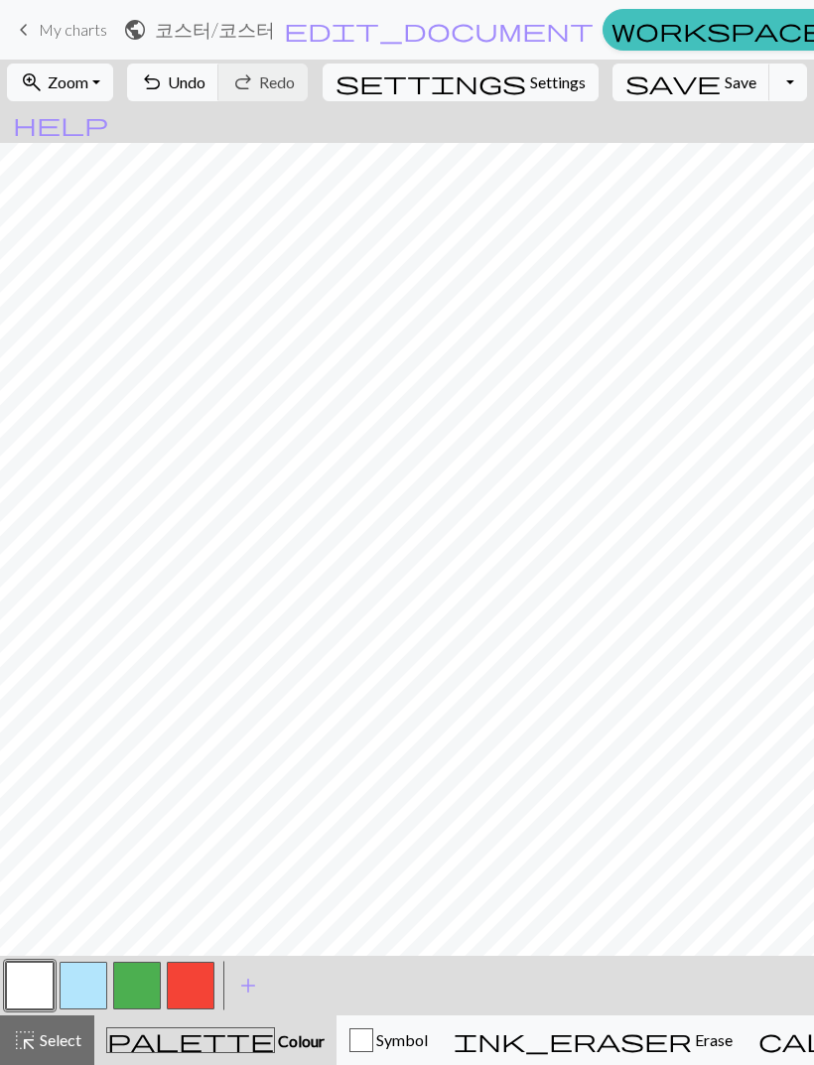
click at [96, 979] on button "button" at bounding box center [84, 986] width 48 height 48
click at [146, 999] on button "button" at bounding box center [137, 986] width 48 height 48
click at [139, 983] on button "button" at bounding box center [137, 986] width 48 height 48
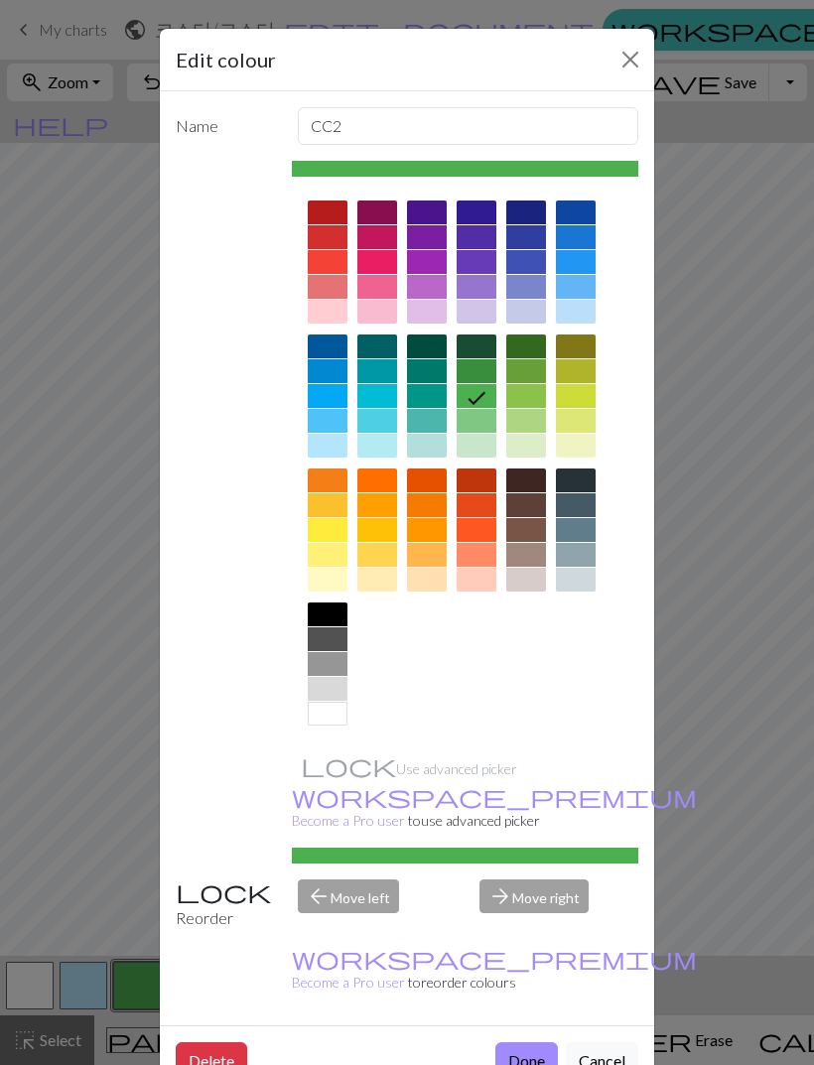
click at [481, 422] on div at bounding box center [476, 421] width 40 height 24
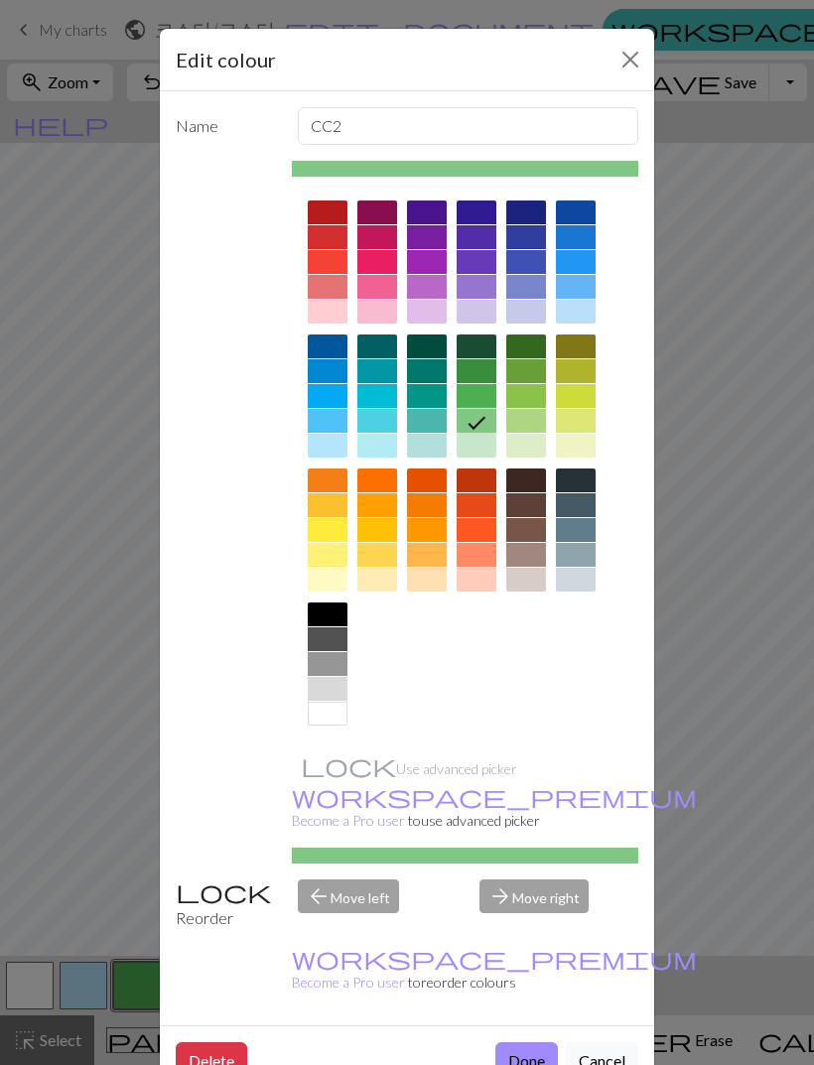
click at [540, 417] on div at bounding box center [526, 421] width 40 height 24
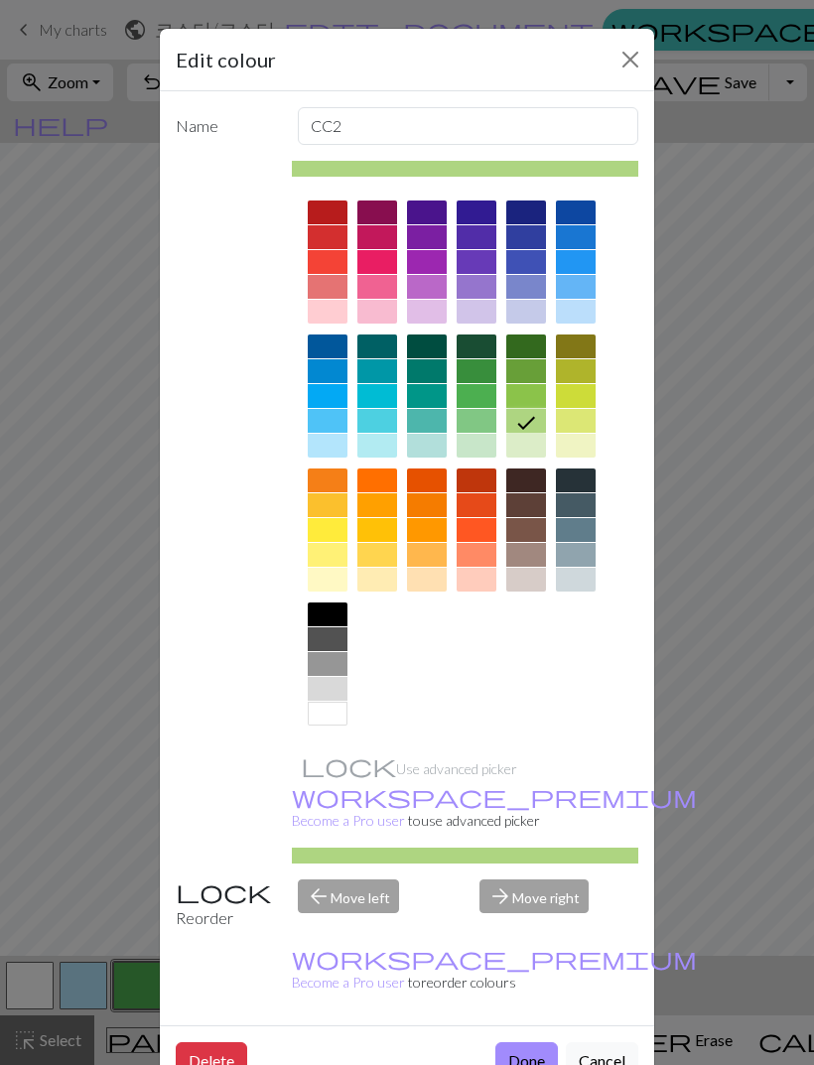
click at [513, 1042] on button "Done" at bounding box center [526, 1061] width 63 height 38
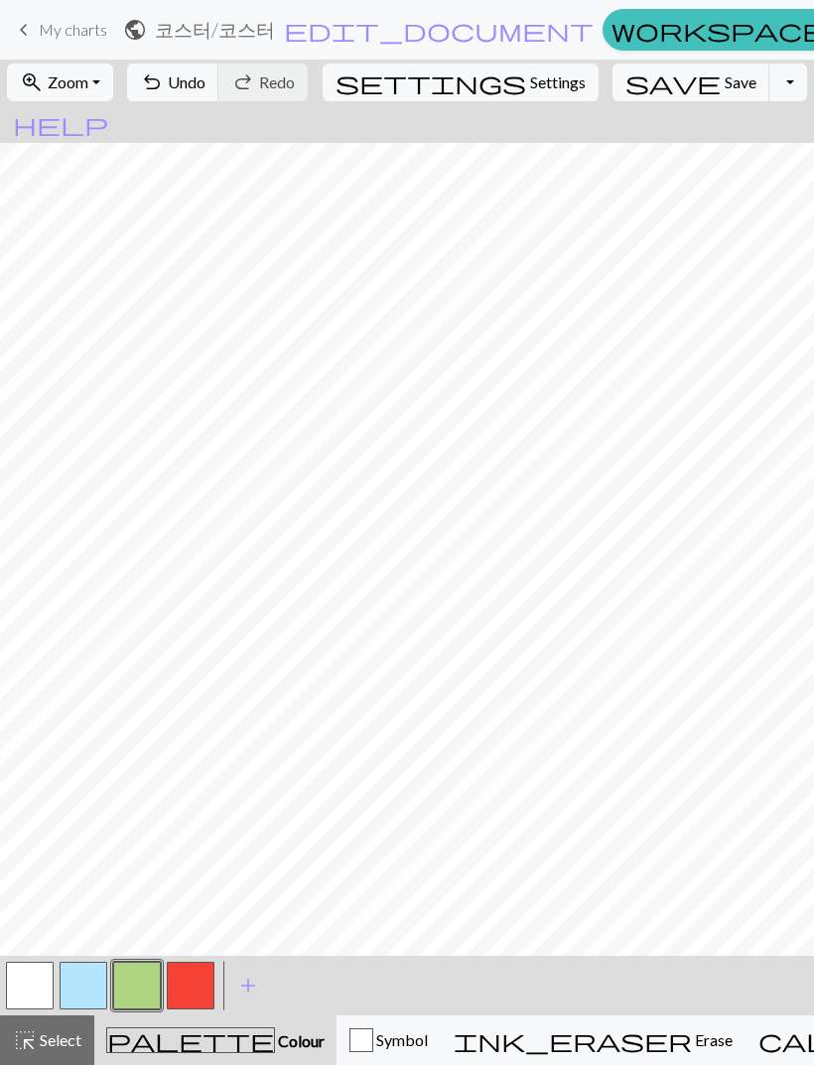
click at [88, 978] on button "button" at bounding box center [84, 986] width 48 height 48
click at [21, 975] on button "button" at bounding box center [30, 986] width 48 height 48
click at [78, 985] on button "button" at bounding box center [84, 986] width 48 height 48
